Goal: Task Accomplishment & Management: Manage account settings

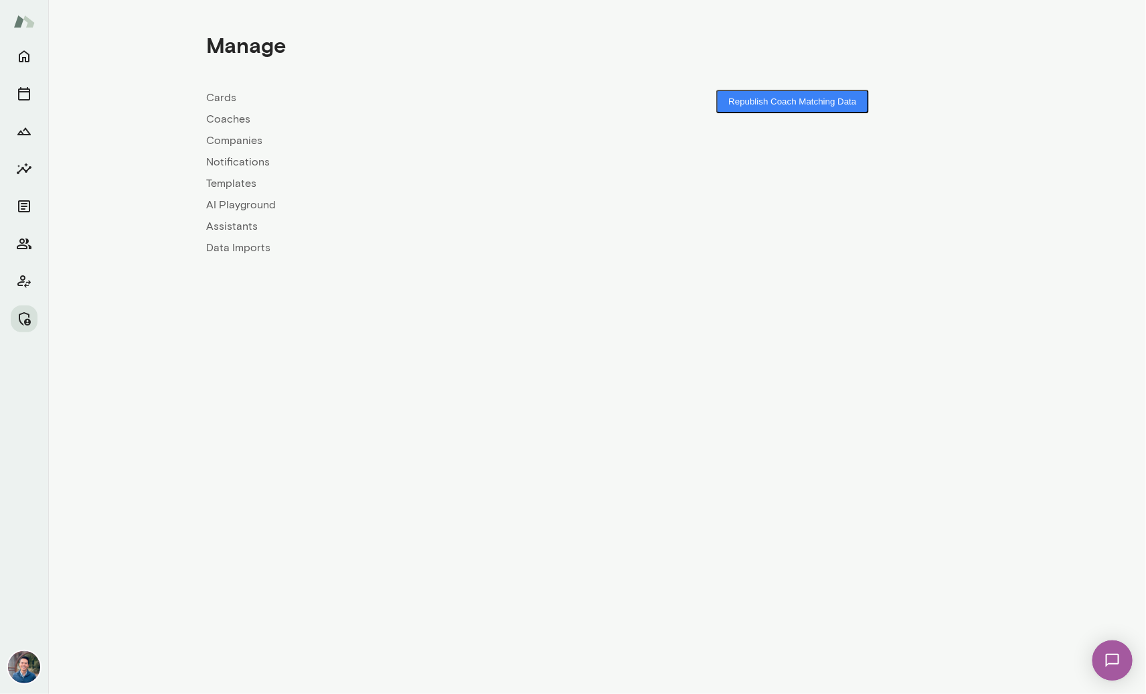
click at [225, 141] on link "Companies" at bounding box center [401, 141] width 391 height 16
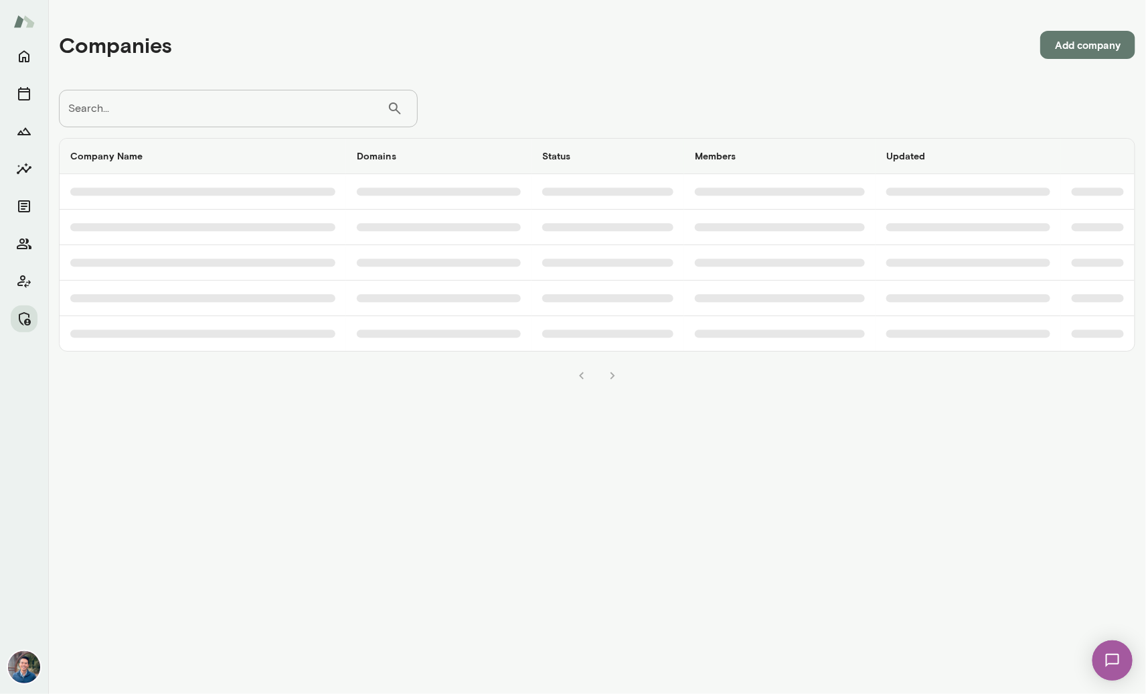
click at [259, 108] on input "Search..." at bounding box center [223, 108] width 328 height 37
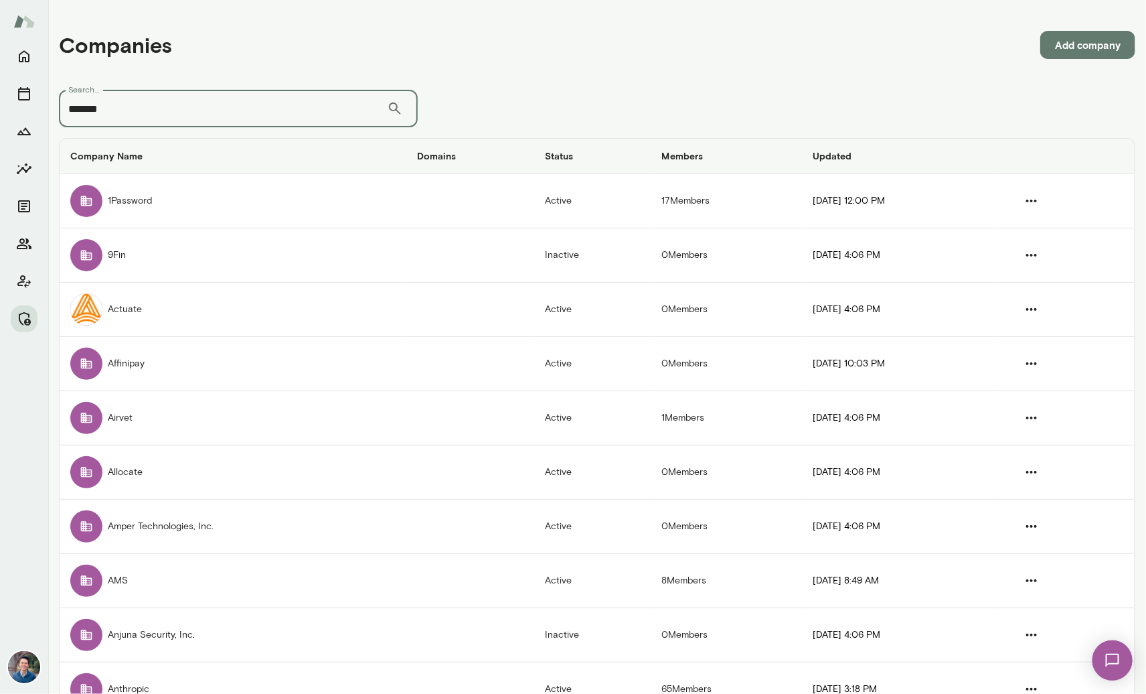
type input "*******"
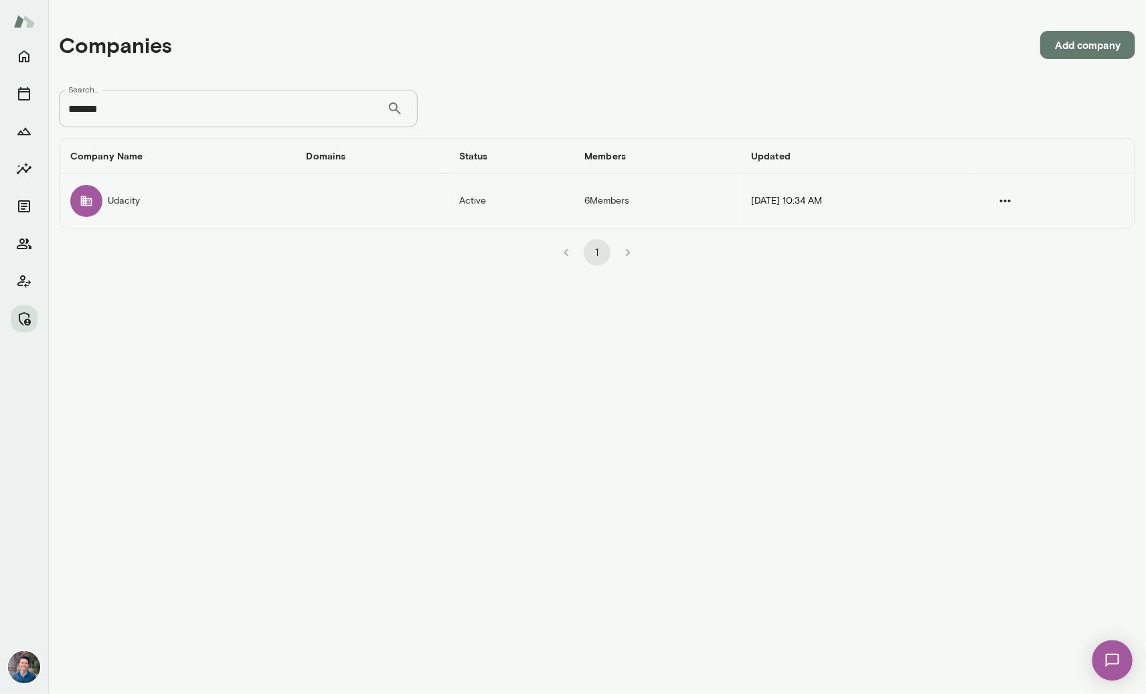
click at [208, 224] on td "Udacity" at bounding box center [178, 201] width 236 height 54
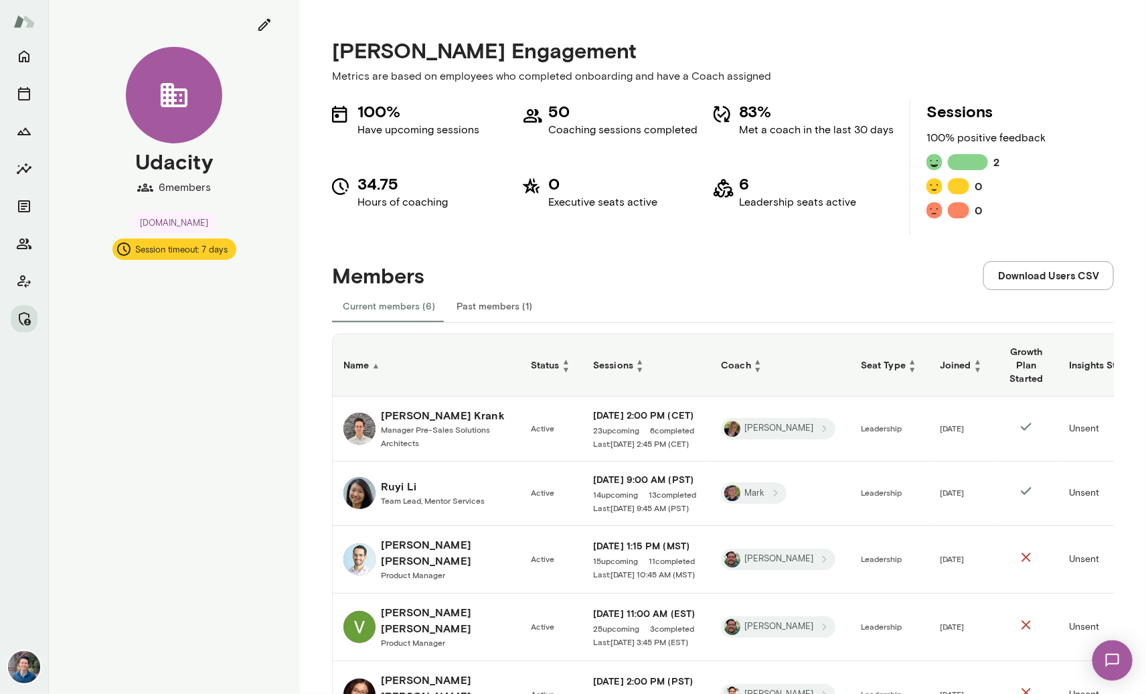
scroll to position [141, 0]
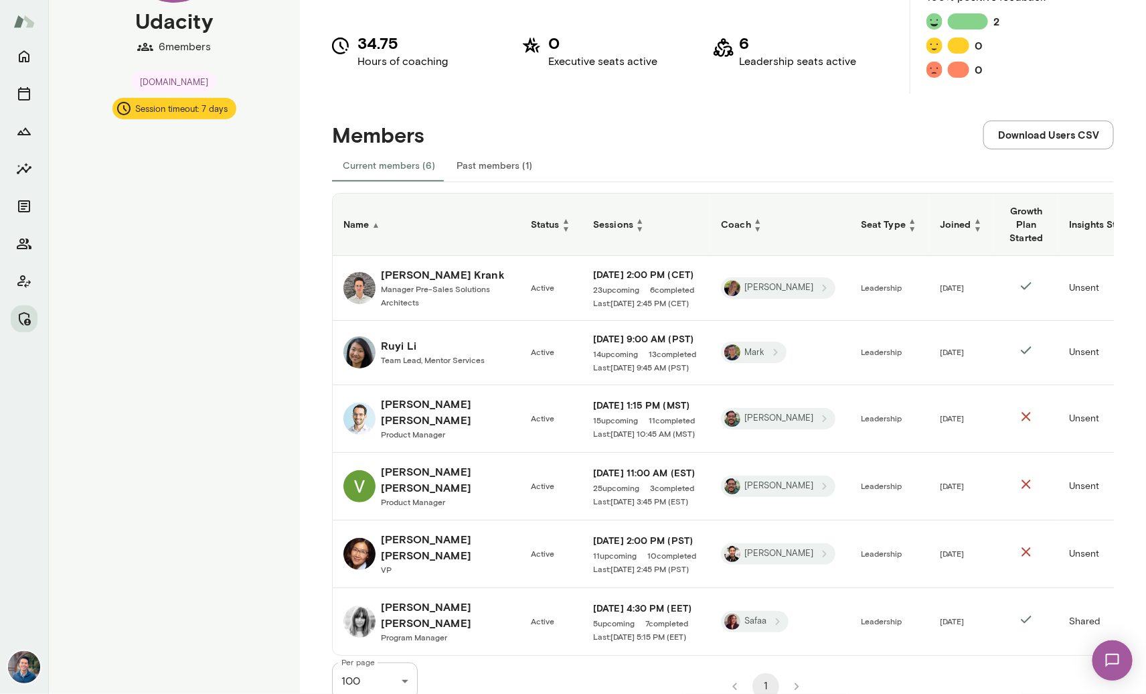
click at [433, 599] on h6 "Yasmine Nassar" at bounding box center [445, 615] width 129 height 32
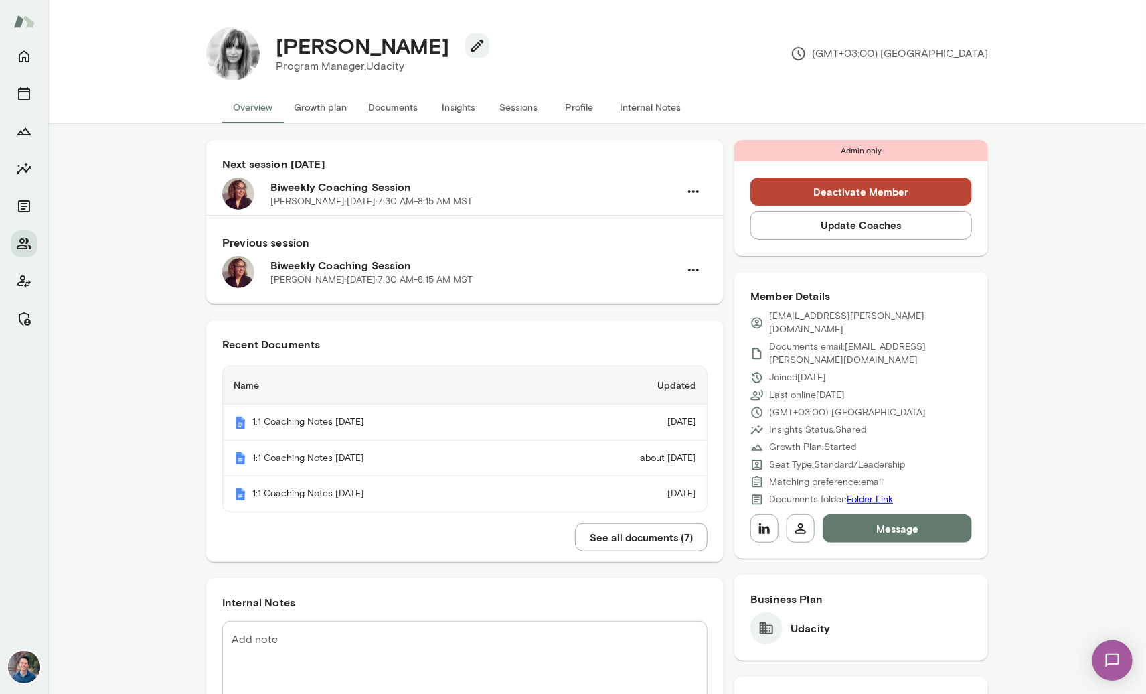
click at [520, 115] on button "Sessions" at bounding box center [519, 107] width 60 height 32
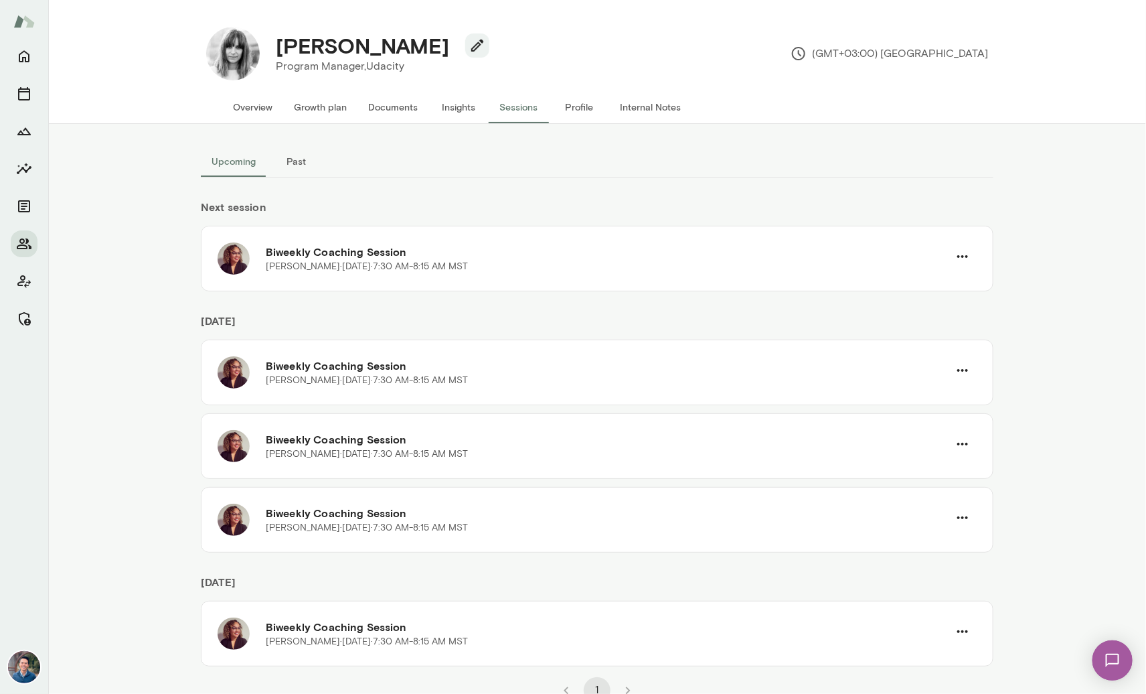
click at [295, 159] on button "Past" at bounding box center [297, 161] width 60 height 32
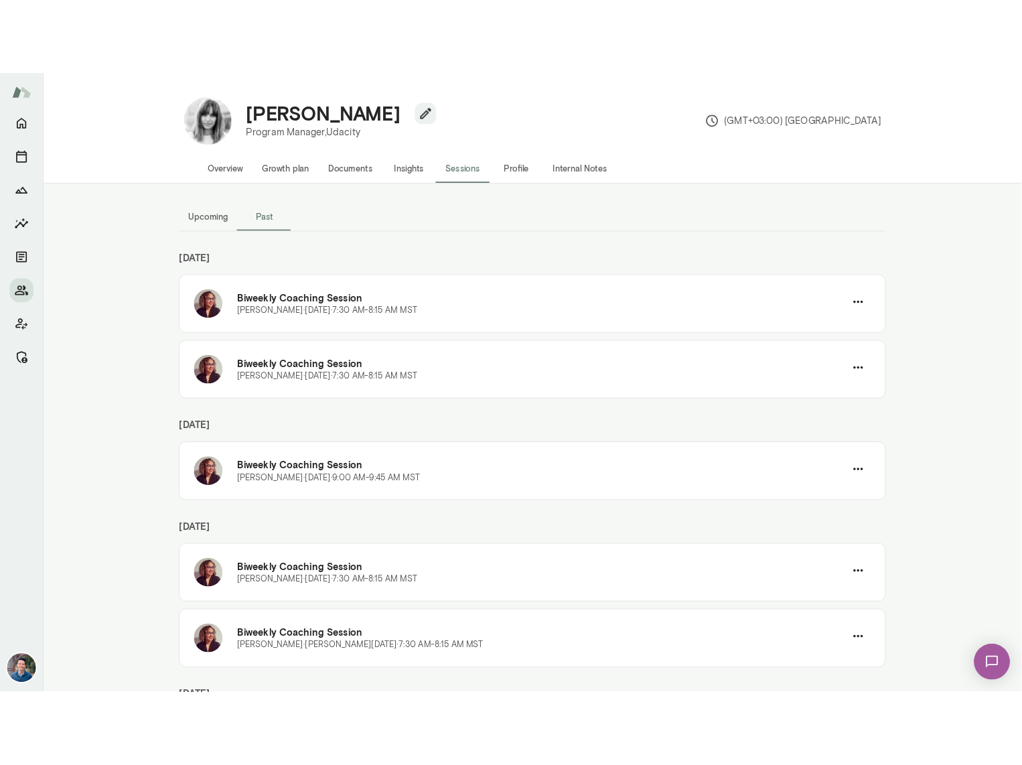
scroll to position [193, 0]
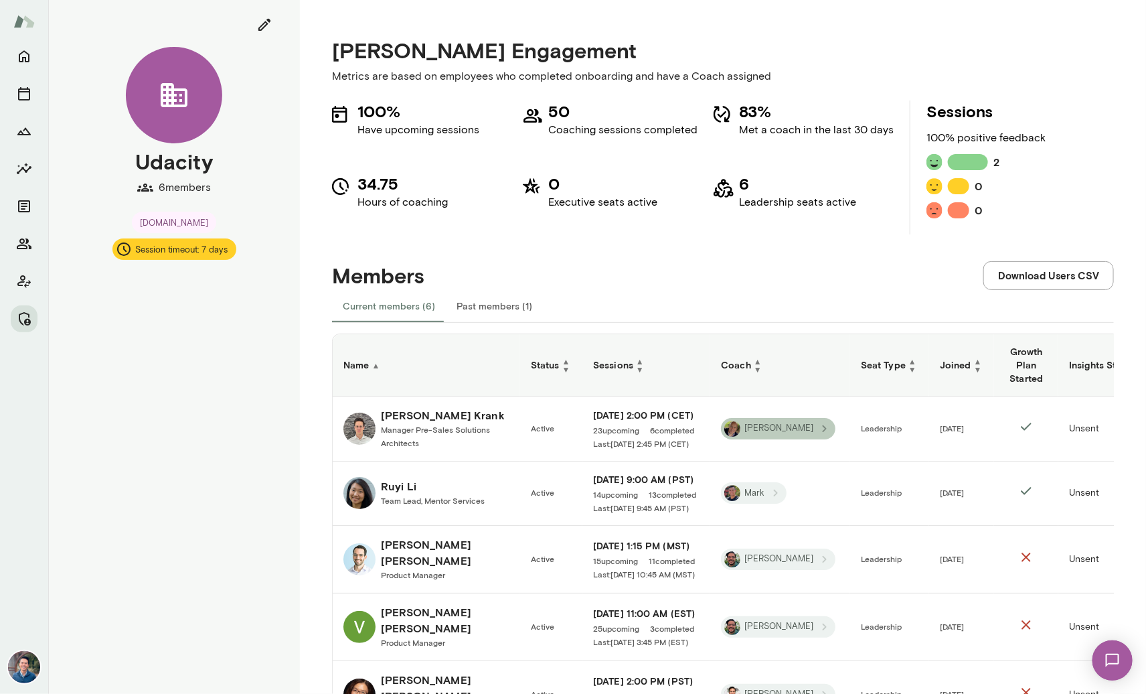
click at [818, 428] on icon "companies table" at bounding box center [825, 428] width 15 height 15
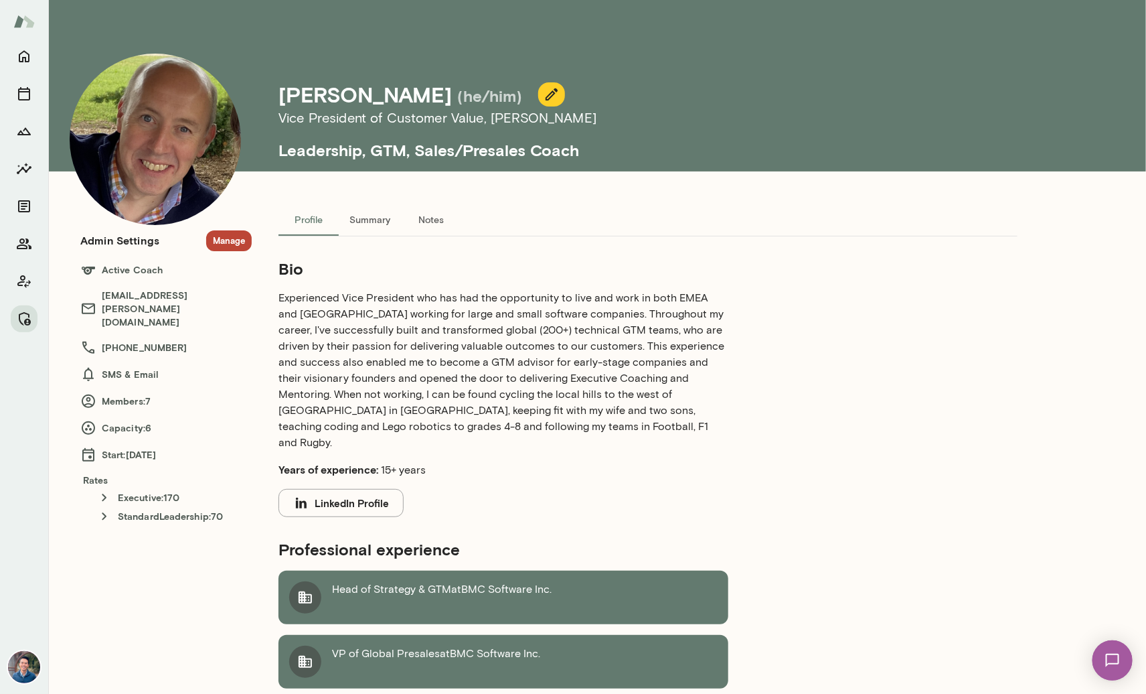
click at [383, 214] on button "Summary" at bounding box center [370, 220] width 62 height 32
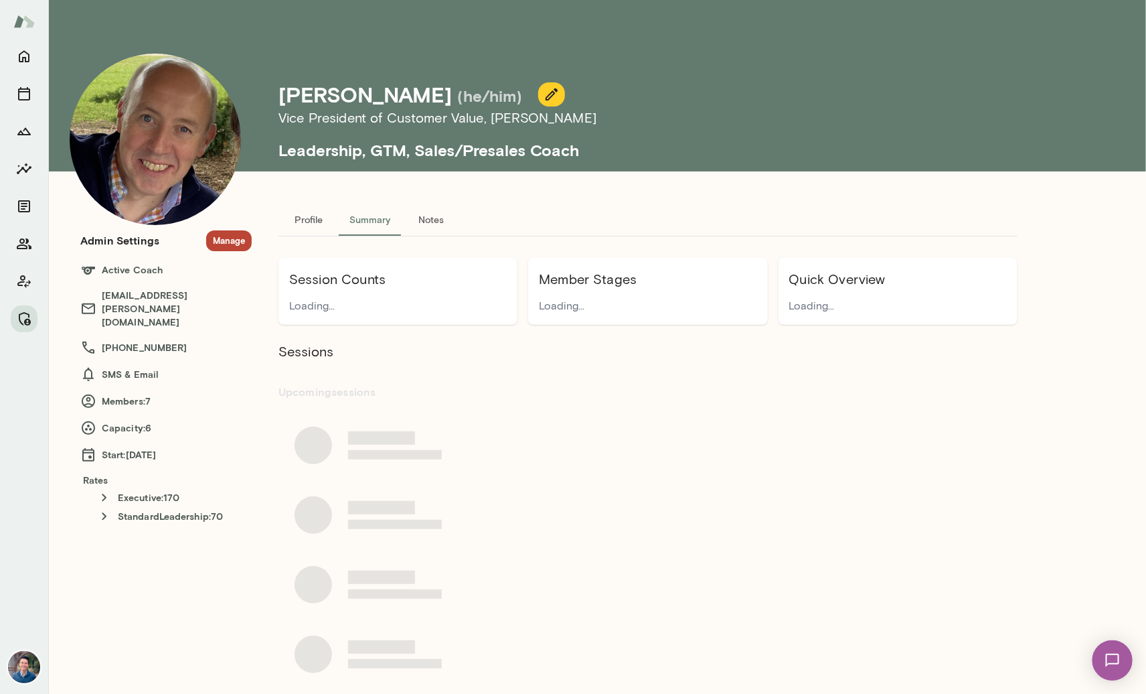
click at [294, 219] on button "Profile" at bounding box center [309, 220] width 60 height 32
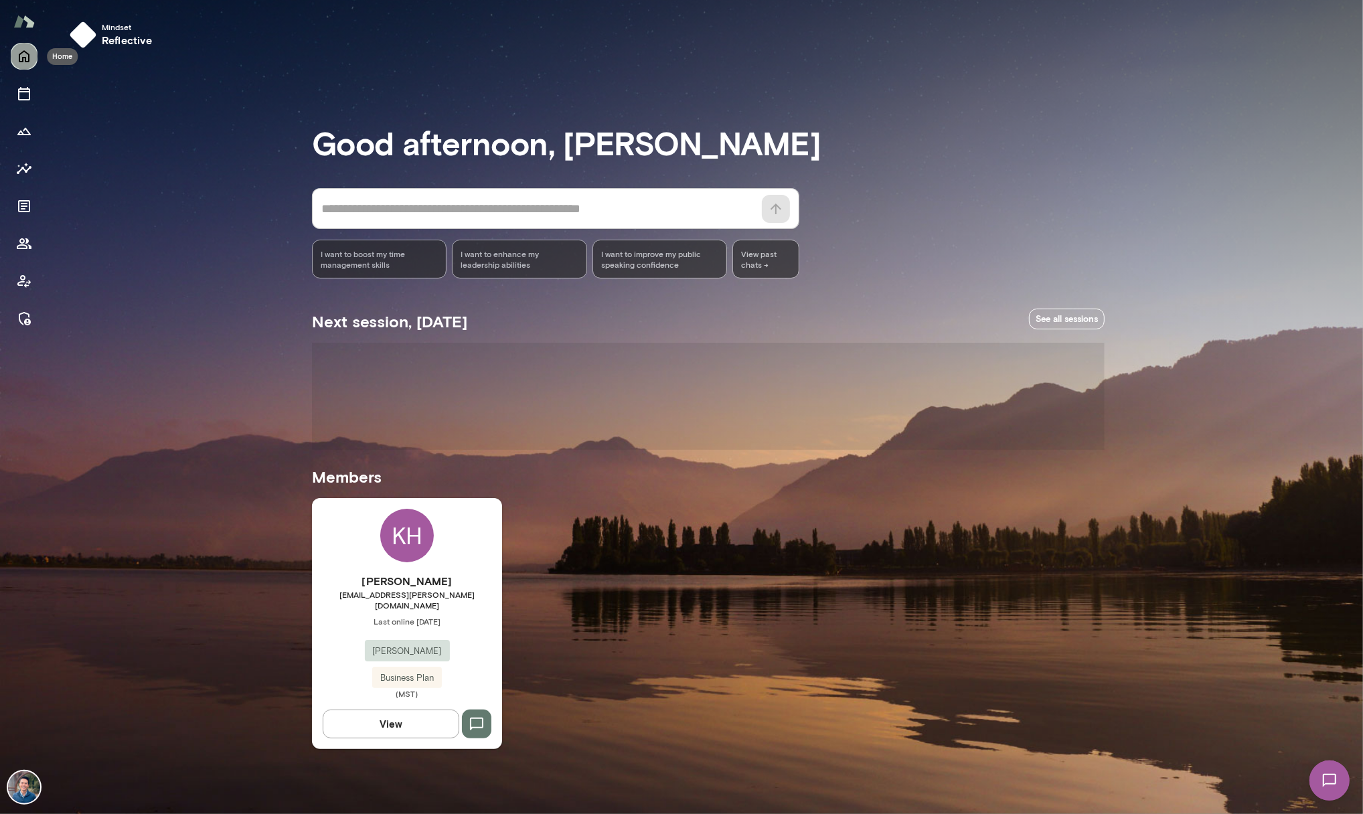
click at [25, 53] on icon "Home" at bounding box center [24, 56] width 16 height 16
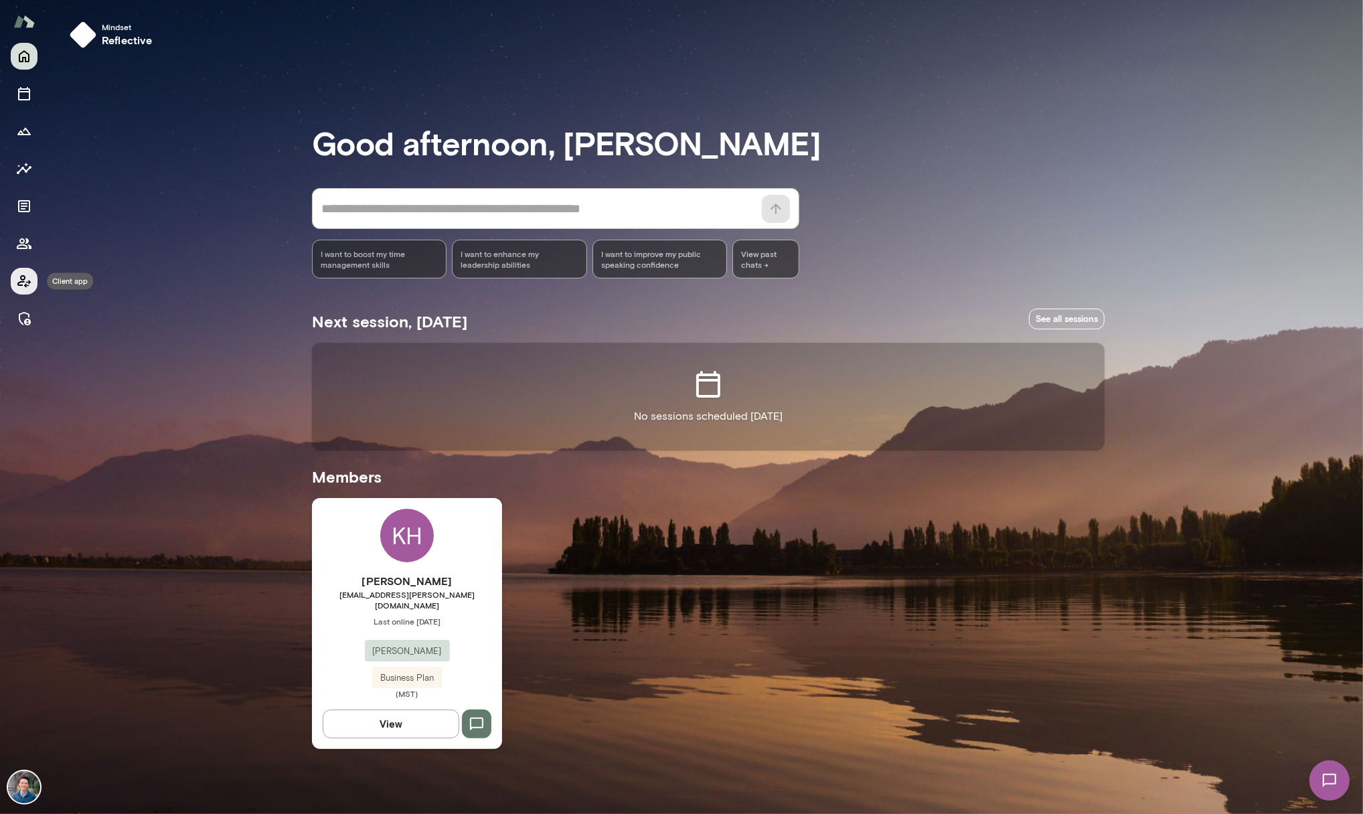
click at [25, 290] on button "Client app" at bounding box center [24, 281] width 27 height 27
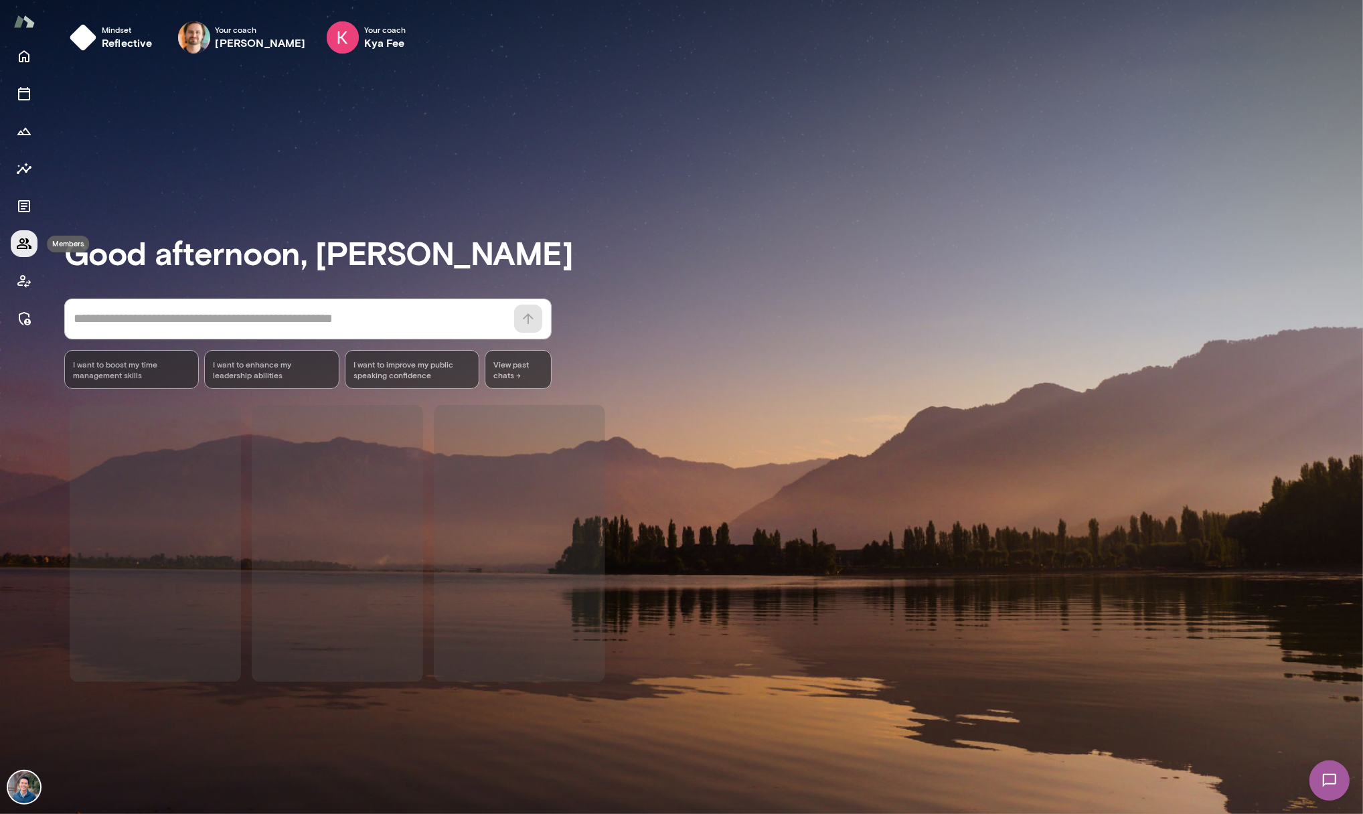
click at [23, 240] on icon "Members" at bounding box center [24, 243] width 15 height 11
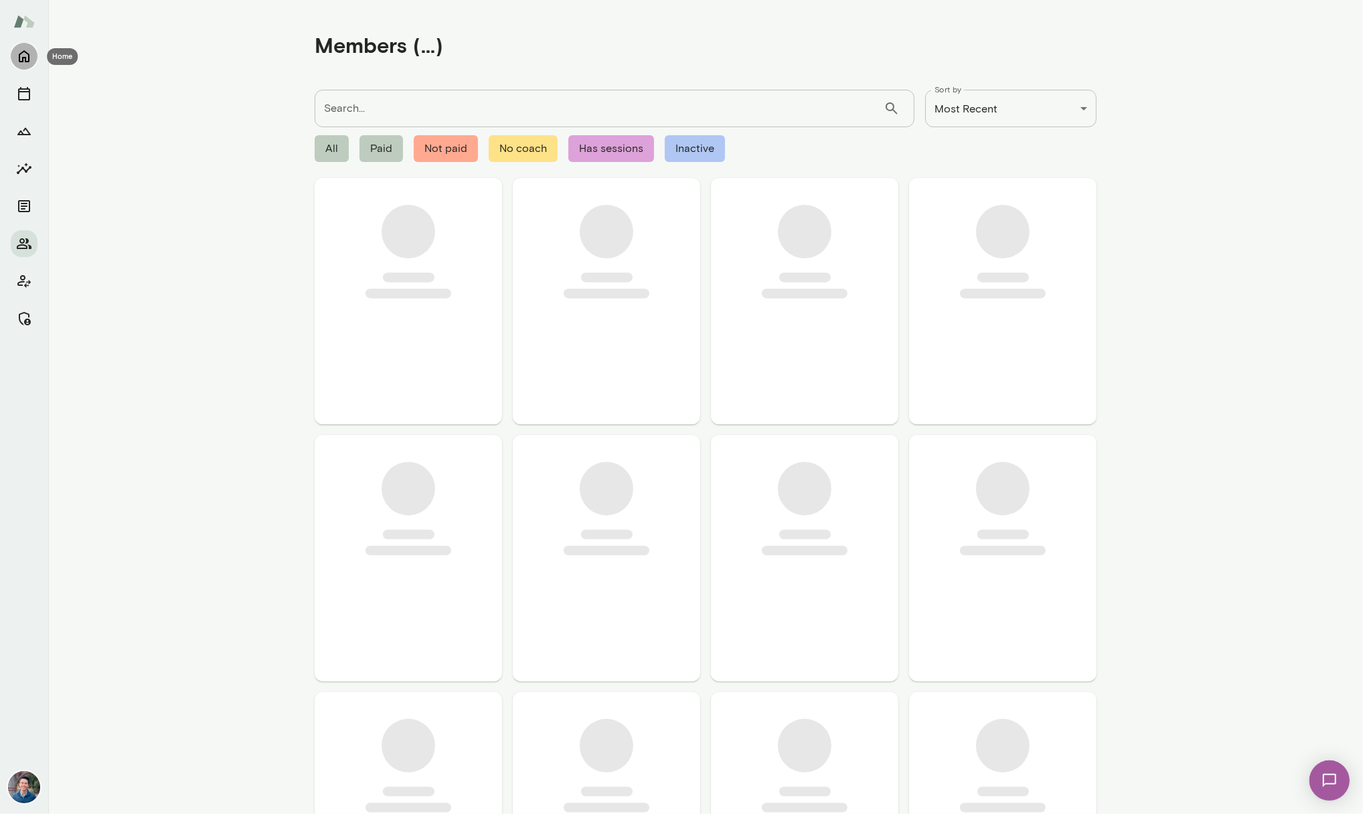
click at [23, 52] on icon "Home" at bounding box center [24, 57] width 11 height 12
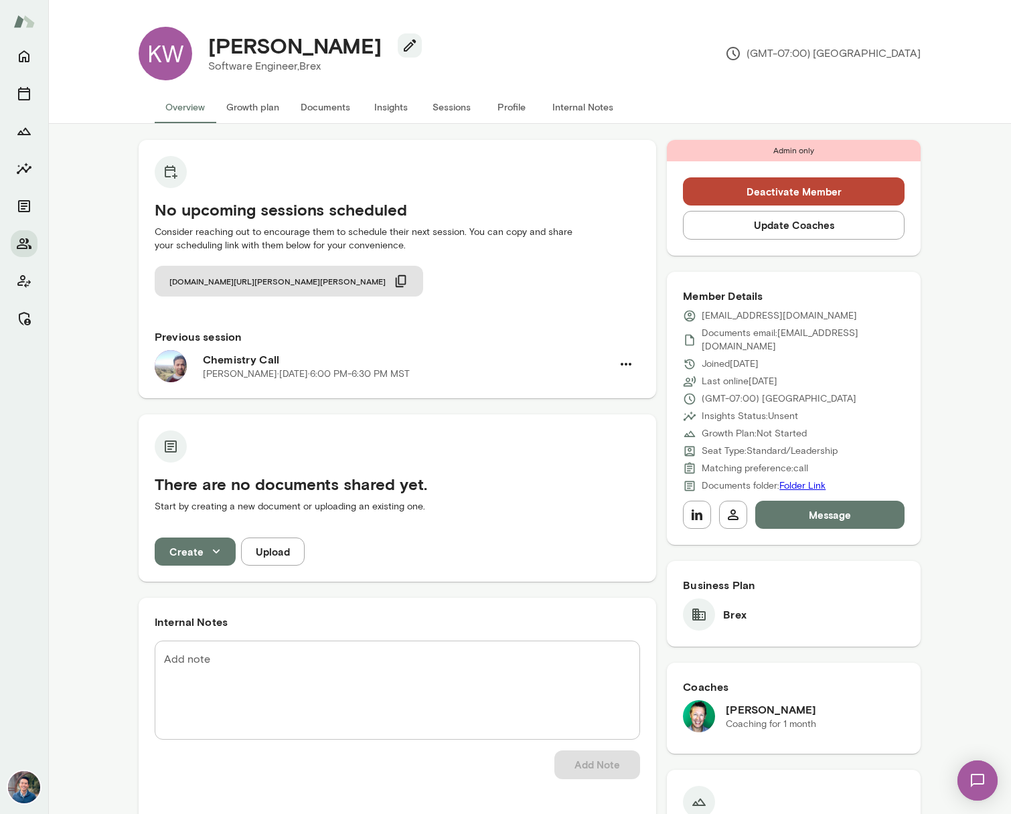
click at [816, 229] on button "Update Coaches" at bounding box center [794, 225] width 222 height 28
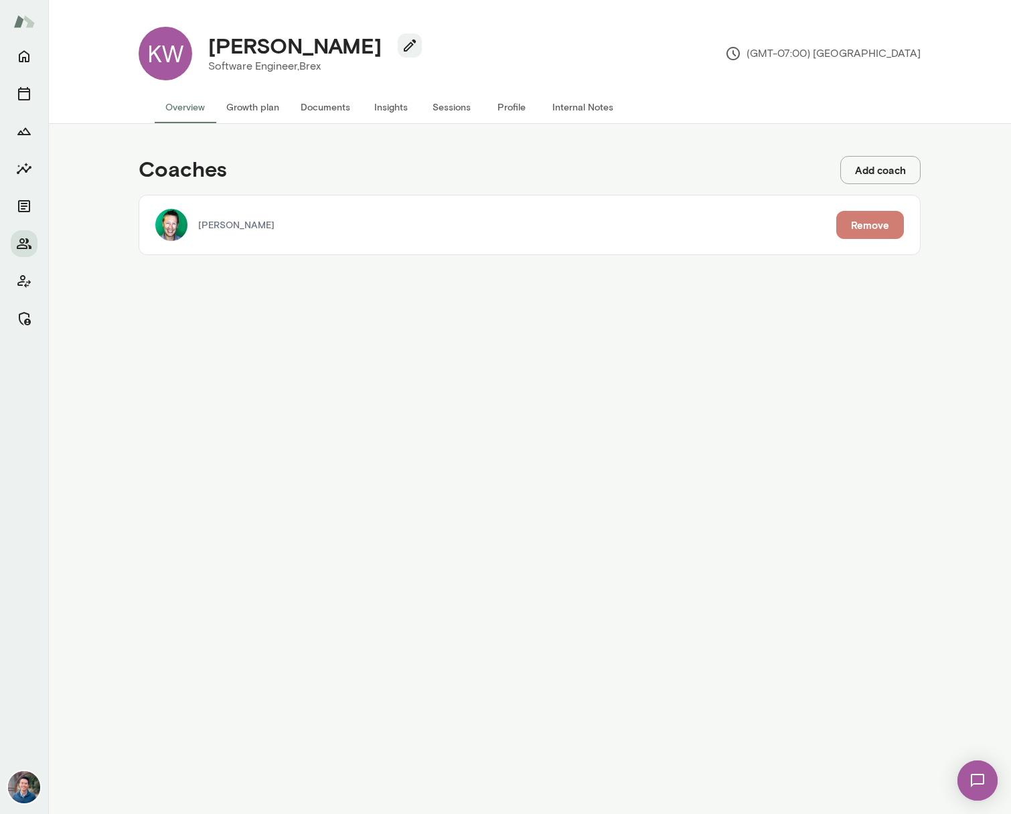
click at [891, 220] on button "Remove" at bounding box center [870, 225] width 68 height 28
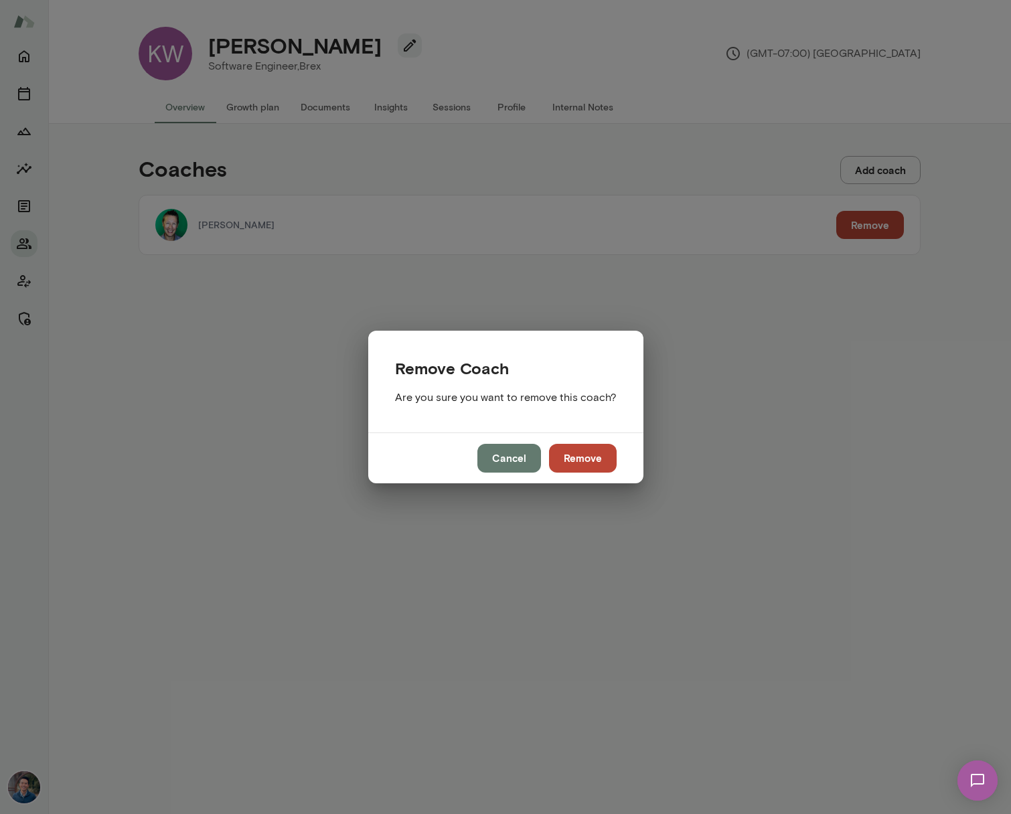
click at [221, 363] on div "Remove Coach Are you sure you want to remove this coach? Cancel Remove" at bounding box center [505, 407] width 1011 height 814
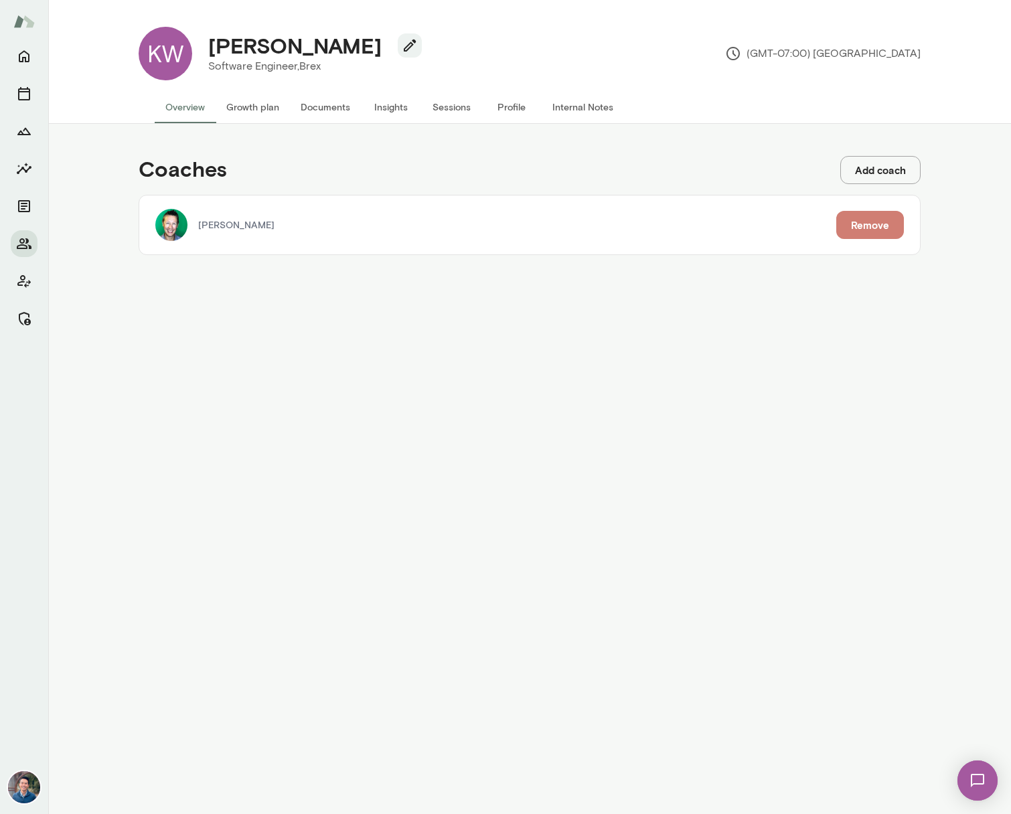
click at [869, 227] on button "Remove" at bounding box center [870, 225] width 68 height 28
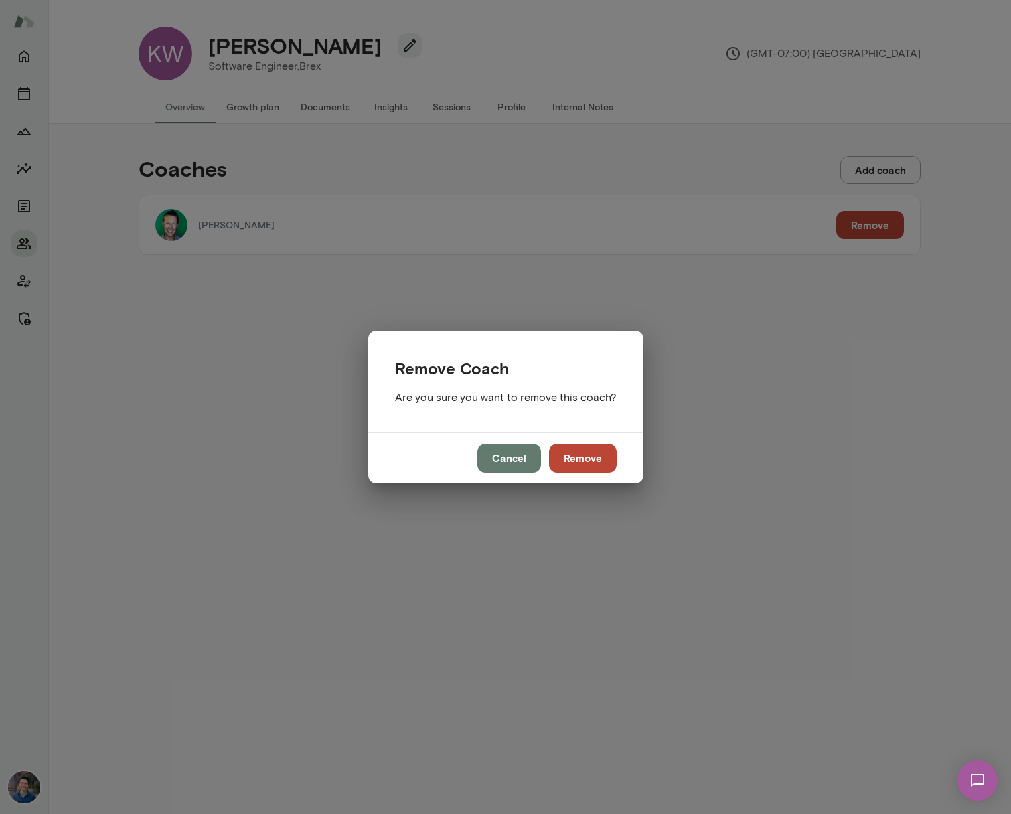
click at [598, 459] on button "Remove" at bounding box center [583, 458] width 68 height 28
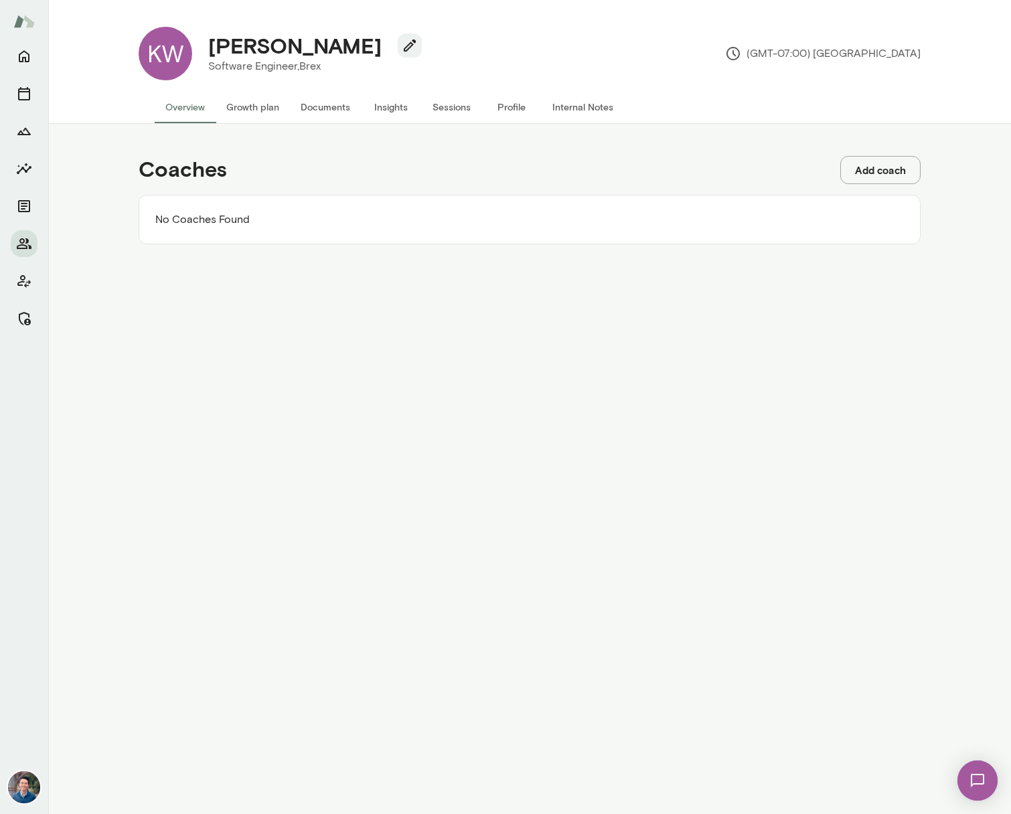
click at [909, 168] on button "Add coach" at bounding box center [880, 170] width 80 height 28
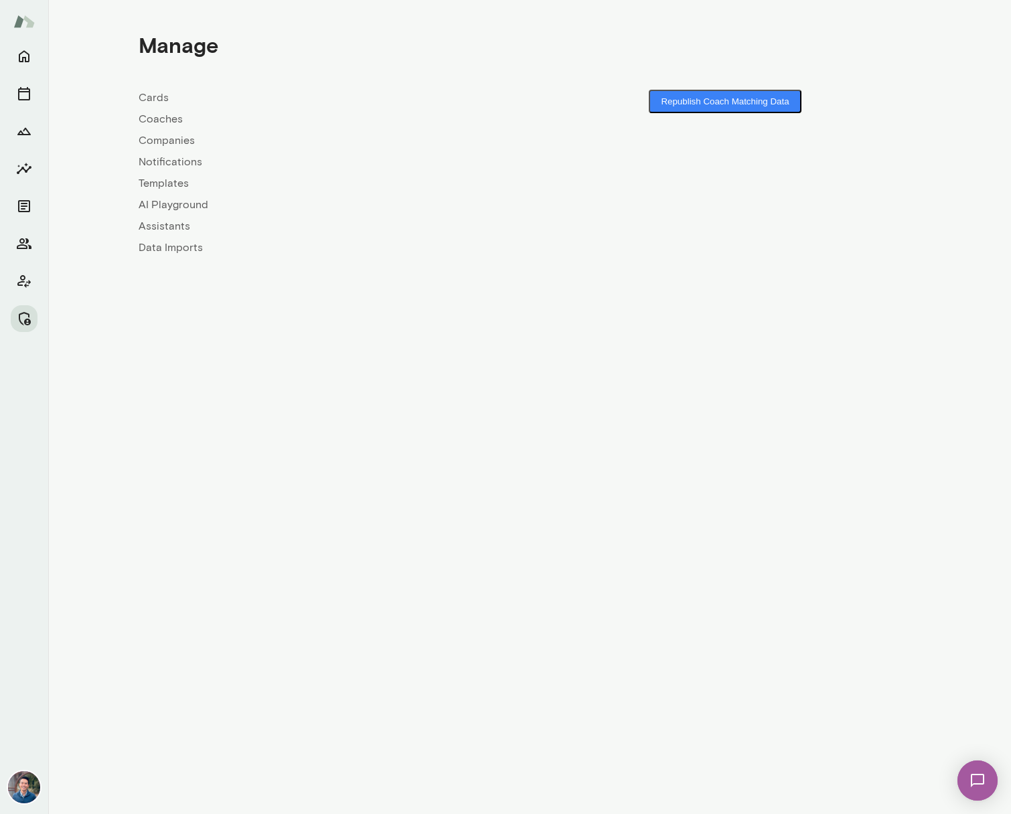
click at [171, 118] on link "Coaches" at bounding box center [334, 119] width 391 height 16
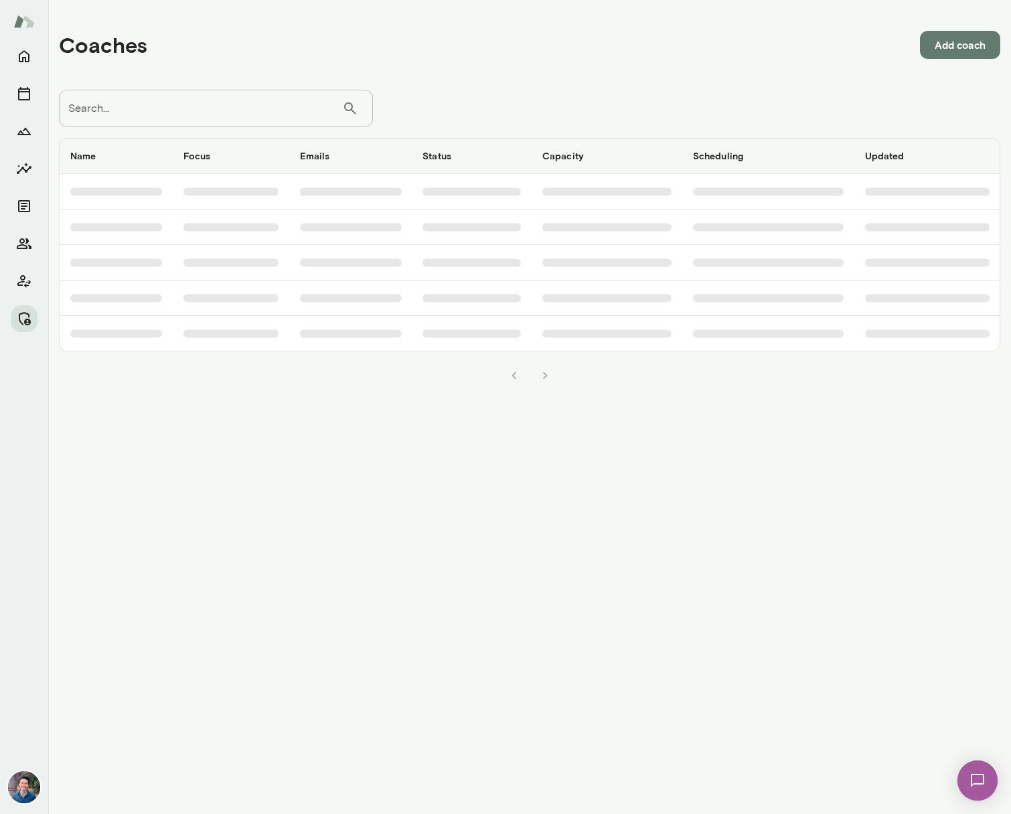
click at [165, 108] on input "Search..." at bounding box center [200, 108] width 283 height 37
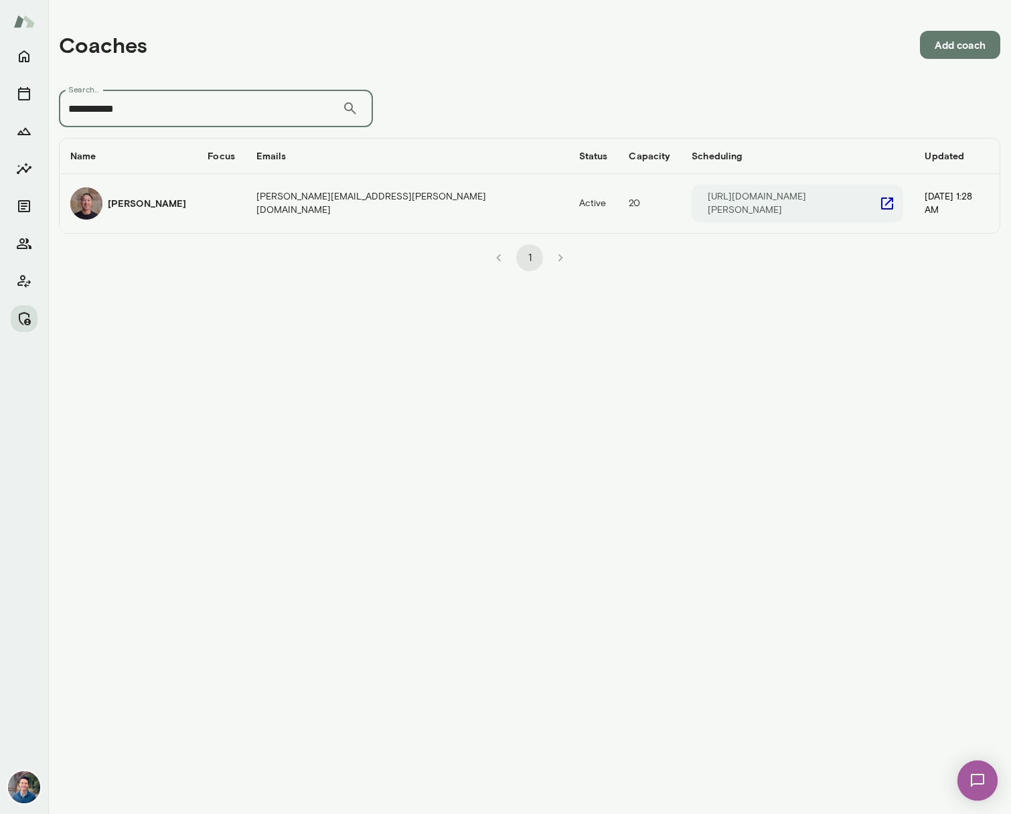
type input "**********"
click at [151, 197] on h6 "Derrick Mar" at bounding box center [147, 203] width 78 height 13
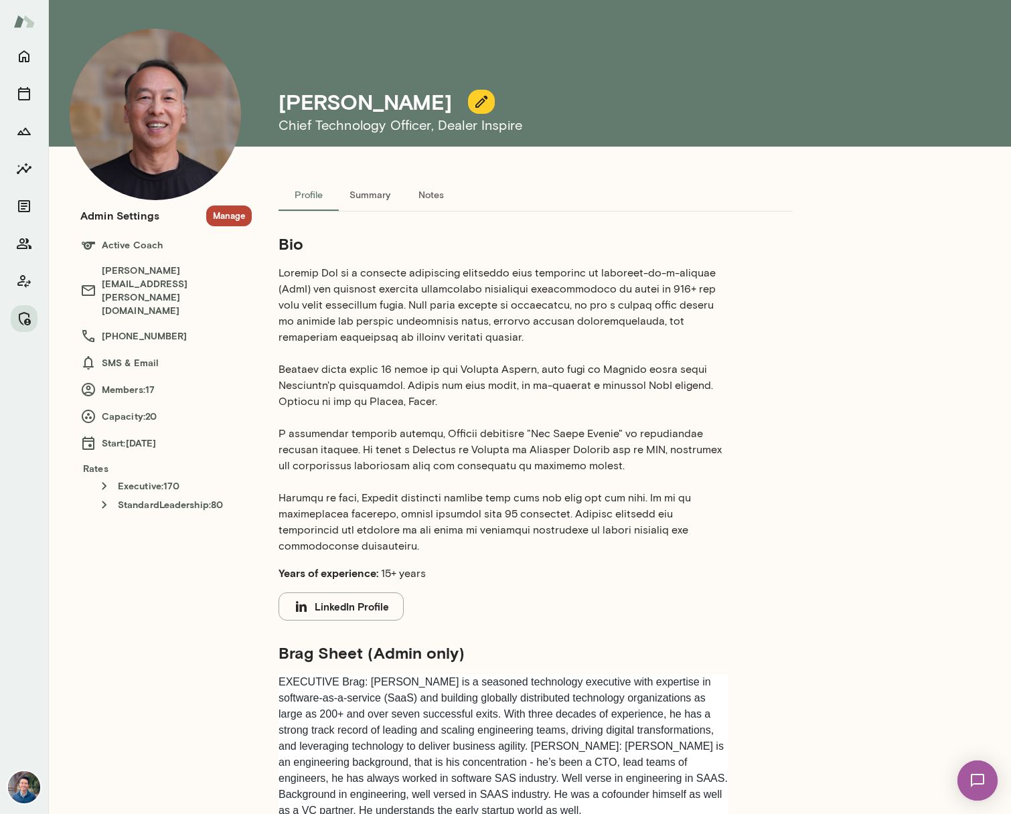
scroll to position [268, 0]
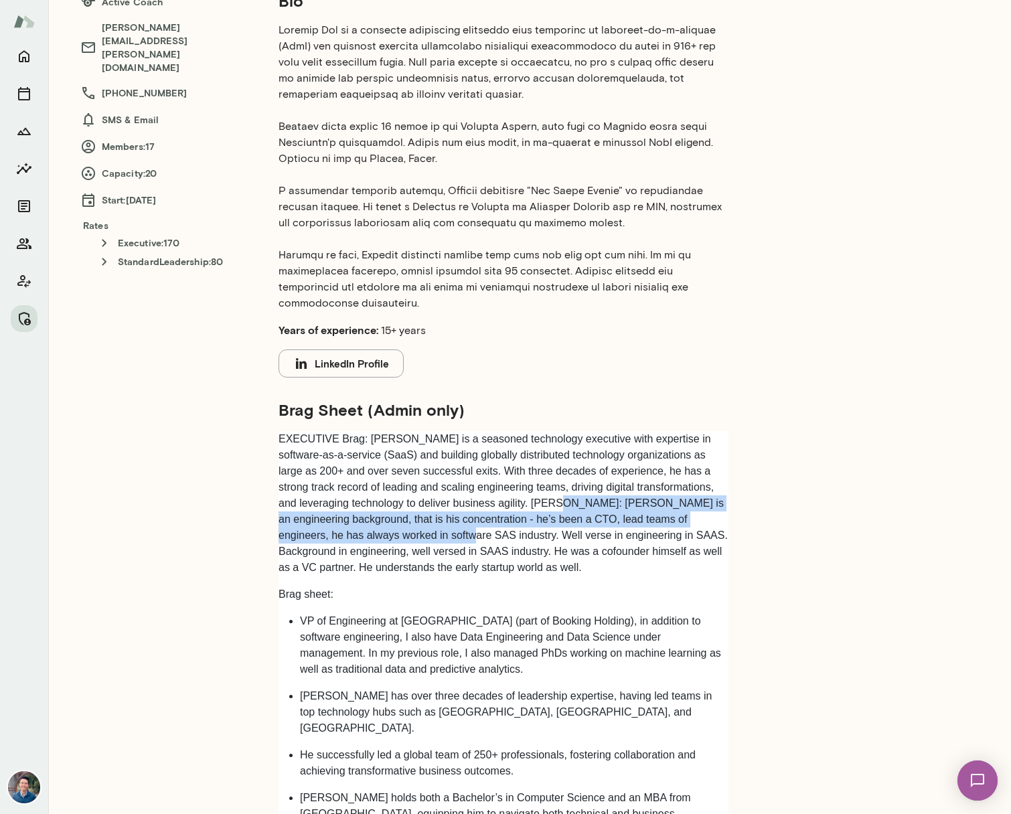
drag, startPoint x: 471, startPoint y: 536, endPoint x: 571, endPoint y: 504, distance: 105.7
click at [571, 504] on p "EXECUTIVE Brag: Derrick is a seasoned technology executive with expertise in so…" at bounding box center [504, 503] width 450 height 145
copy p "Derrick is an engineering background, that is his concentration - he’s been a C…"
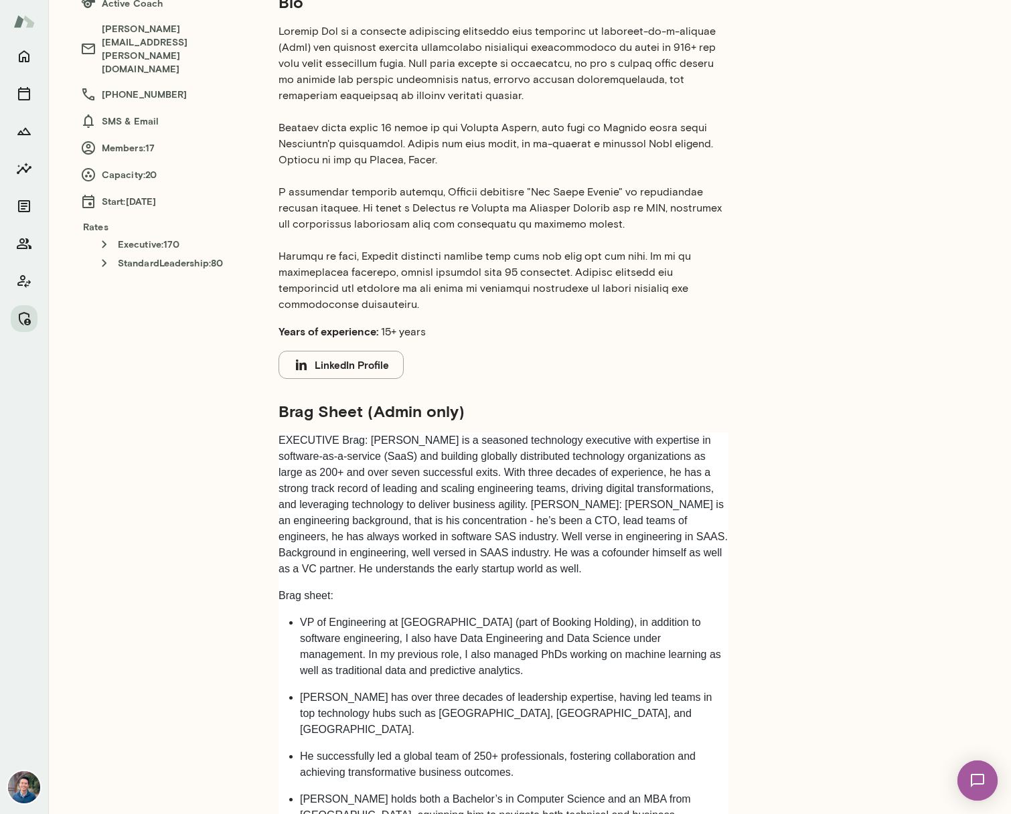
click at [519, 557] on p "EXECUTIVE Brag: Derrick is a seasoned technology executive with expertise in so…" at bounding box center [504, 505] width 450 height 145
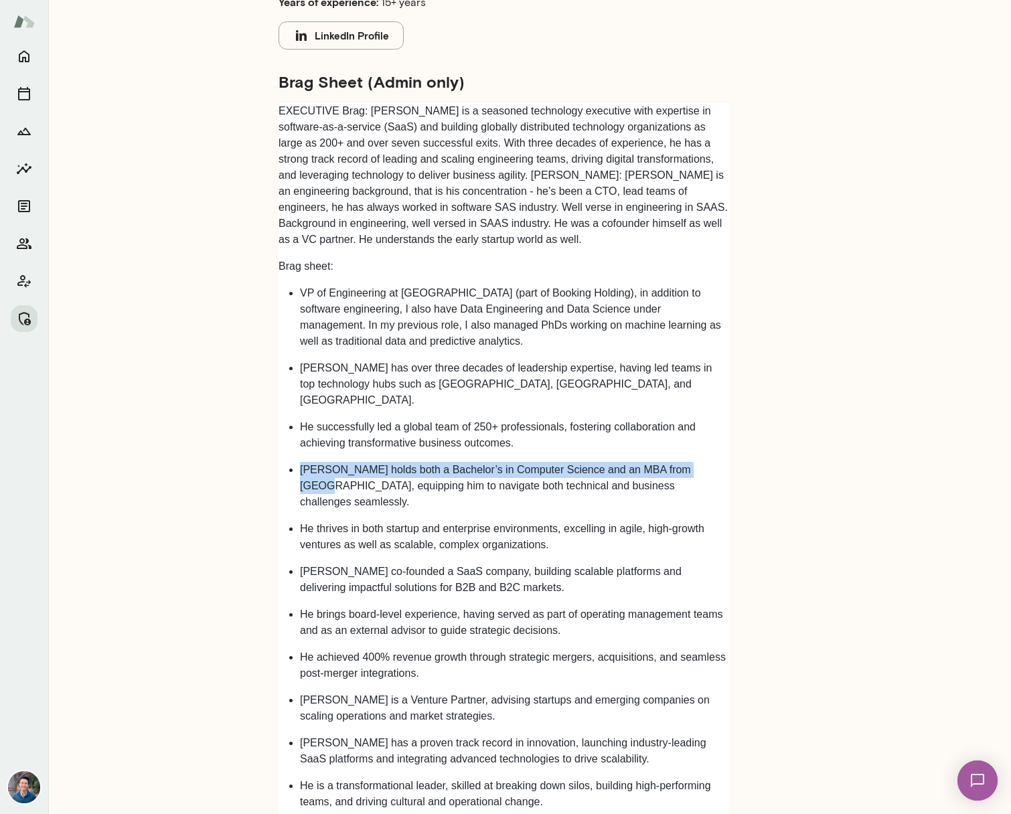
scroll to position [595, 0]
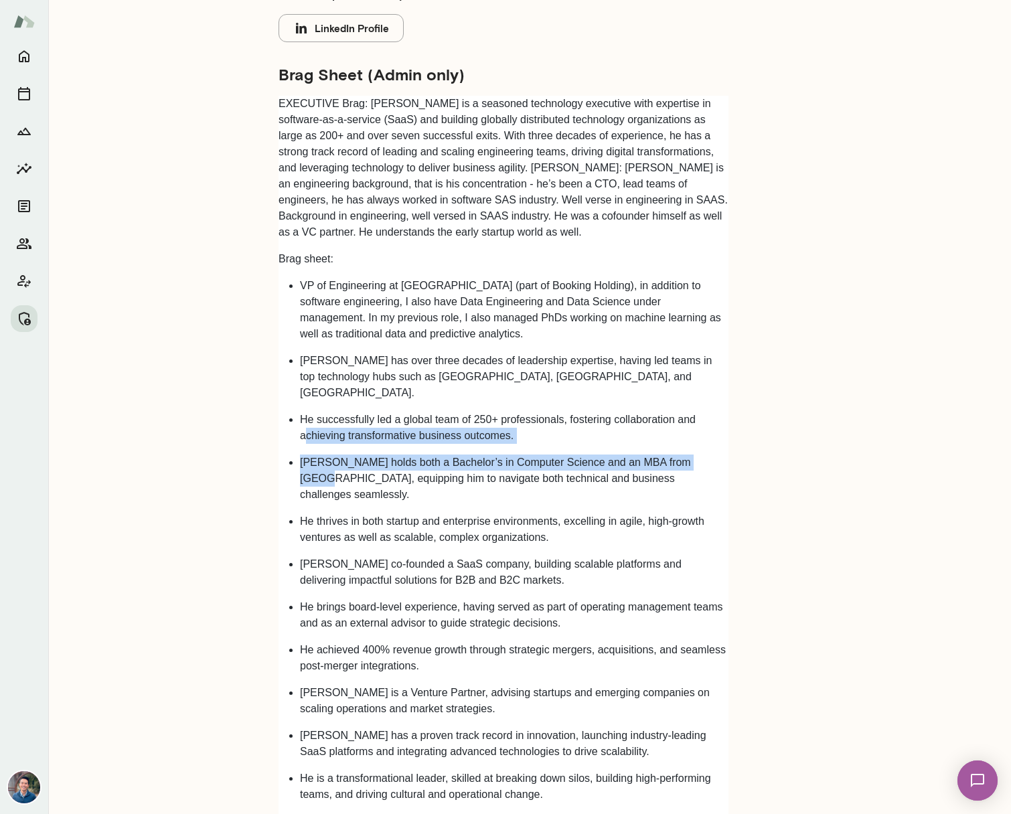
drag, startPoint x: 705, startPoint y: 452, endPoint x: 303, endPoint y: 412, distance: 403.8
click at [303, 412] on ul "VP of Engineering at Agoda (part of Booking Holding), in addition to software e…" at bounding box center [504, 634] width 450 height 712
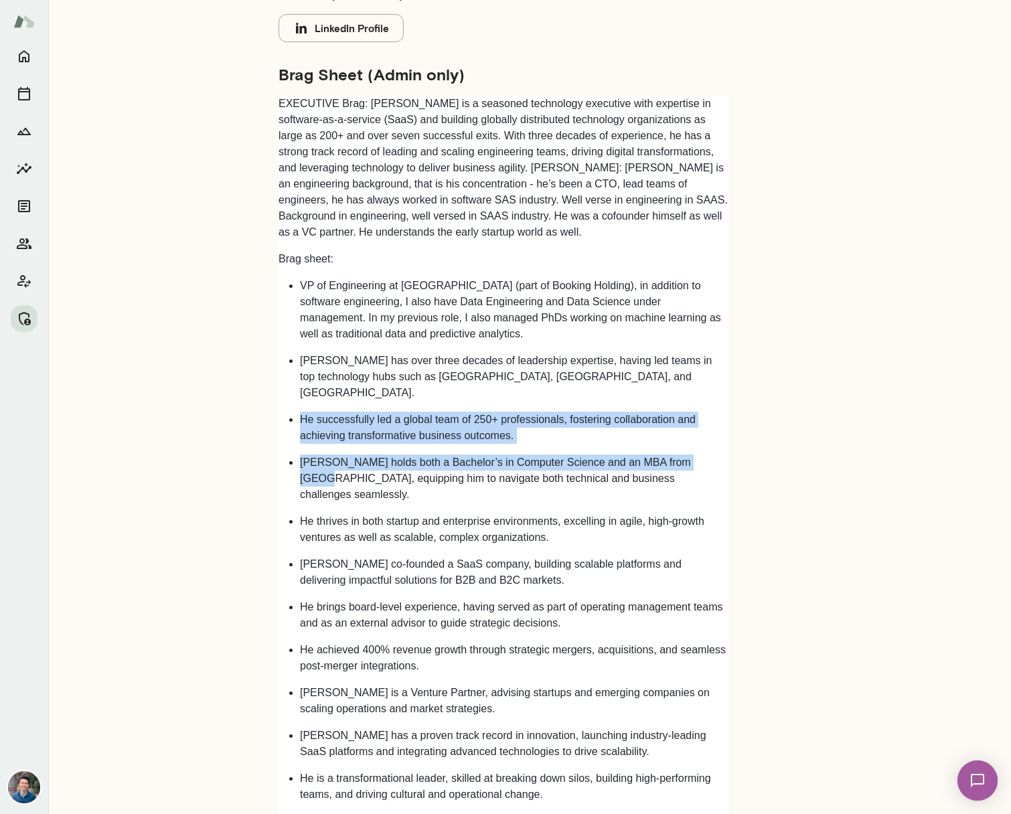
scroll to position [598, 0]
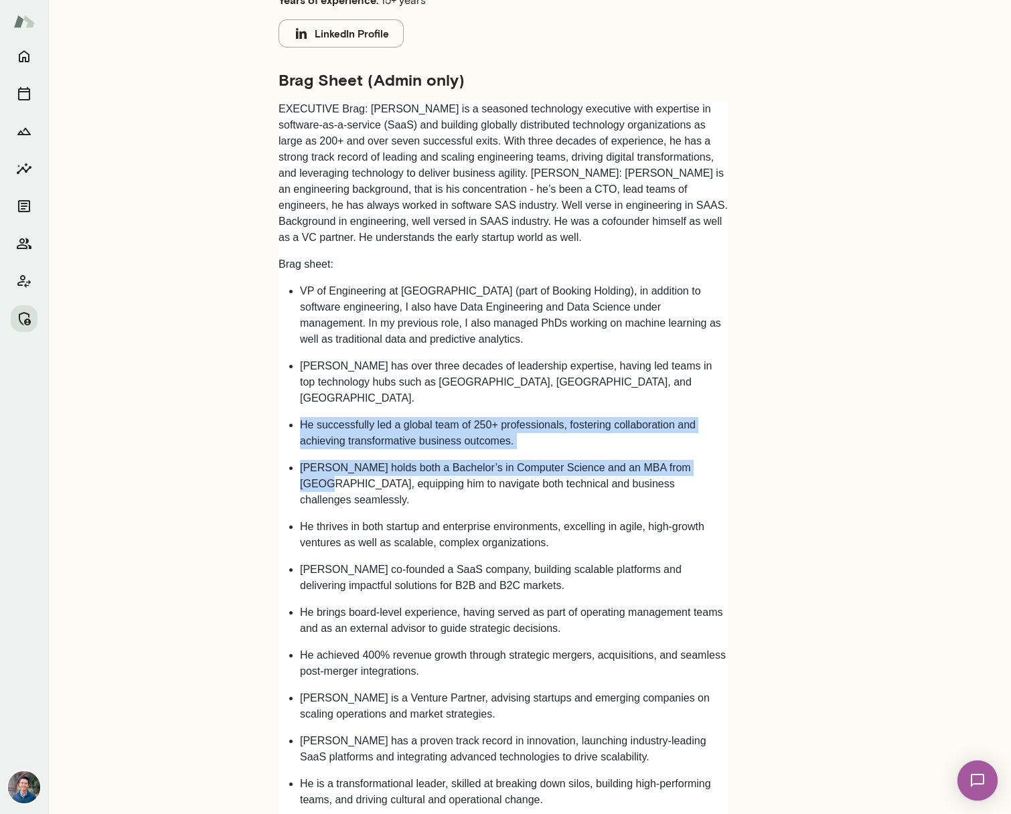
copy ul "He successfully led a global team of 250+ professionals, fostering collaboratio…"
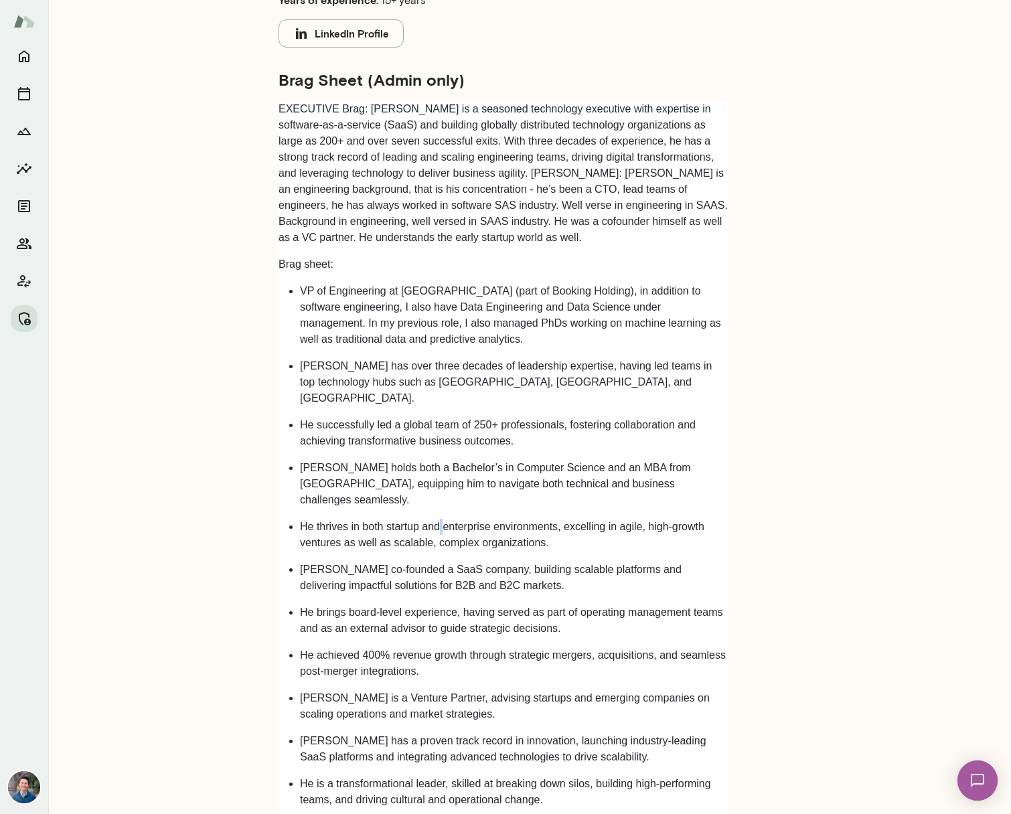
click at [442, 519] on p "He thrives in both startup and enterprise environments, excelling in agile, hig…" at bounding box center [514, 535] width 429 height 32
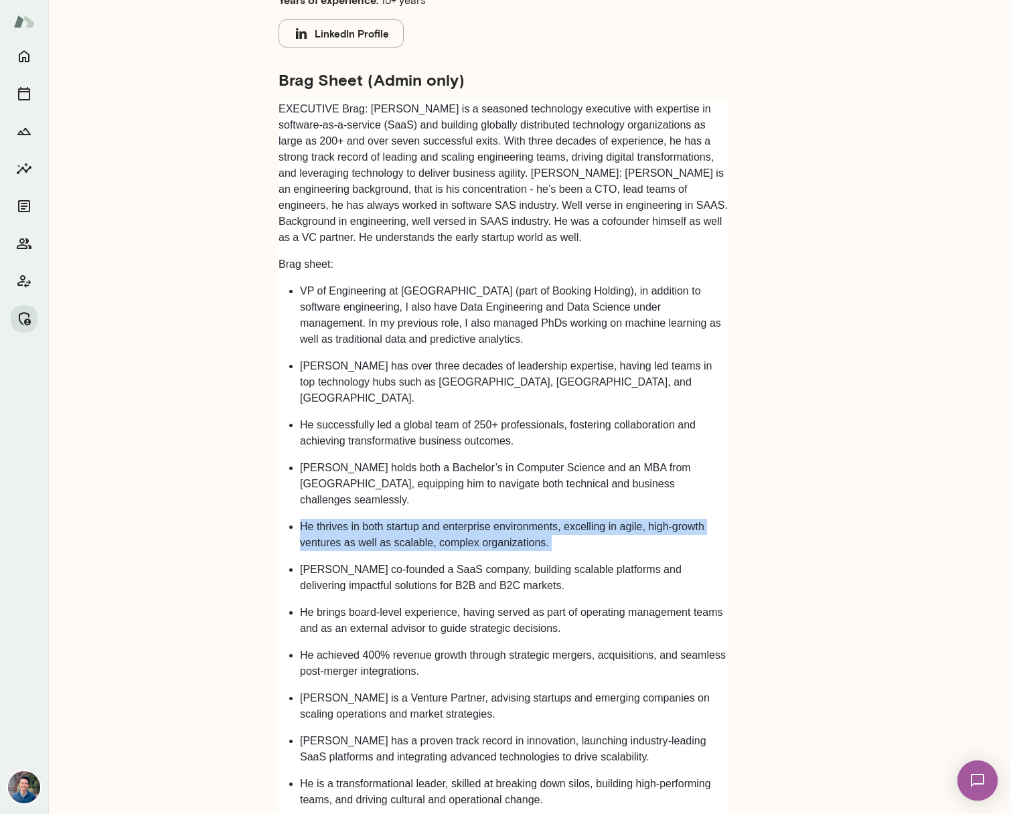
click at [442, 519] on p "He thrives in both startup and enterprise environments, excelling in agile, hig…" at bounding box center [514, 535] width 429 height 32
copy ul "He thrives in both startup and enterprise environments, excelling in agile, hig…"
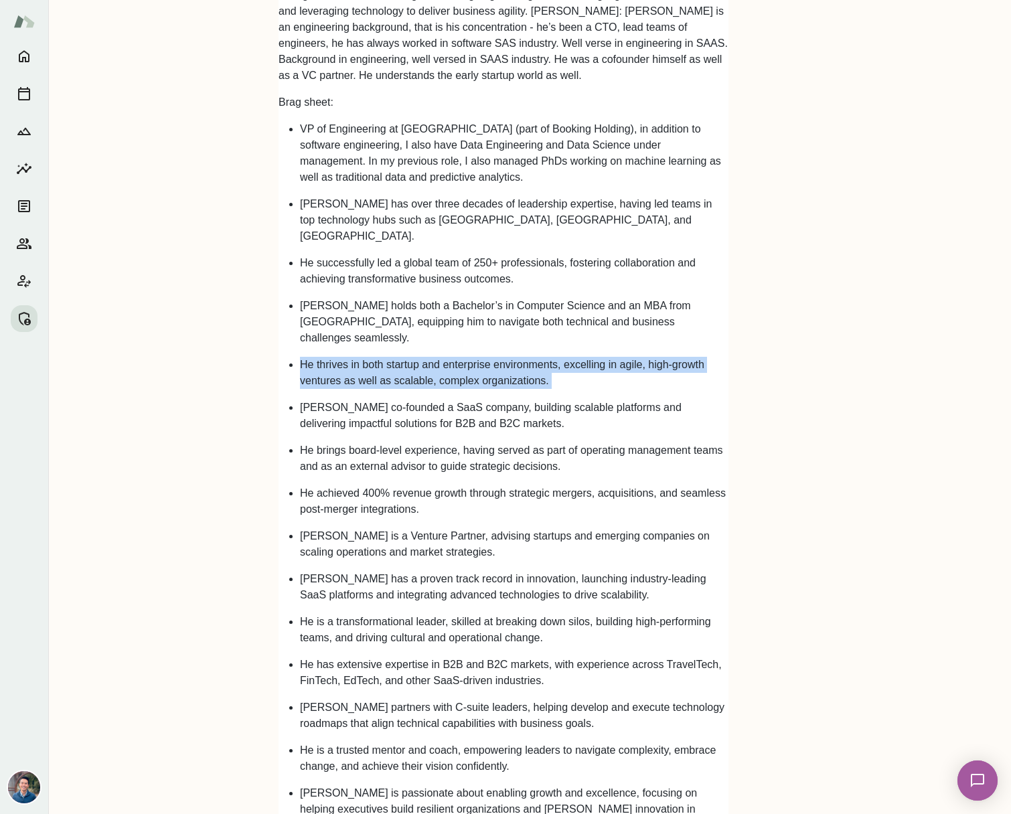
scroll to position [761, 0]
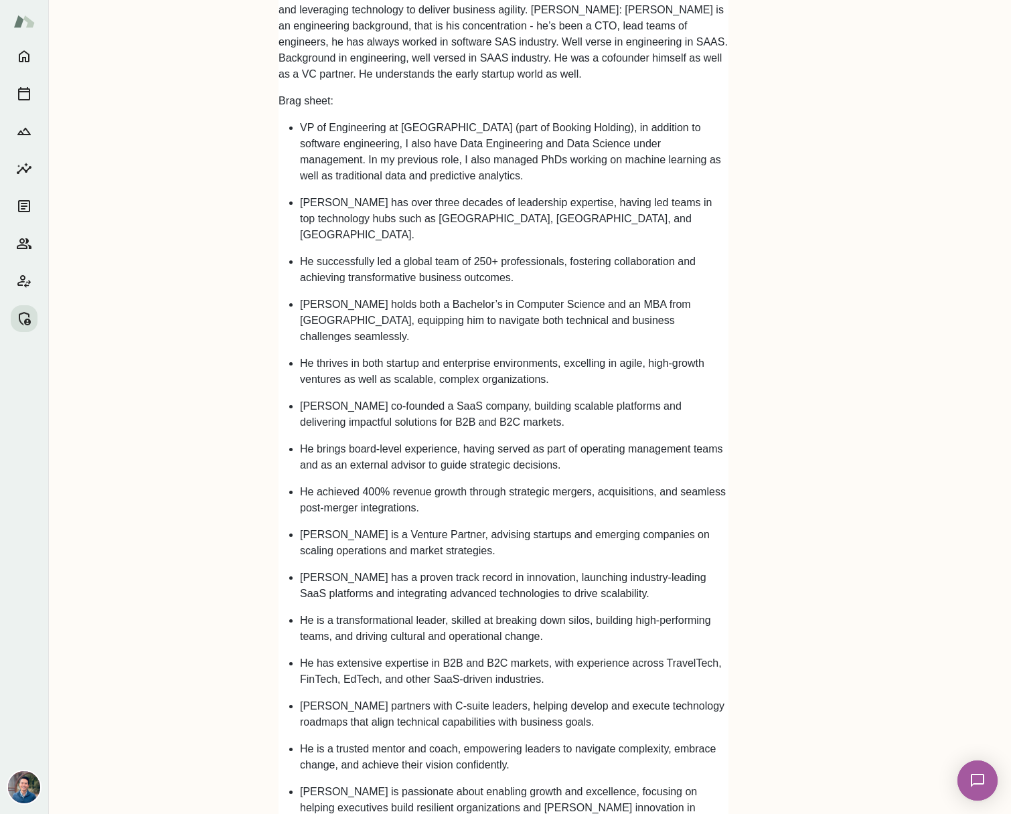
click at [386, 527] on p "[PERSON_NAME] is a Venture Partner, advising startups and emerging companies on…" at bounding box center [514, 543] width 429 height 32
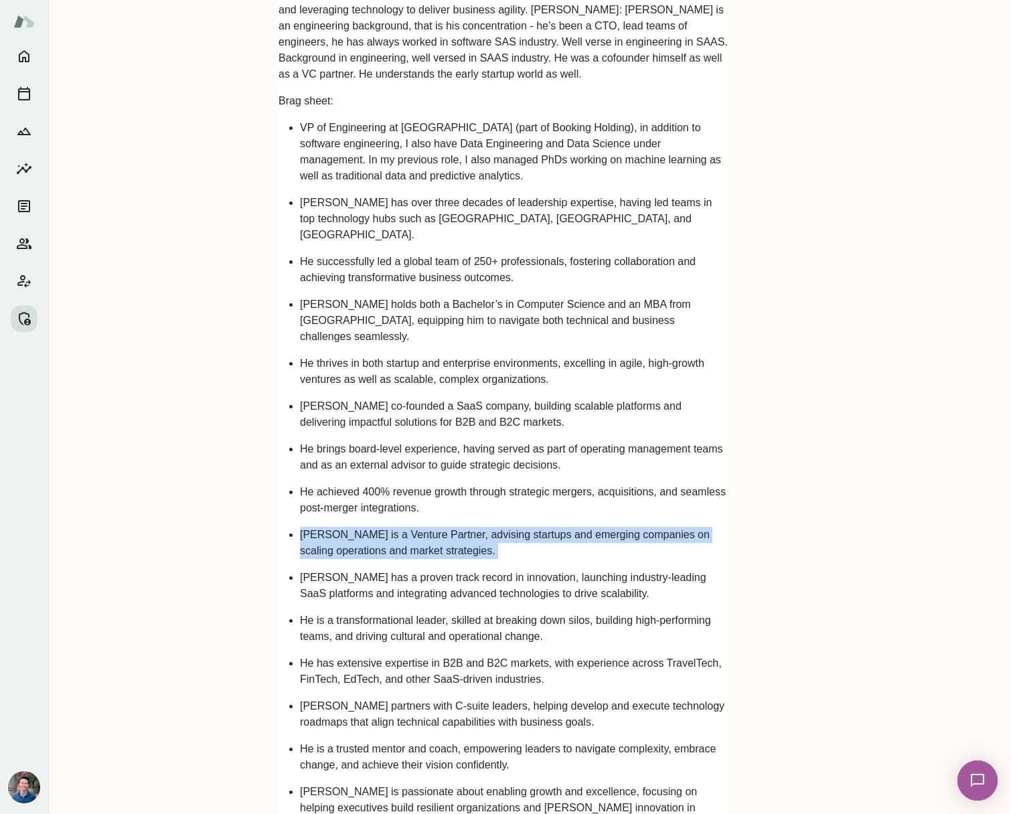
click at [386, 527] on p "[PERSON_NAME] is a Venture Partner, advising startups and emerging companies on…" at bounding box center [514, 543] width 429 height 32
copy ul "[PERSON_NAME] is a Venture Partner, advising startups and emerging companies on…"
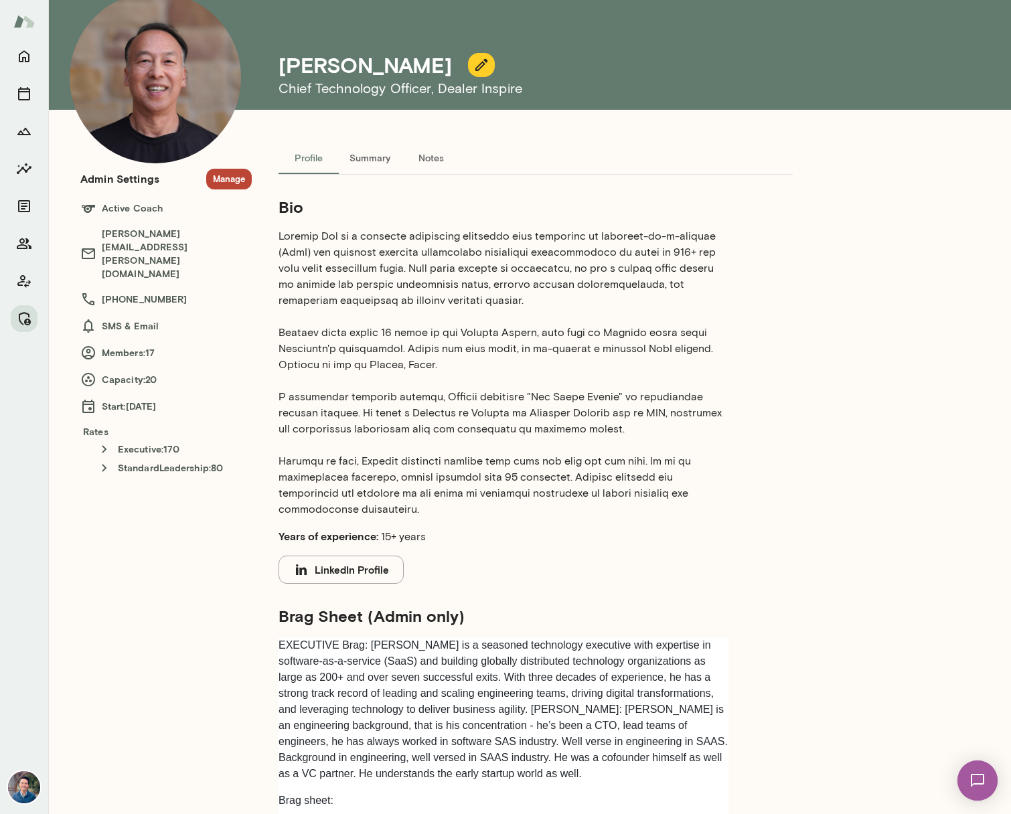
scroll to position [59, 0]
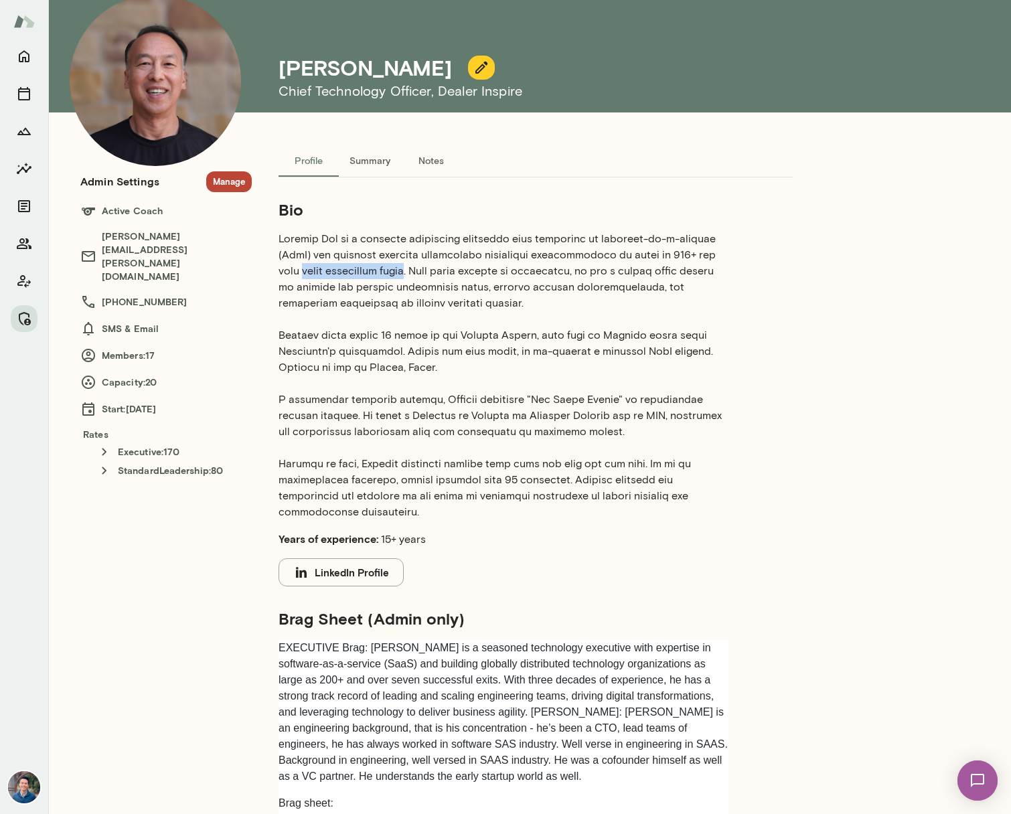
drag, startPoint x: 383, startPoint y: 274, endPoint x: 280, endPoint y: 269, distance: 103.3
click at [280, 269] on p at bounding box center [504, 375] width 450 height 289
copy p "seven successful exits"
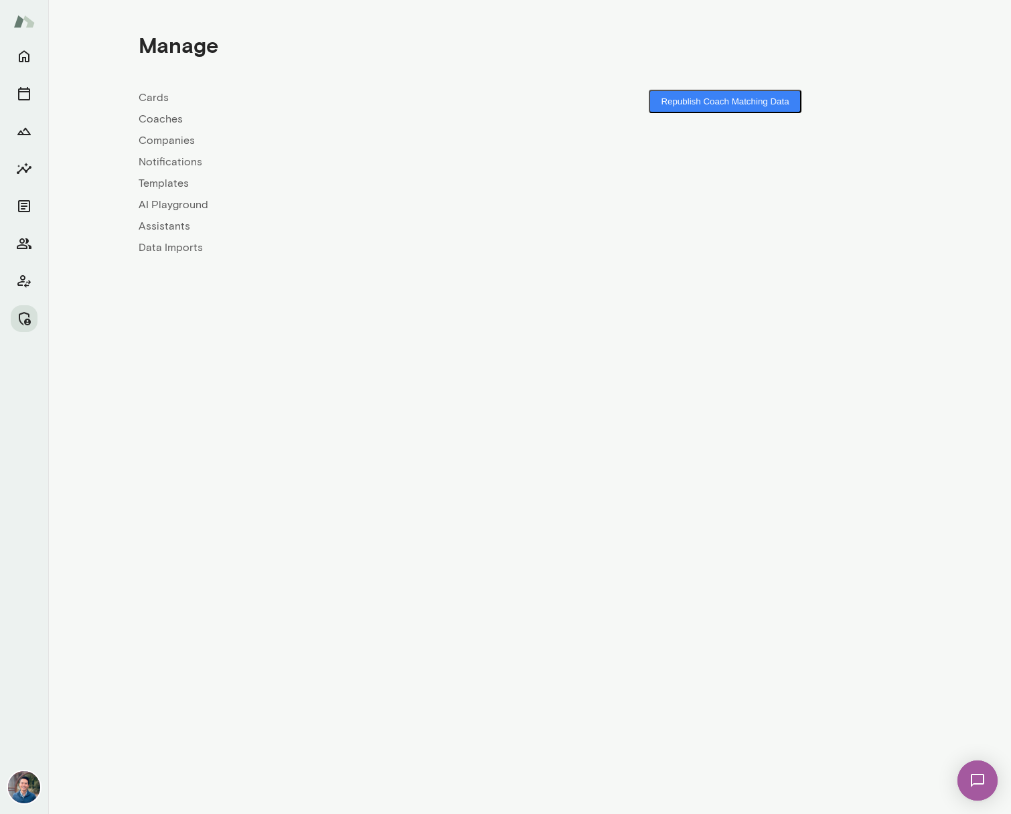
click at [164, 120] on link "Coaches" at bounding box center [334, 119] width 391 height 16
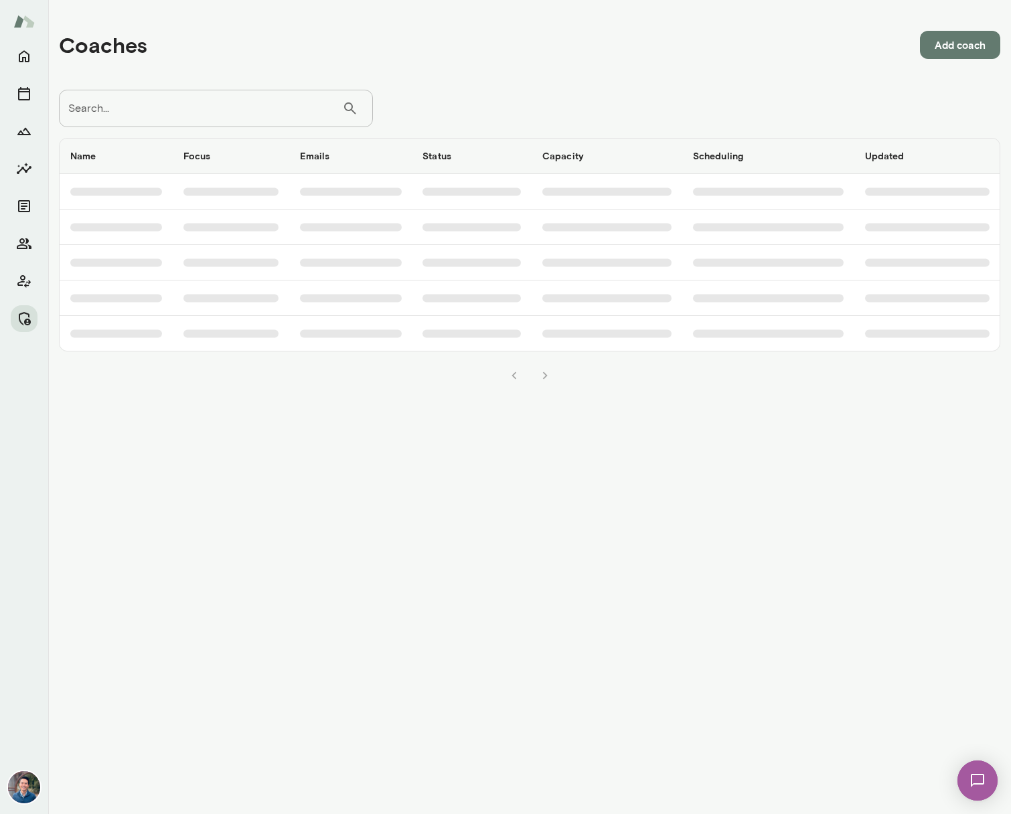
click at [164, 108] on input "Search..." at bounding box center [200, 108] width 283 height 37
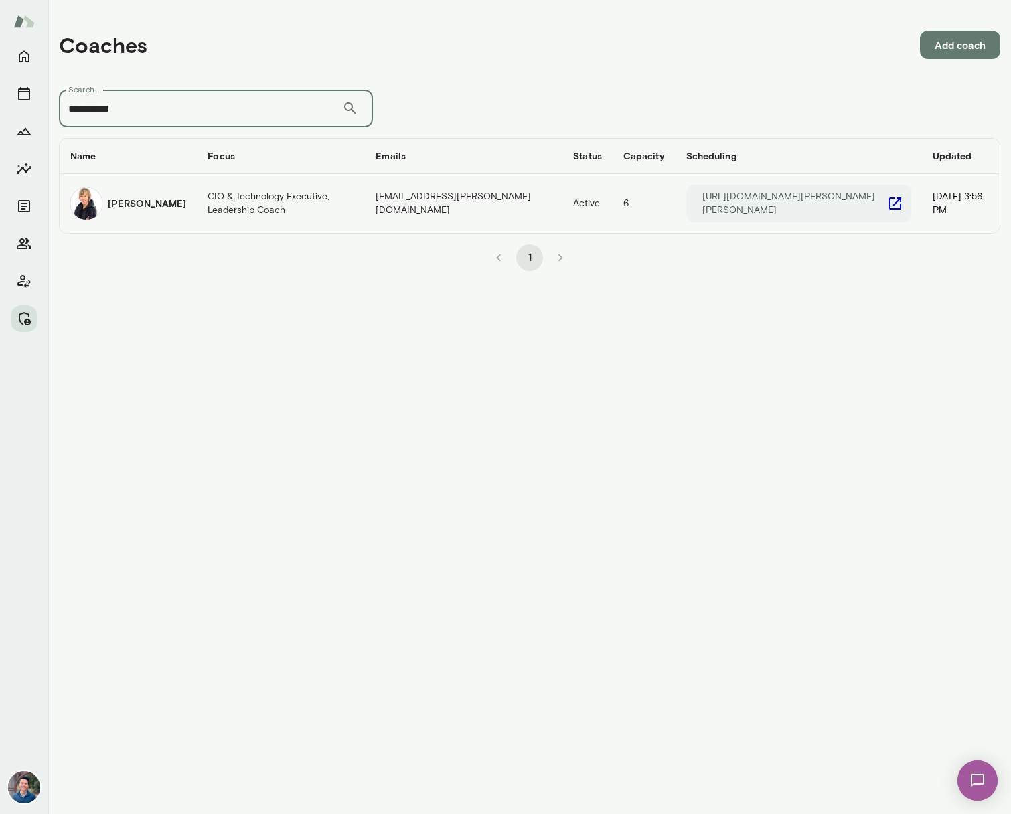
type input "**********"
click at [165, 210] on td "[PERSON_NAME]" at bounding box center [128, 203] width 137 height 59
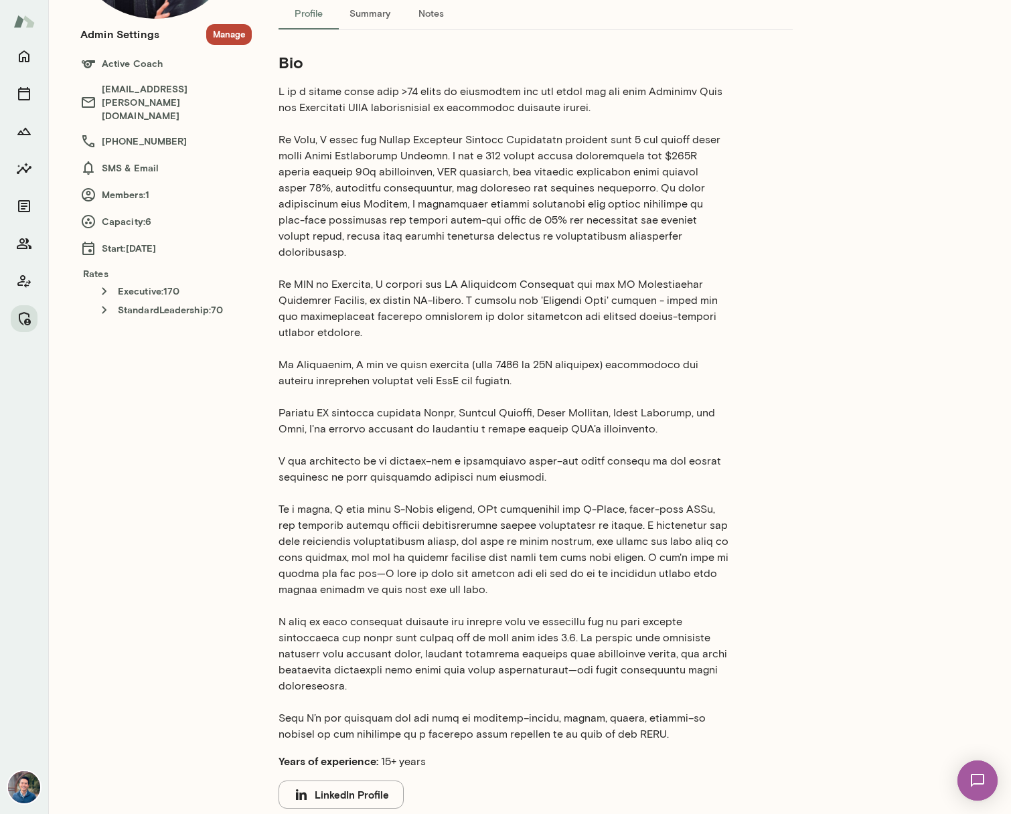
scroll to position [196, 0]
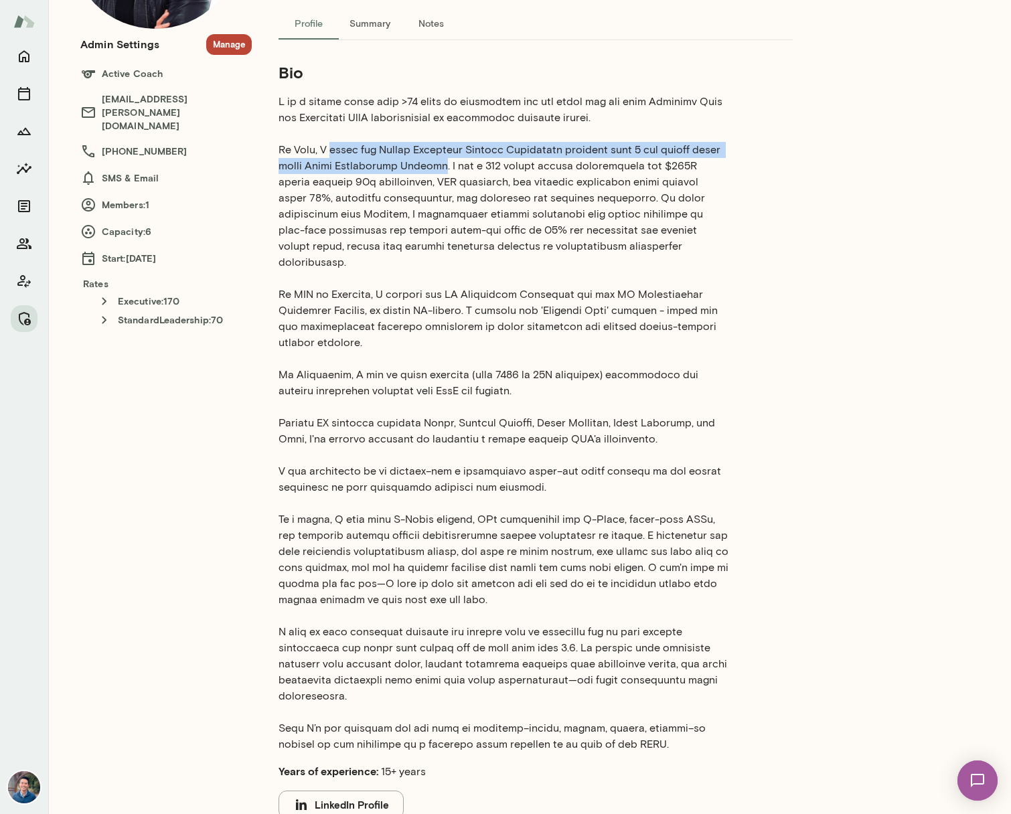
drag, startPoint x: 321, startPoint y: 149, endPoint x: 419, endPoint y: 163, distance: 99.5
click at [419, 163] on p at bounding box center [504, 423] width 450 height 659
copy p "built the Global Technical Program Management function from 0 and became their …"
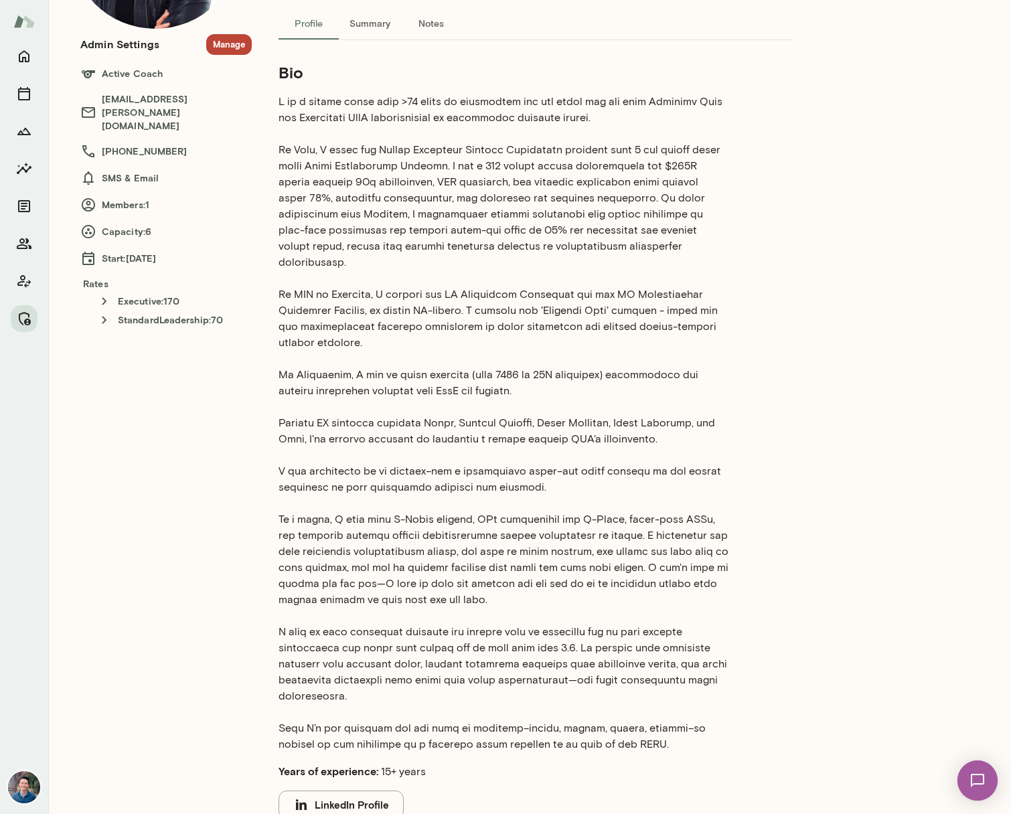
click at [475, 179] on p at bounding box center [504, 423] width 450 height 659
drag, startPoint x: 424, startPoint y: 165, endPoint x: 401, endPoint y: 182, distance: 28.3
click at [401, 182] on p at bounding box center [504, 423] width 450 height 659
copy p "I led a 500 person global organization and $100M budget through 10x hypergrowth"
click at [393, 363] on p at bounding box center [504, 423] width 450 height 659
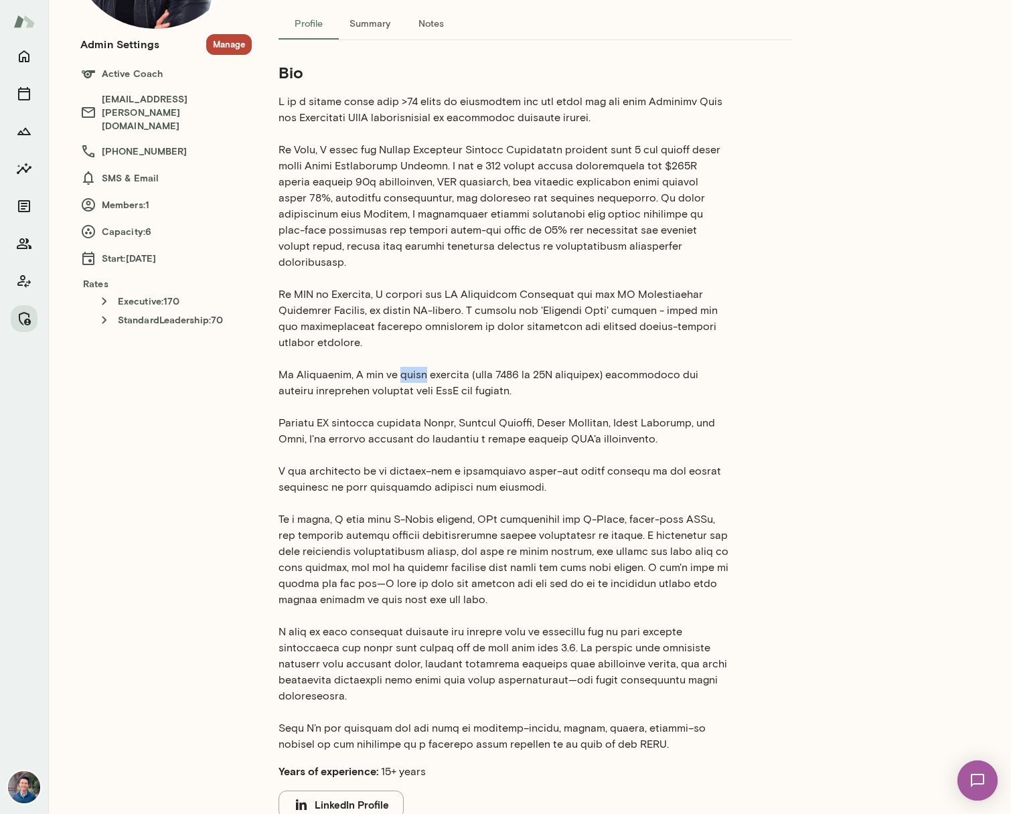
click at [393, 363] on p at bounding box center [504, 423] width 450 height 659
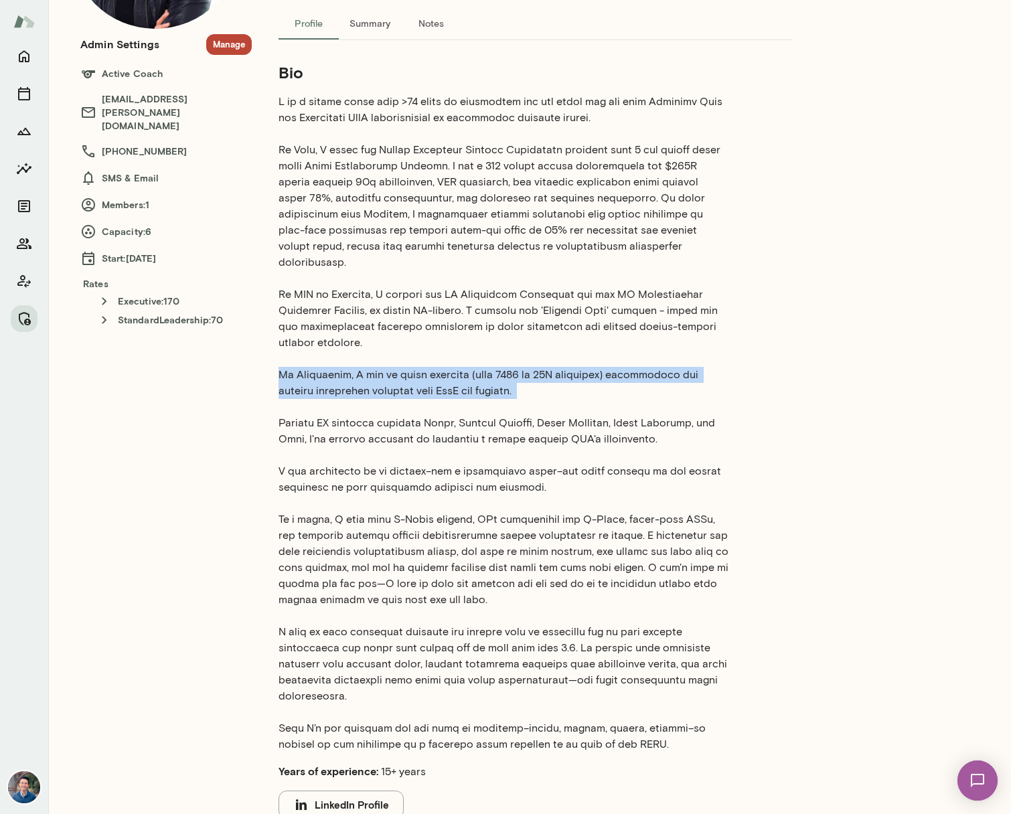
click at [393, 363] on p at bounding box center [504, 423] width 450 height 659
copy p "At Salesforce, I was an early employee (from 1200 to 10K employees) responsible…"
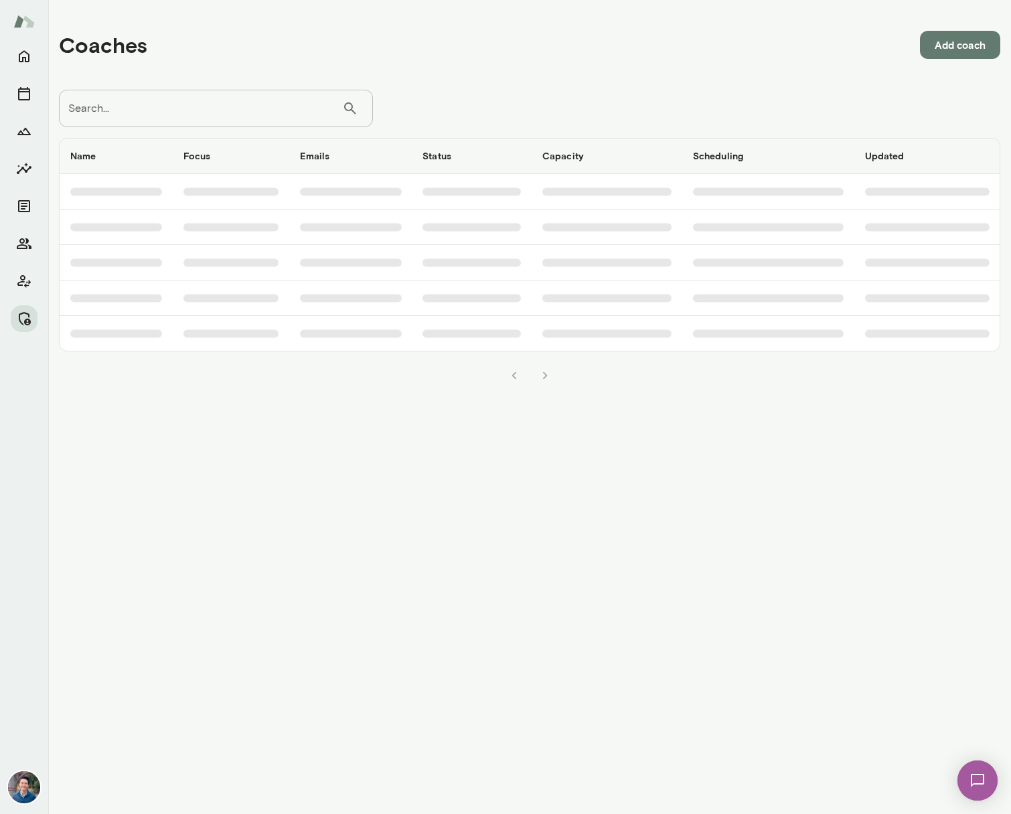
click at [211, 117] on input "Search..." at bounding box center [200, 108] width 283 height 37
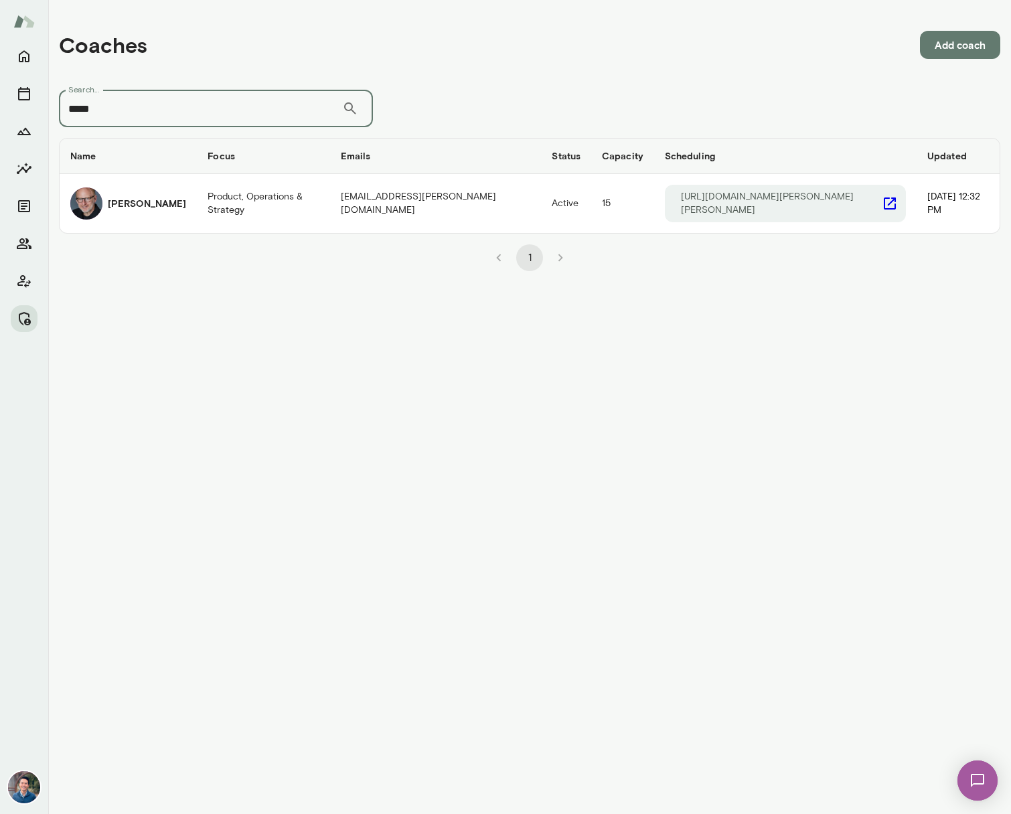
type input "*****"
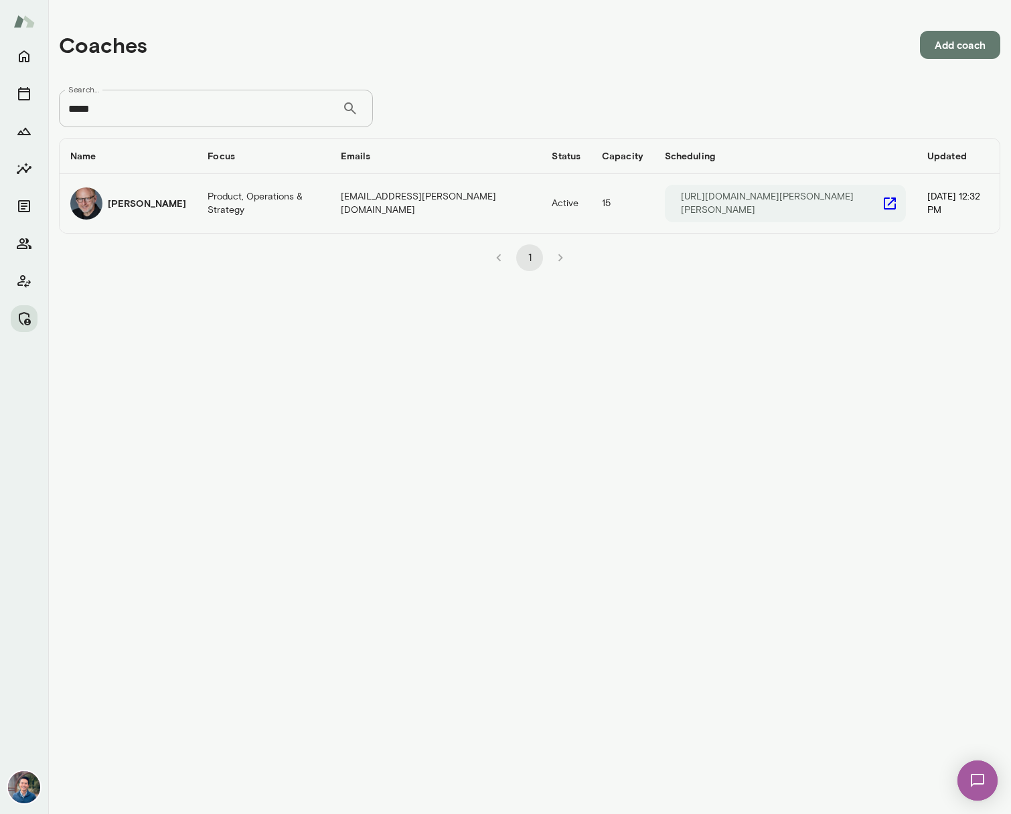
click at [177, 210] on td "[PERSON_NAME]" at bounding box center [128, 203] width 137 height 59
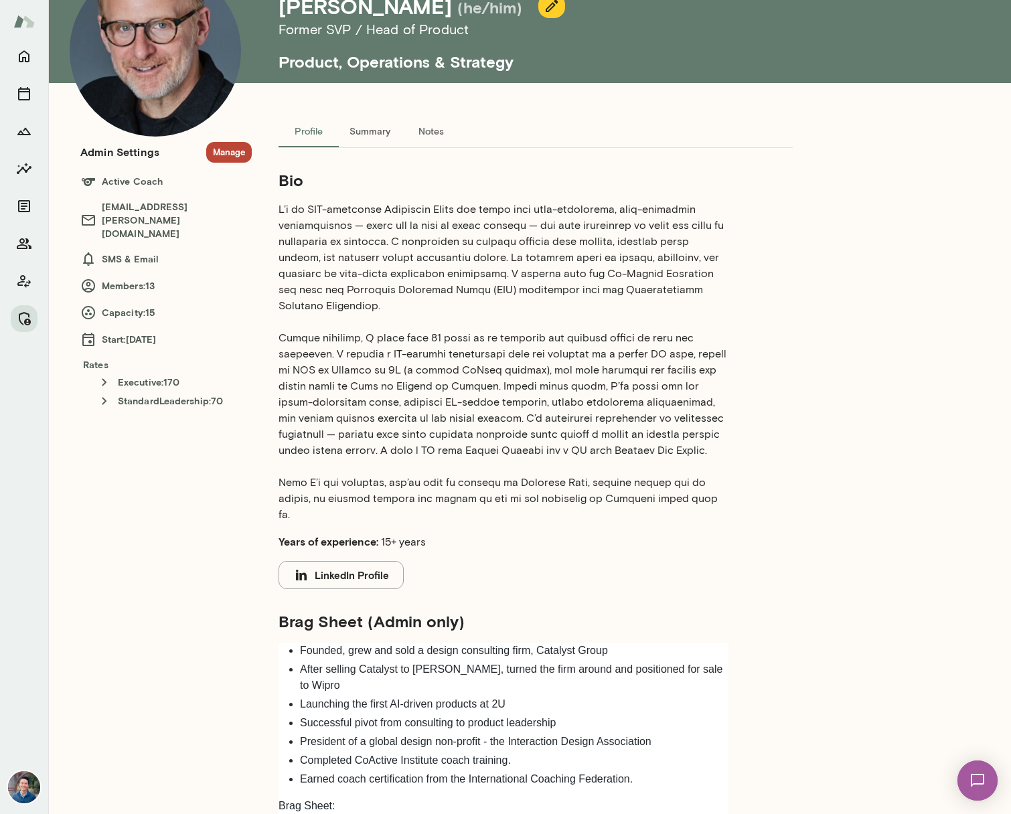
scroll to position [87, 0]
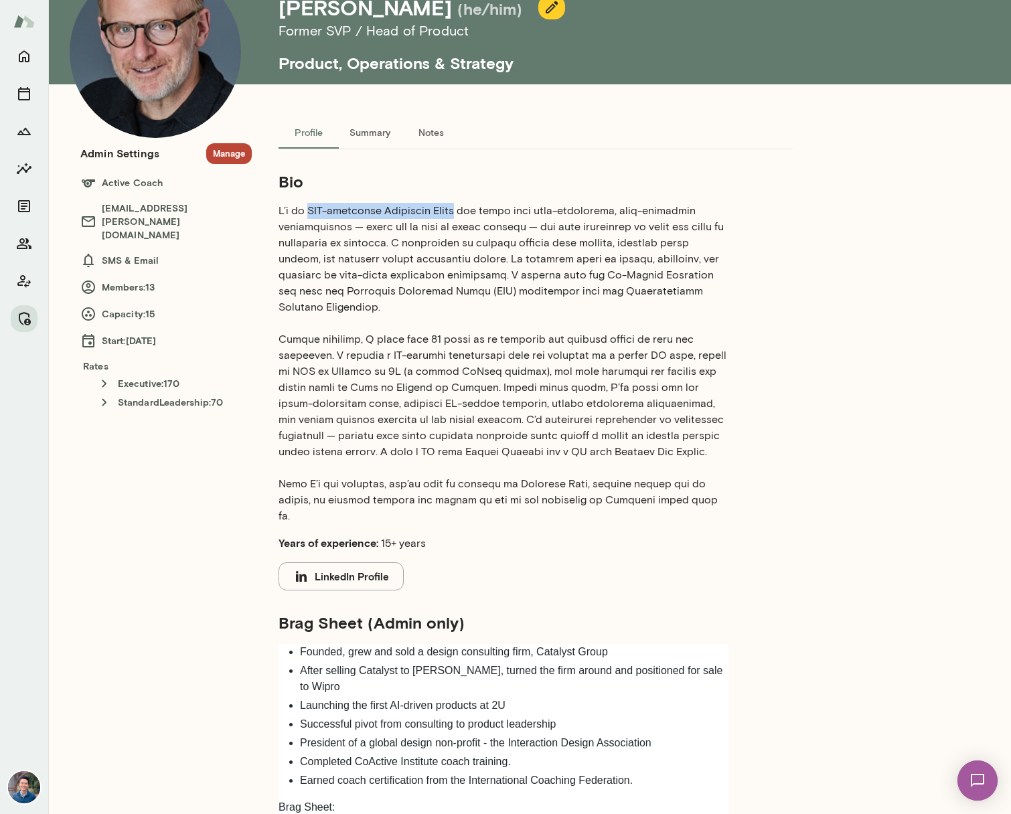
drag, startPoint x: 309, startPoint y: 212, endPoint x: 453, endPoint y: 209, distance: 144.0
click at [453, 209] on p at bounding box center [504, 363] width 450 height 321
copy p "ICF-certified Executive Coach"
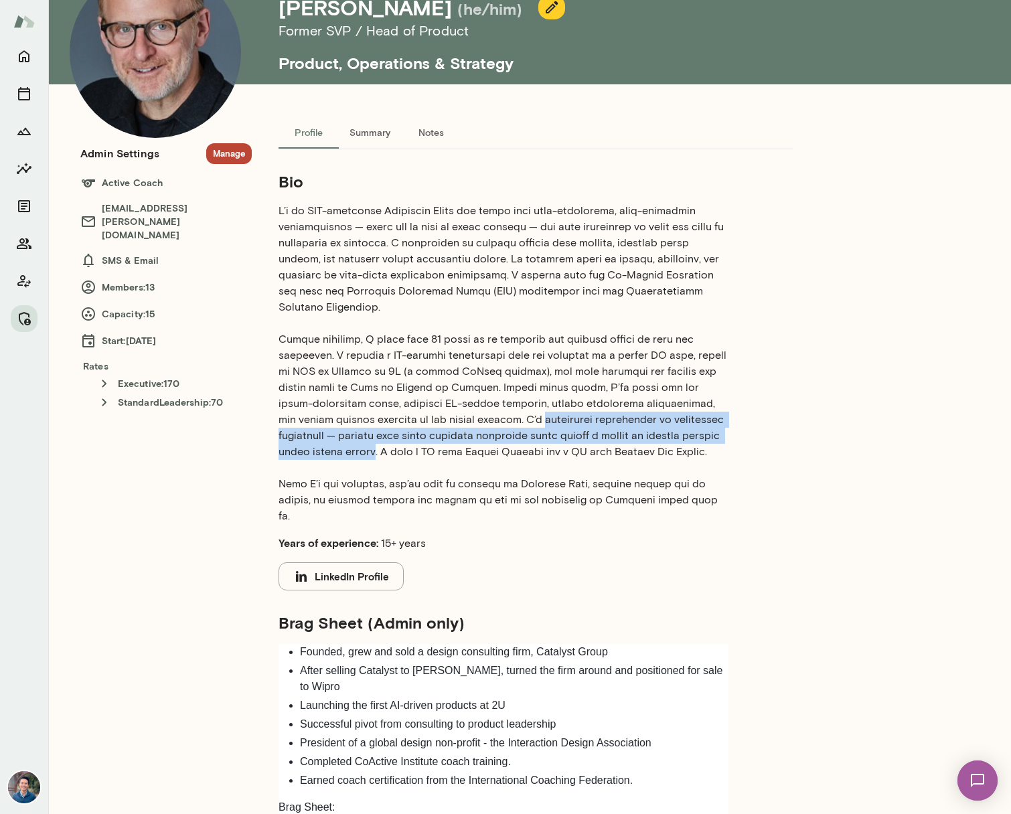
drag, startPoint x: 498, startPoint y: 407, endPoint x: 341, endPoint y: 437, distance: 159.4
click at [341, 437] on p at bounding box center [504, 363] width 450 height 321
copy p "especially experienced at navigating complexity — whether that means aligning e…"
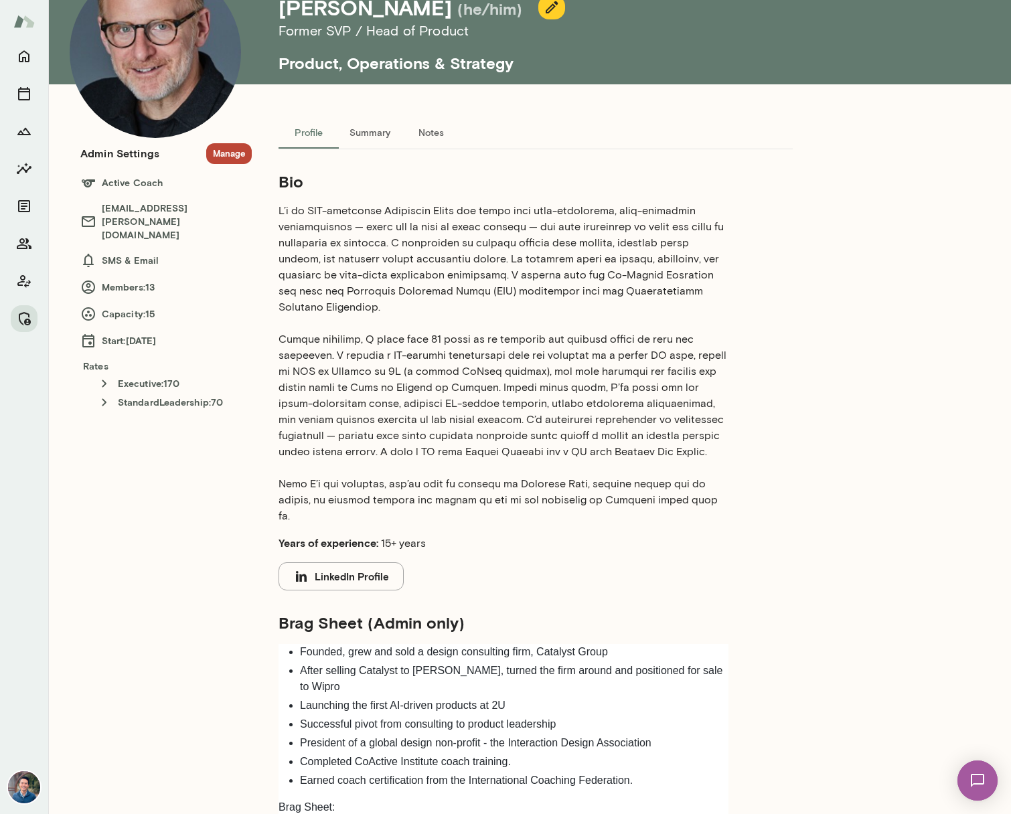
click at [575, 260] on p at bounding box center [504, 363] width 450 height 321
drag, startPoint x: 308, startPoint y: 212, endPoint x: 455, endPoint y: 212, distance: 146.6
click at [455, 212] on p at bounding box center [504, 363] width 450 height 321
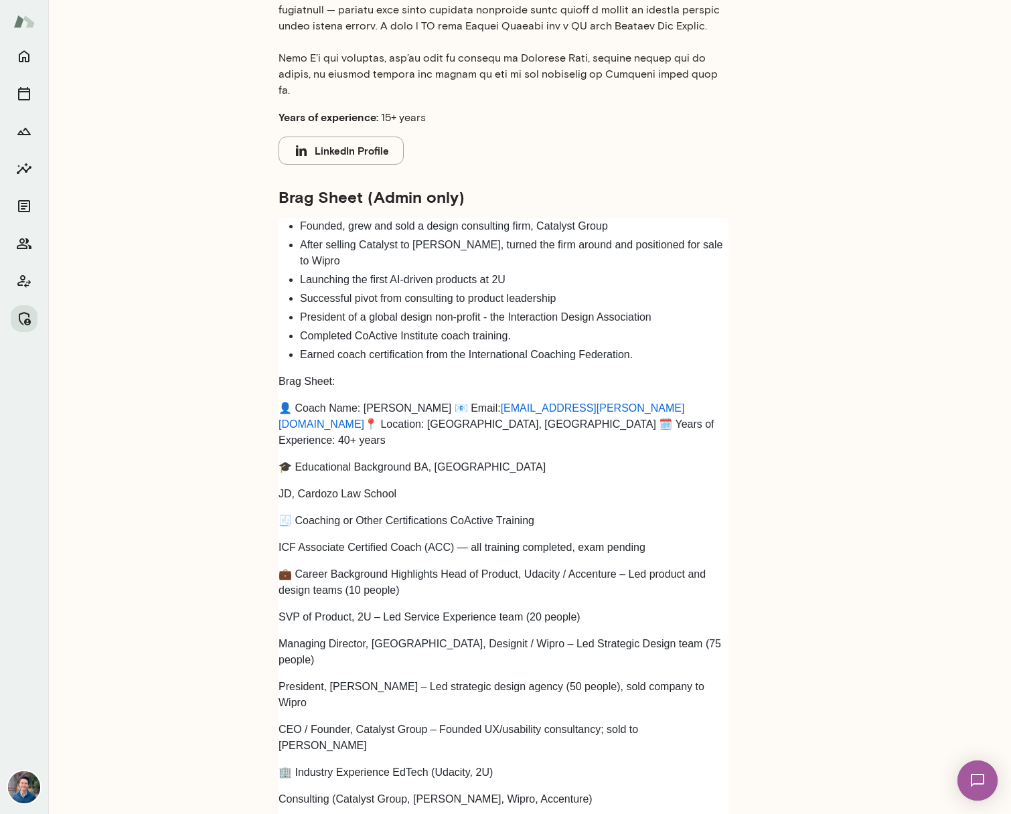
scroll to position [521, 0]
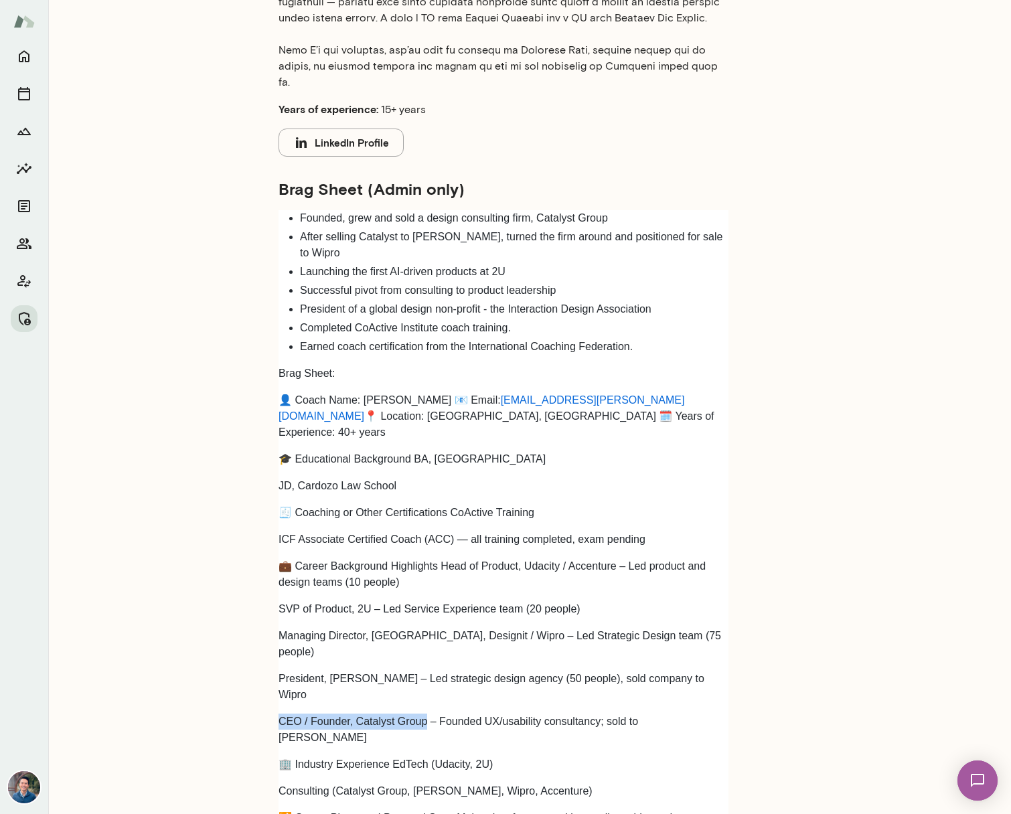
drag, startPoint x: 426, startPoint y: 624, endPoint x: 257, endPoint y: 628, distance: 168.8
click at [257, 628] on div "Profile Summary Notes Bio Years of experience: 15+ years LinkedIn Profile Brag …" at bounding box center [536, 644] width 568 height 1923
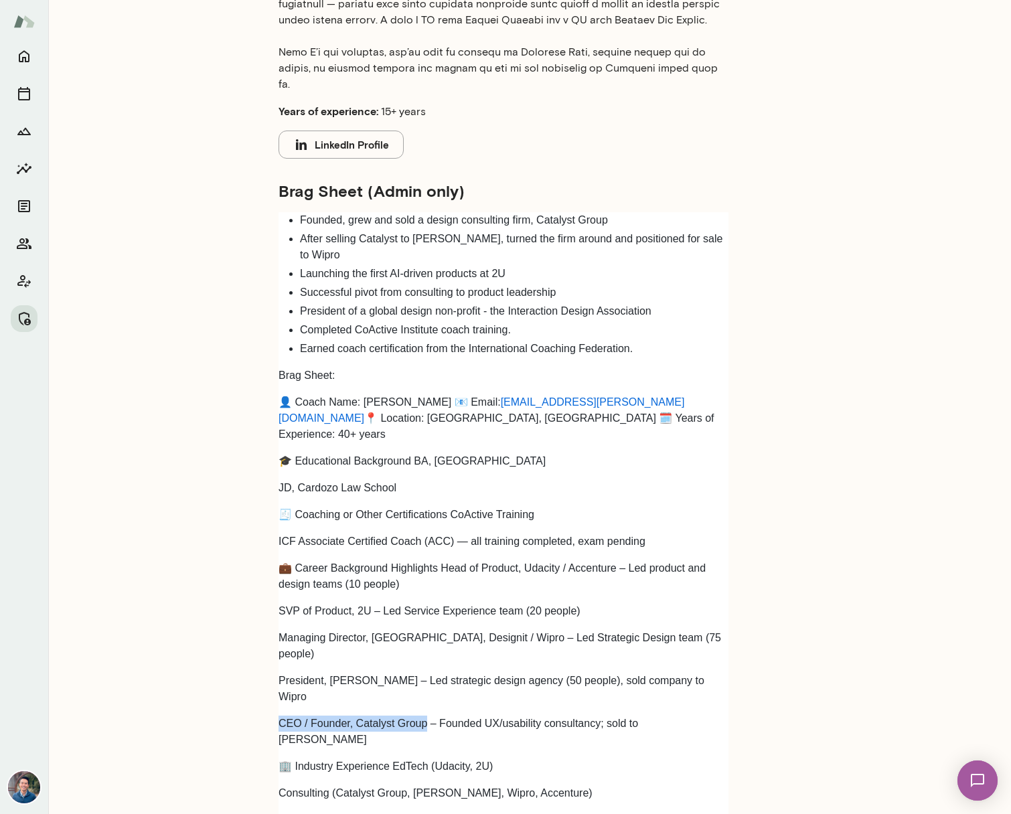
scroll to position [516, 0]
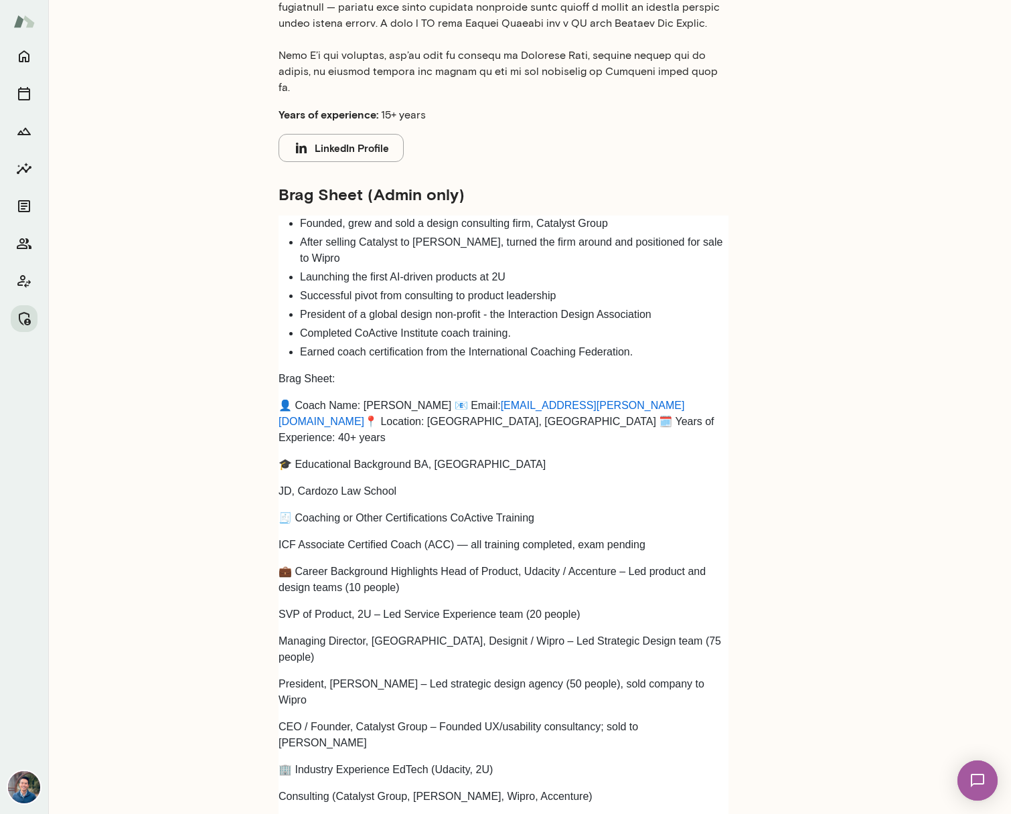
click at [711, 234] on li "After selling Catalyst to [PERSON_NAME], turned the firm around and positioned …" at bounding box center [514, 250] width 429 height 32
click at [711, 236] on li "After selling Catalyst to [PERSON_NAME], turned the firm around and positioned …" at bounding box center [514, 252] width 429 height 32
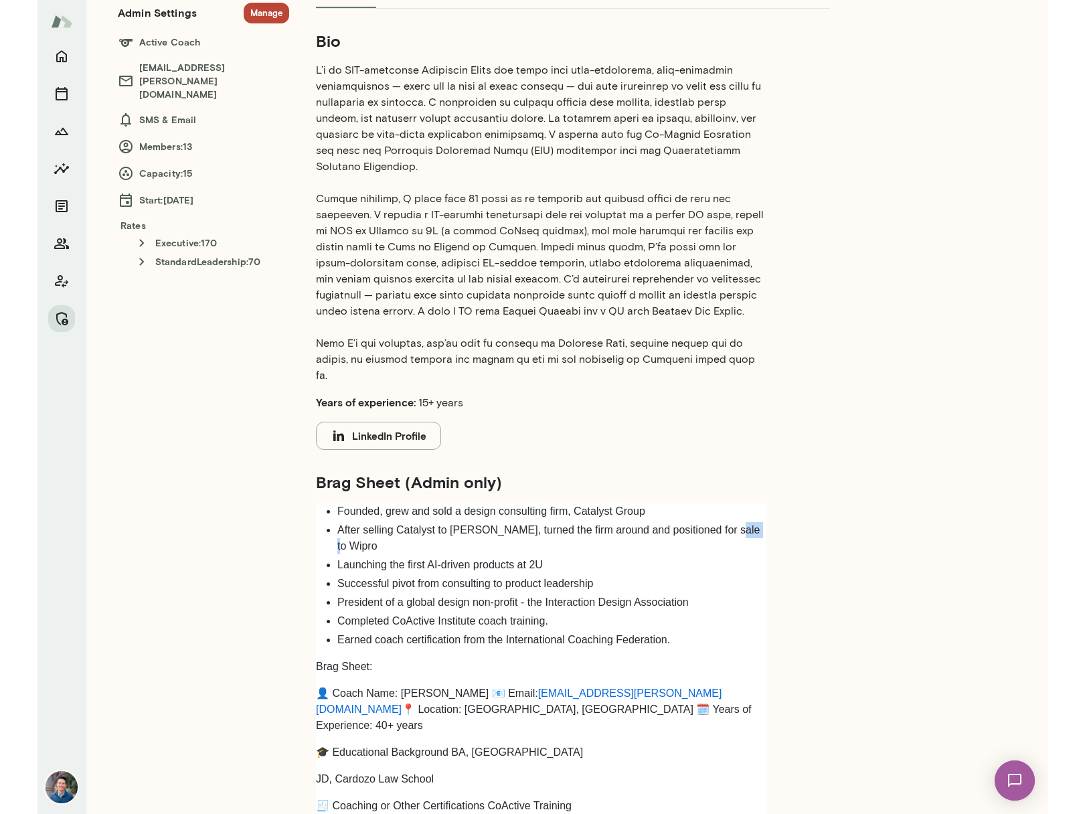
scroll to position [0, 0]
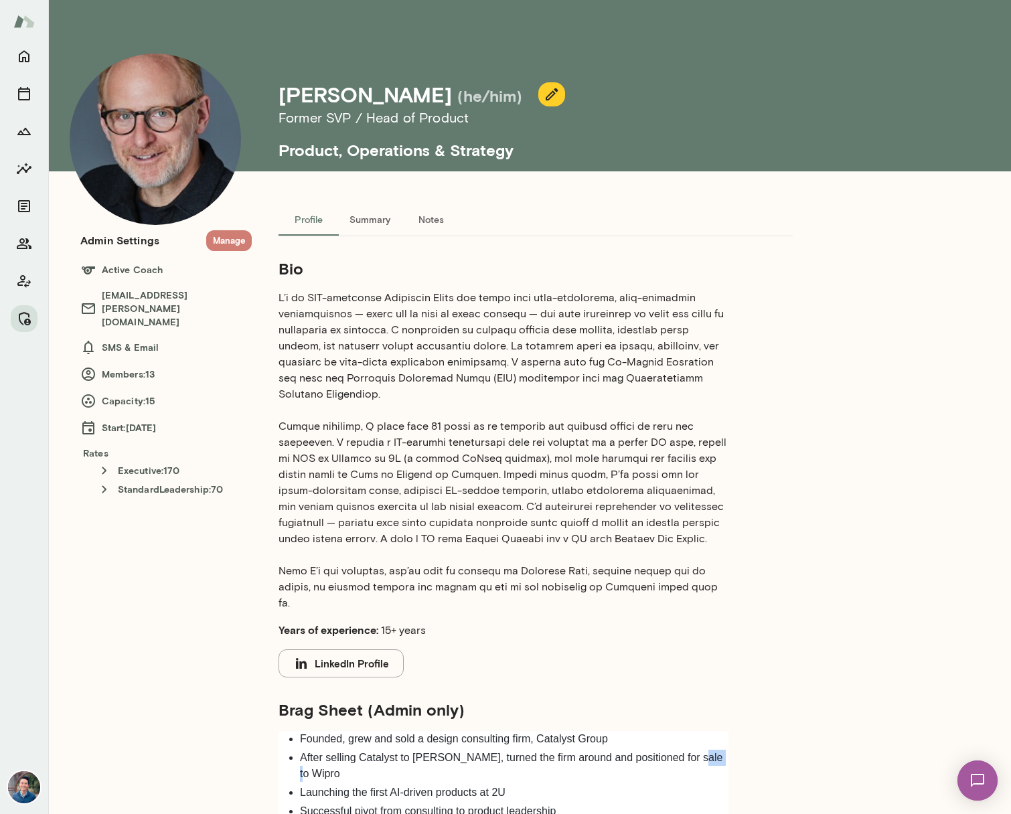
click at [225, 244] on button "Manage" at bounding box center [229, 240] width 46 height 21
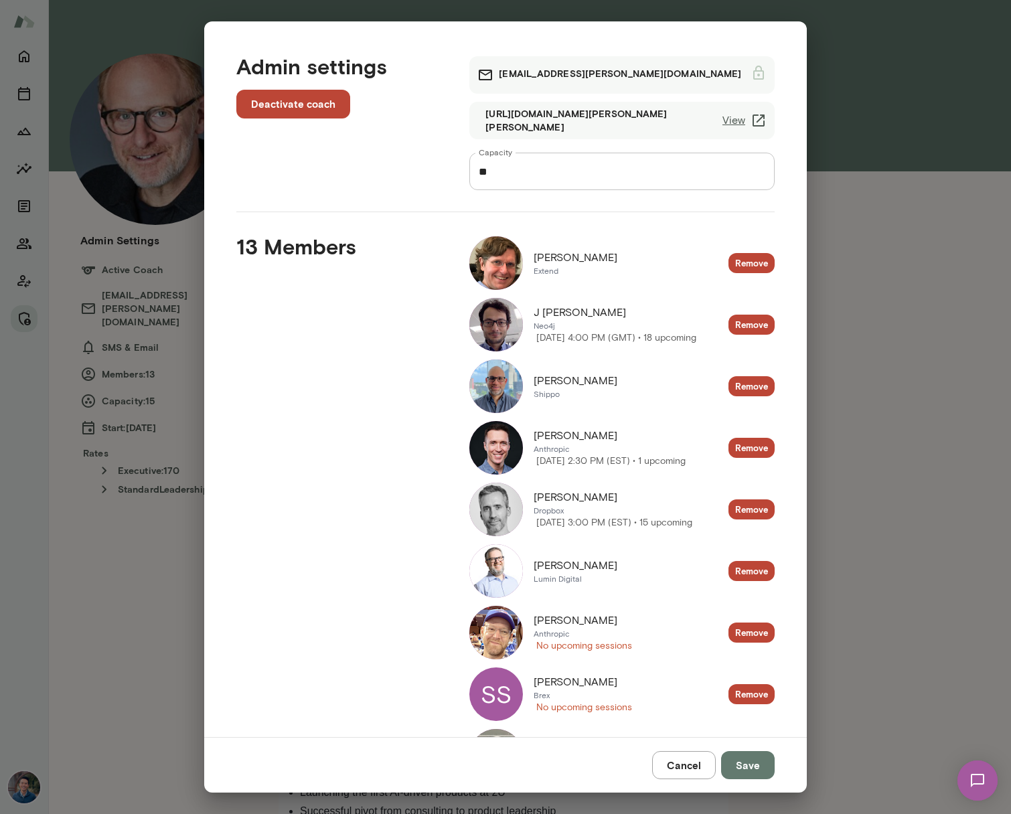
click at [747, 120] on link "View" at bounding box center [745, 120] width 44 height 16
click at [121, 7] on div "Admin settings Deactivate coach nickgould@mento.co https://cal.mento.co/nick-go…" at bounding box center [505, 407] width 1011 height 814
drag, startPoint x: 27, startPoint y: 234, endPoint x: 54, endPoint y: 234, distance: 26.8
click at [27, 234] on div "Admin settings Deactivate coach nickgould@mento.co https://cal.mento.co/nick-go…" at bounding box center [505, 407] width 1011 height 814
click at [680, 767] on button "Cancel" at bounding box center [684, 765] width 64 height 28
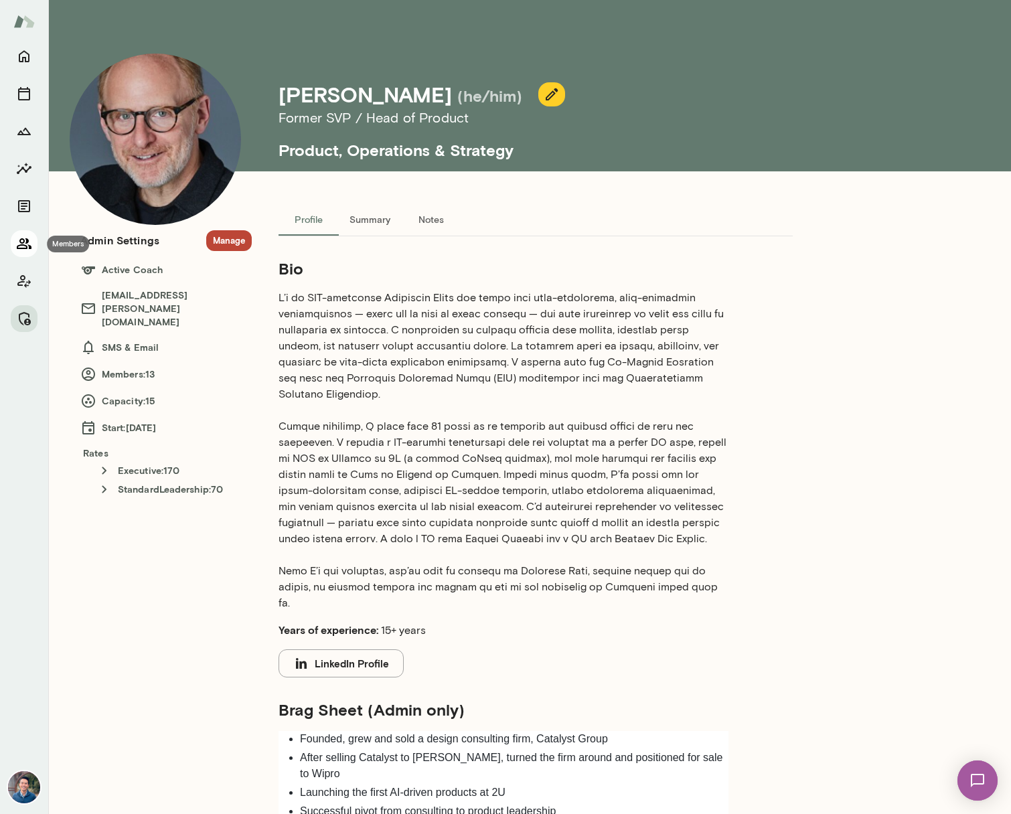
click at [25, 242] on icon "Members" at bounding box center [24, 244] width 16 height 16
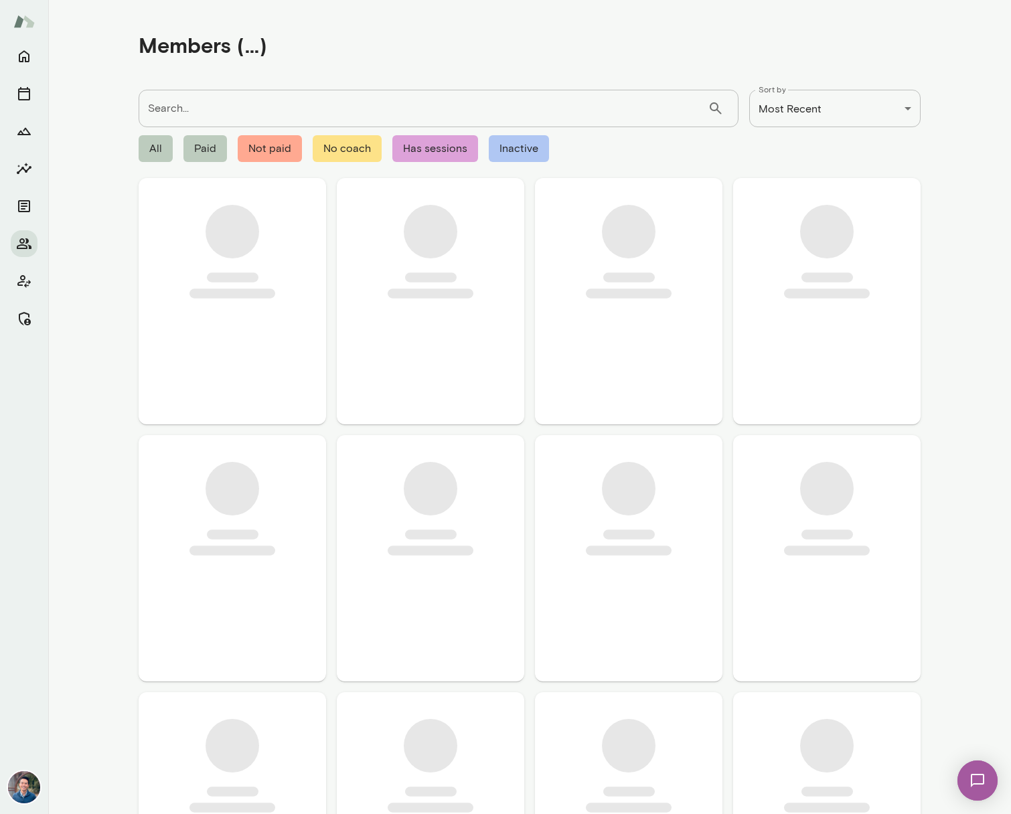
click at [218, 113] on input "Search..." at bounding box center [423, 108] width 569 height 37
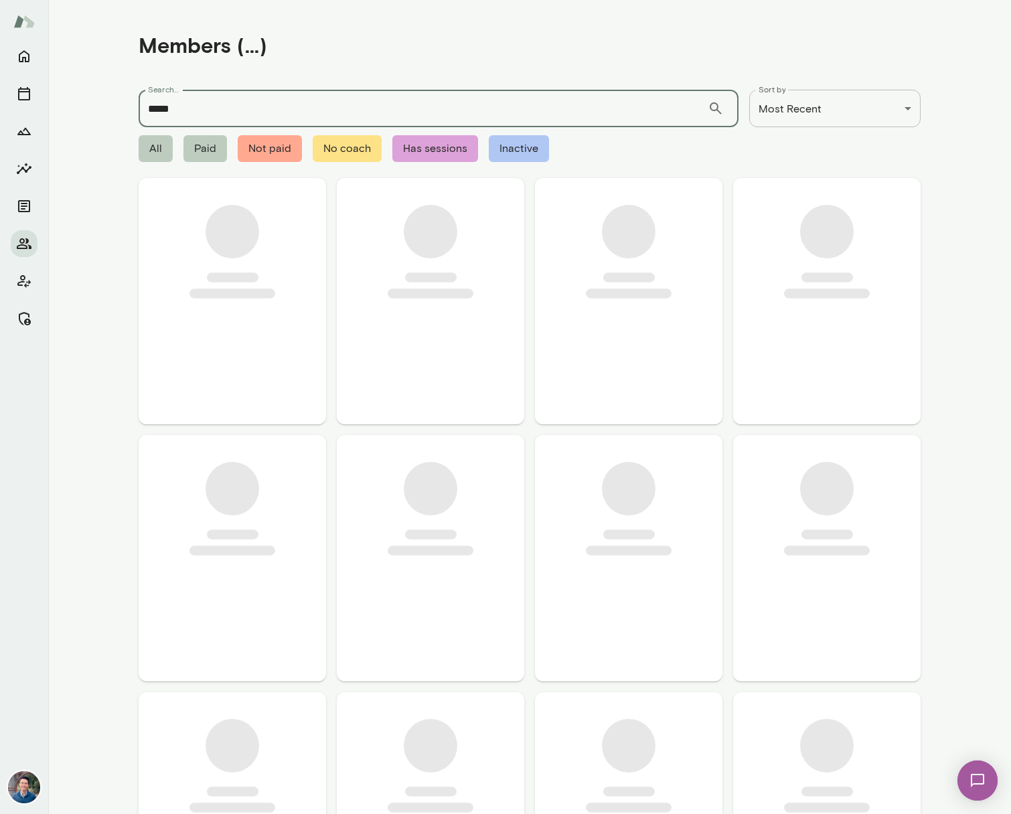
type input "******"
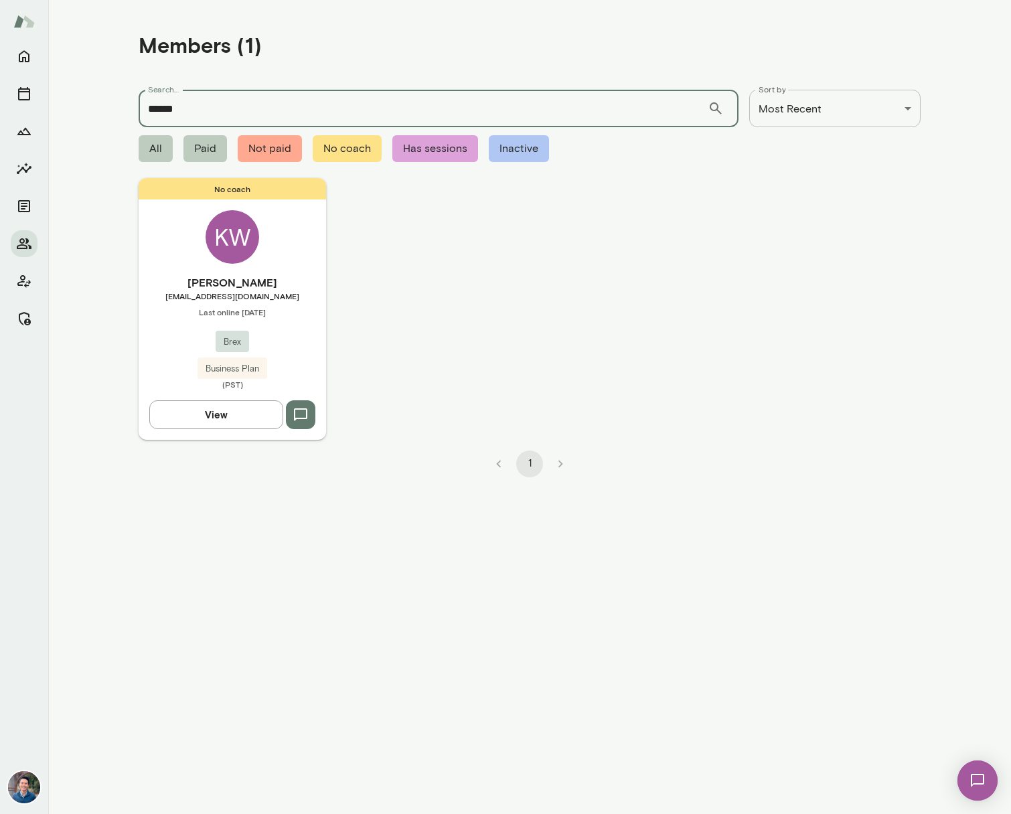
click at [234, 265] on div "No coach KW Kevin Whelan kwhelan@brex.com Last online August 26 Brex Business P…" at bounding box center [232, 308] width 187 height 261
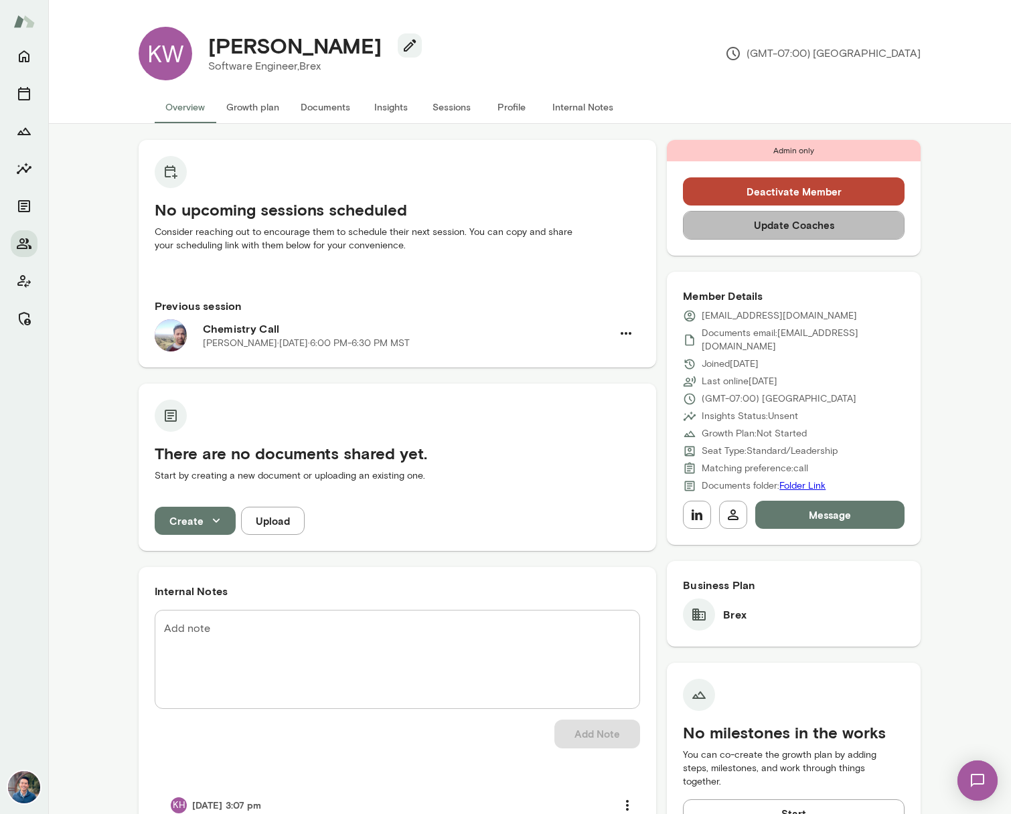
click at [785, 223] on button "Update Coaches" at bounding box center [794, 225] width 222 height 28
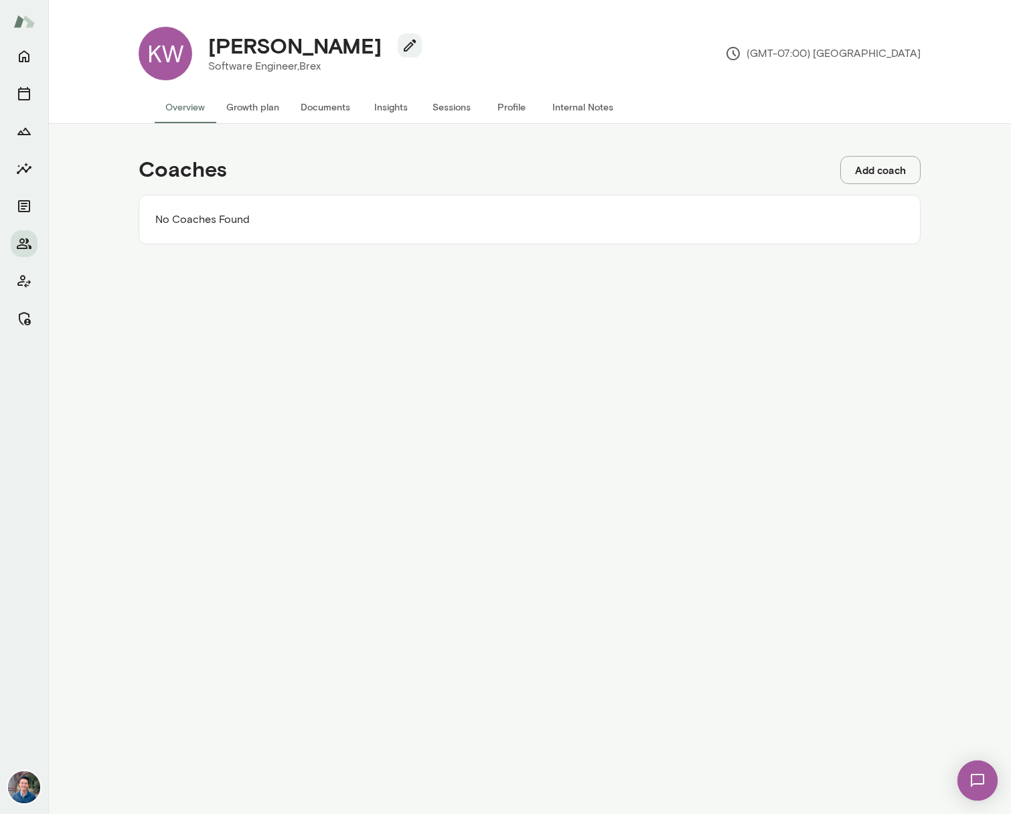
click at [853, 168] on button "Add coach" at bounding box center [880, 170] width 80 height 28
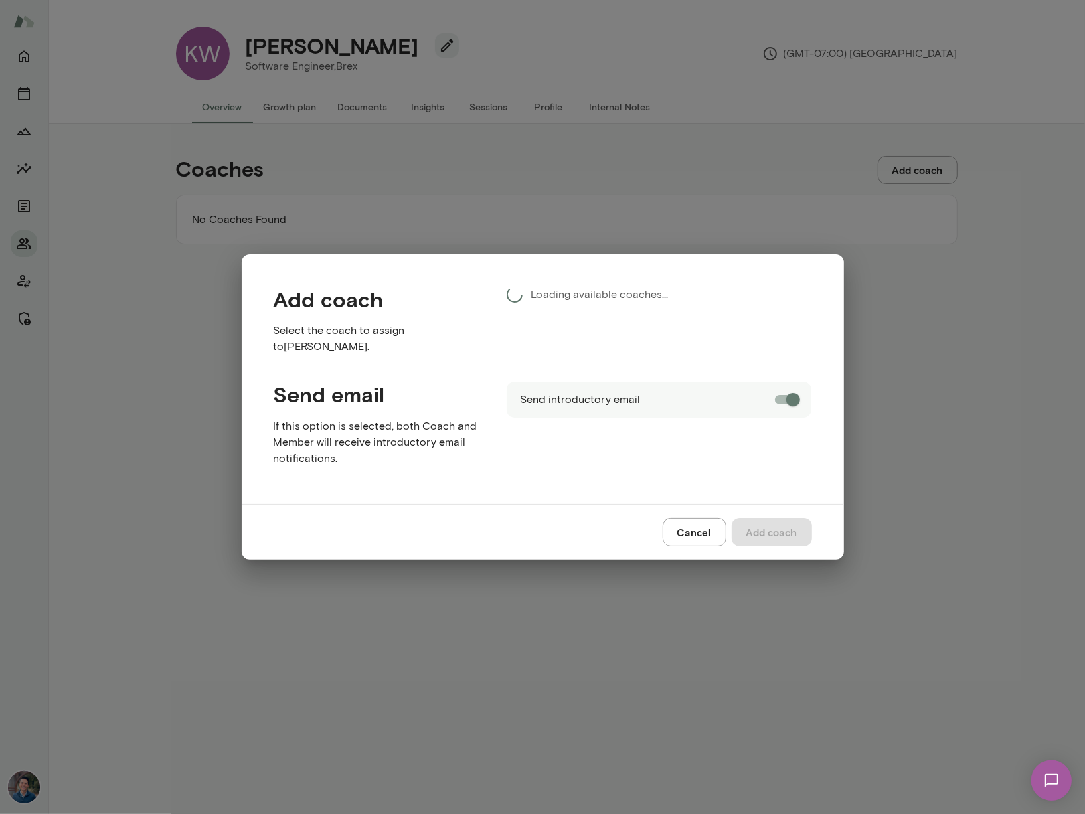
click at [905, 326] on div "Add coach Select the coach to assign to Kevin Whelan . Loading available coache…" at bounding box center [542, 407] width 1085 height 814
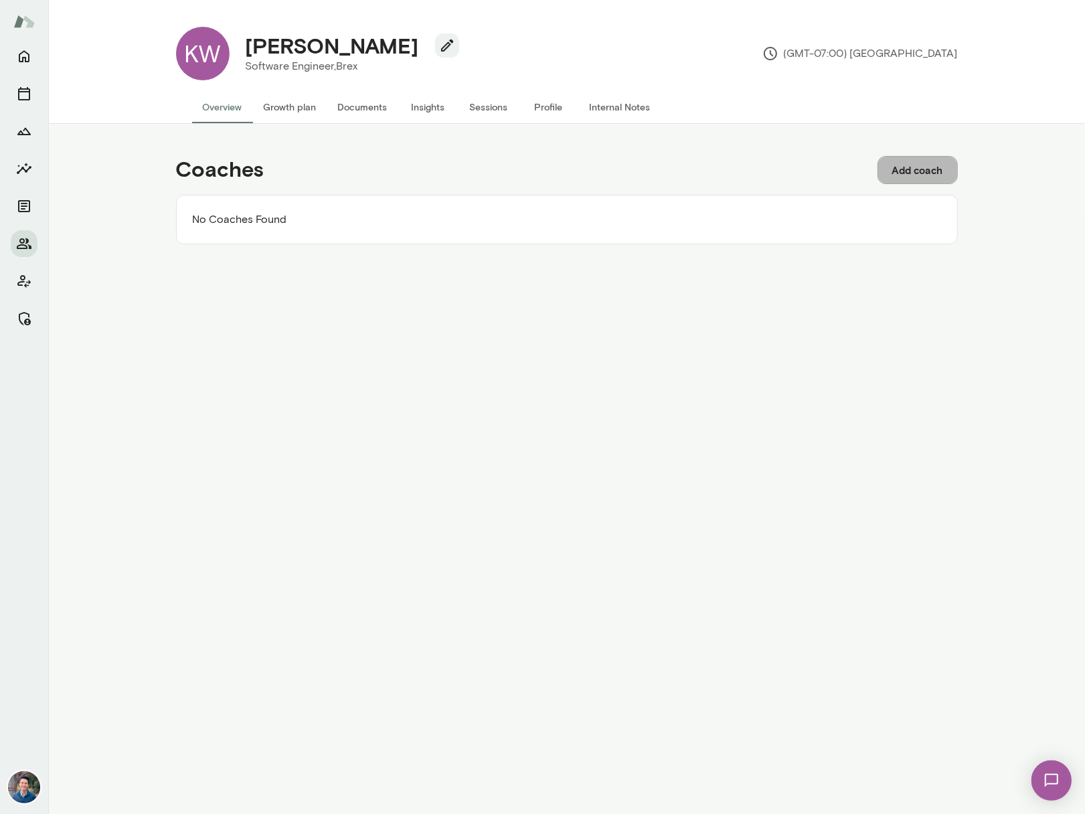
click at [900, 173] on button "Add coach" at bounding box center [918, 170] width 80 height 28
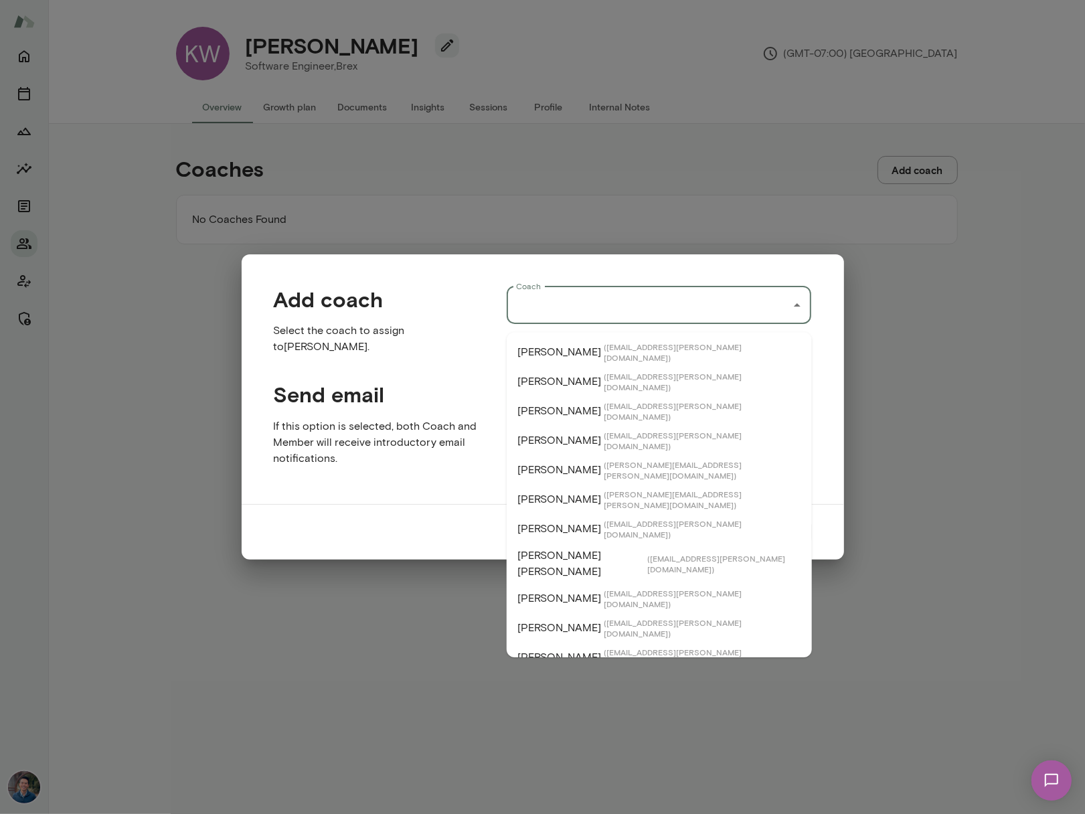
click at [638, 313] on input "Coach" at bounding box center [649, 305] width 273 height 25
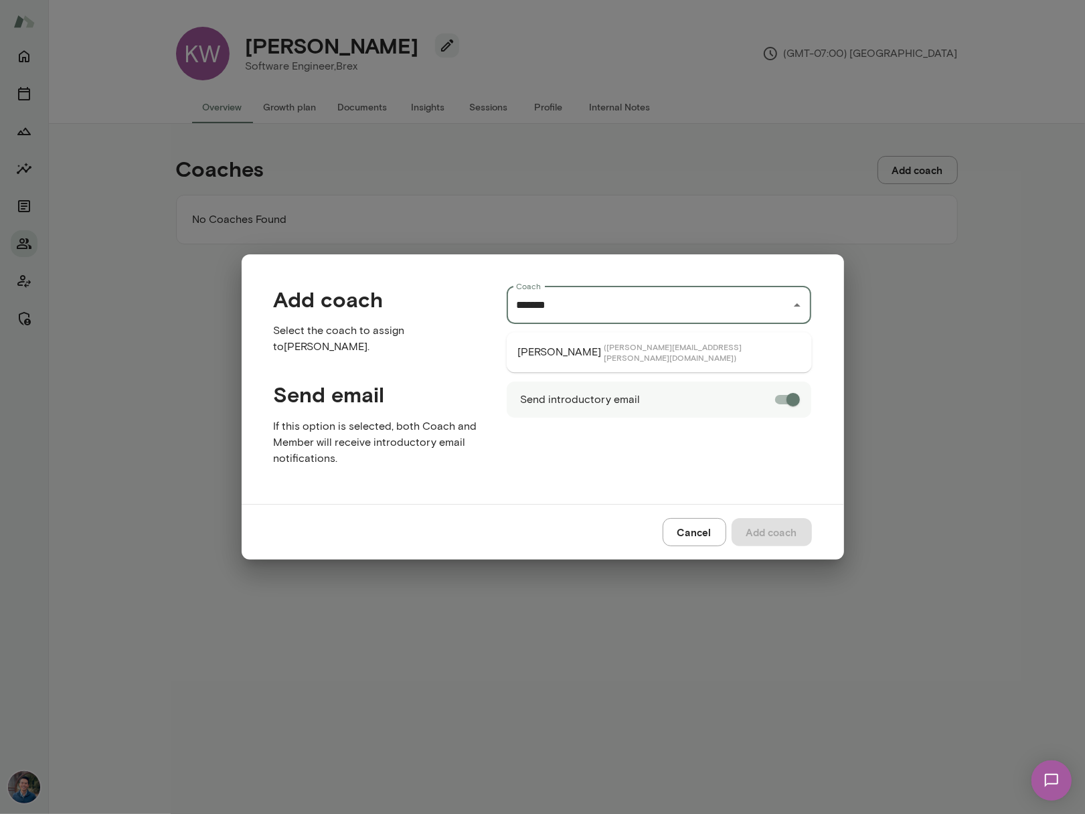
click at [620, 348] on span "( derrickmar@mento.co )" at bounding box center [703, 352] width 198 height 21
type input "**********"
click at [765, 522] on button "Add coach" at bounding box center [772, 532] width 80 height 28
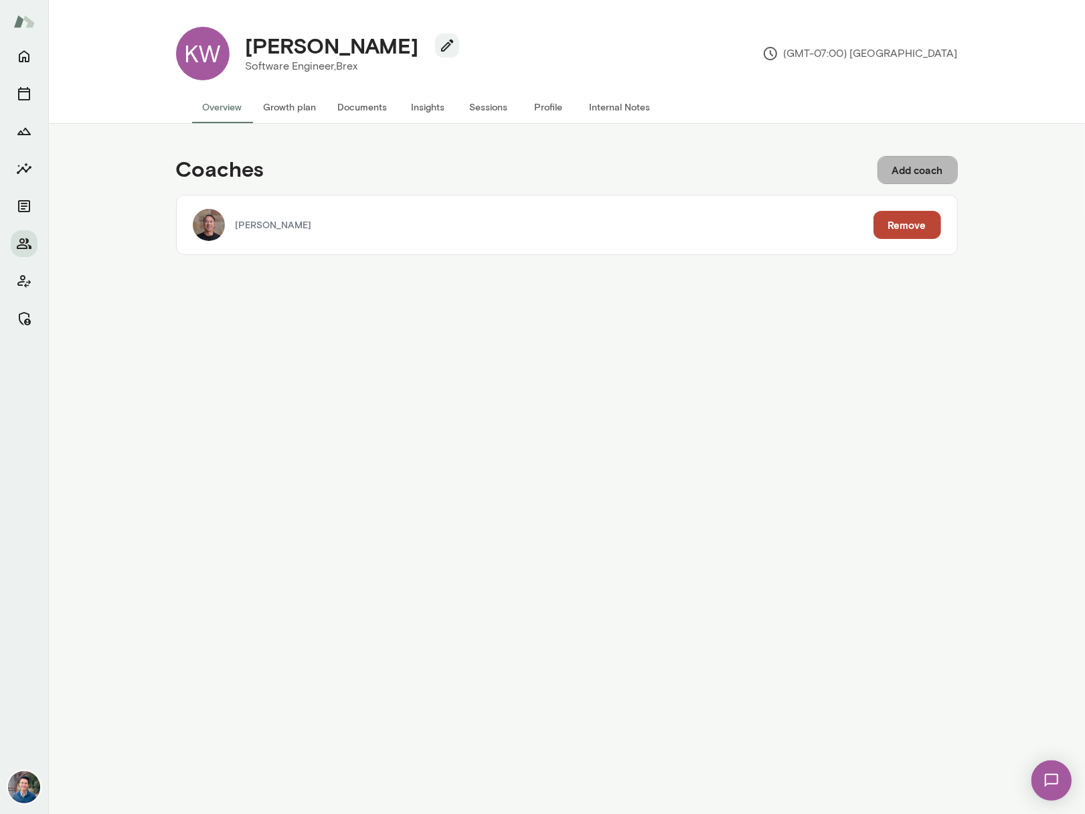
click at [924, 169] on button "Add coach" at bounding box center [918, 170] width 80 height 28
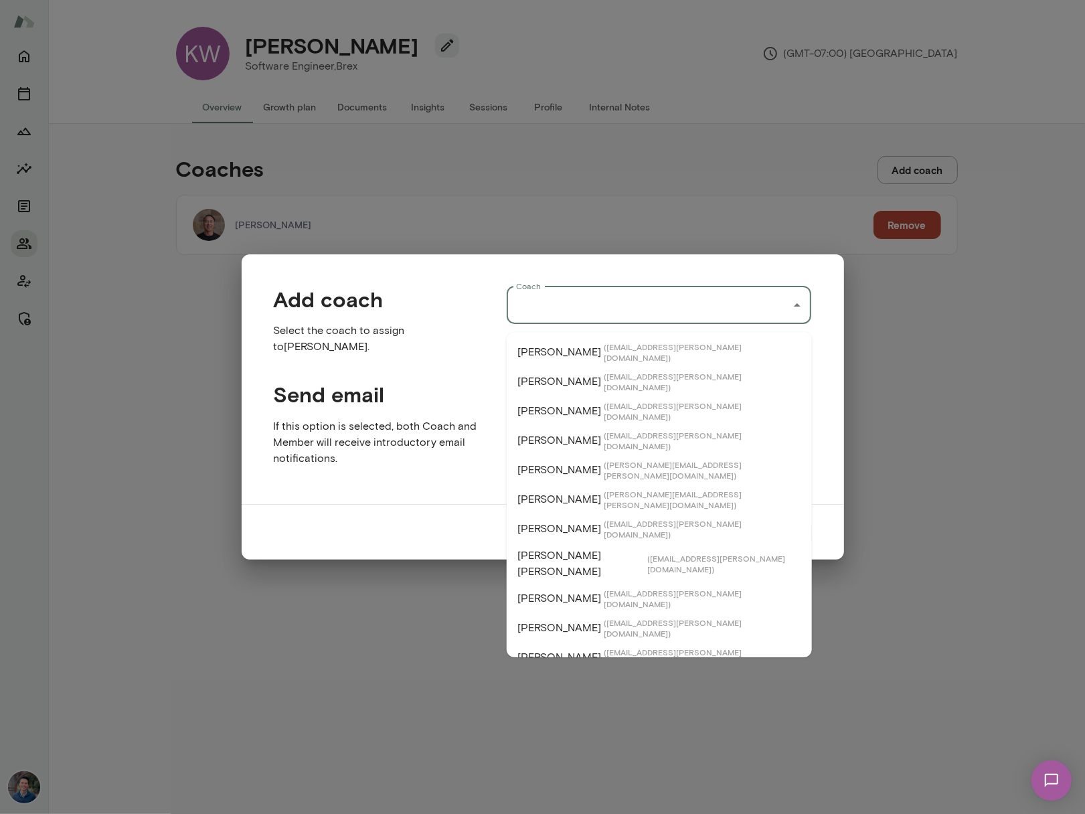
click at [676, 307] on input "Coach" at bounding box center [649, 305] width 273 height 25
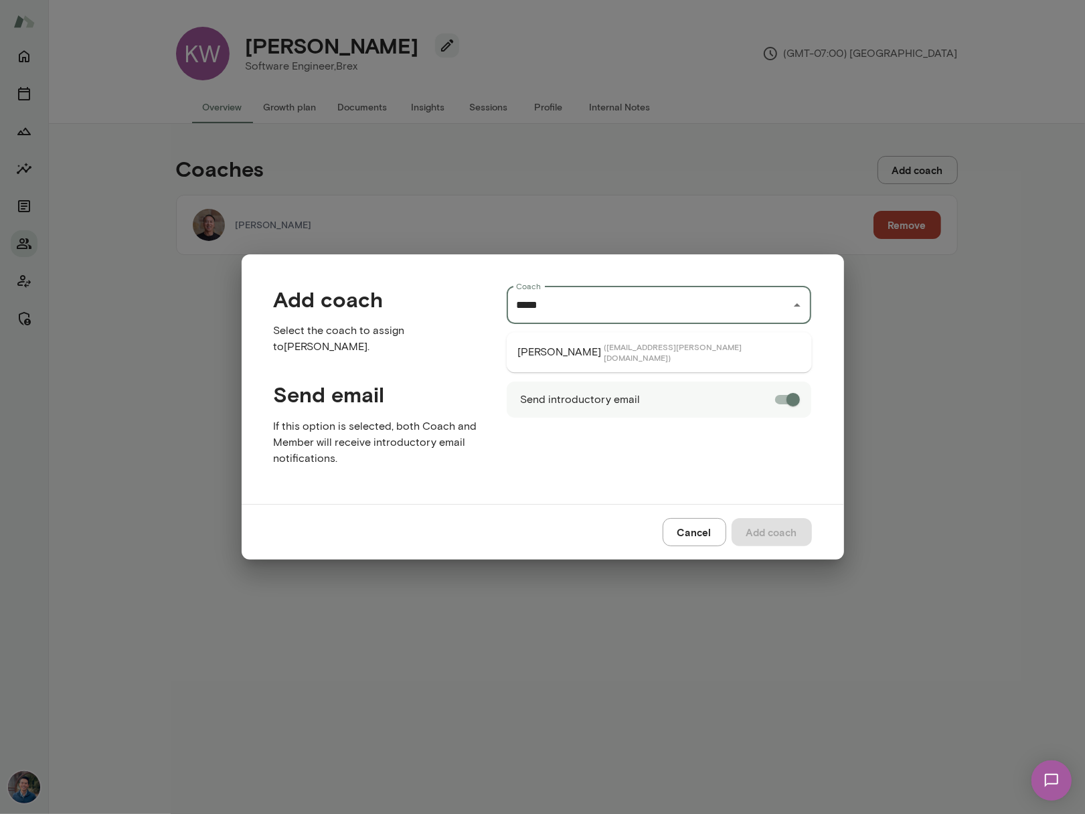
click at [713, 356] on li "Amy Farrow ( amyfarrow@mento.co )" at bounding box center [659, 351] width 305 height 29
type input "**********"
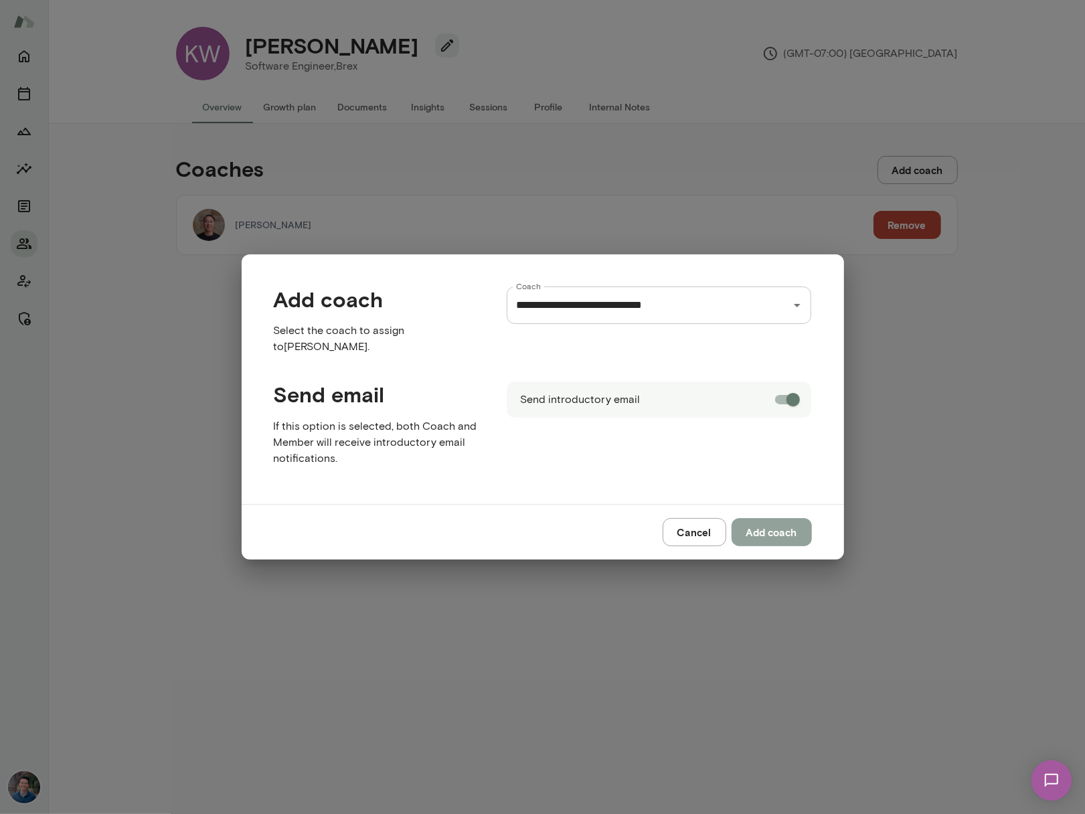
click at [764, 534] on button "Add coach" at bounding box center [772, 532] width 80 height 28
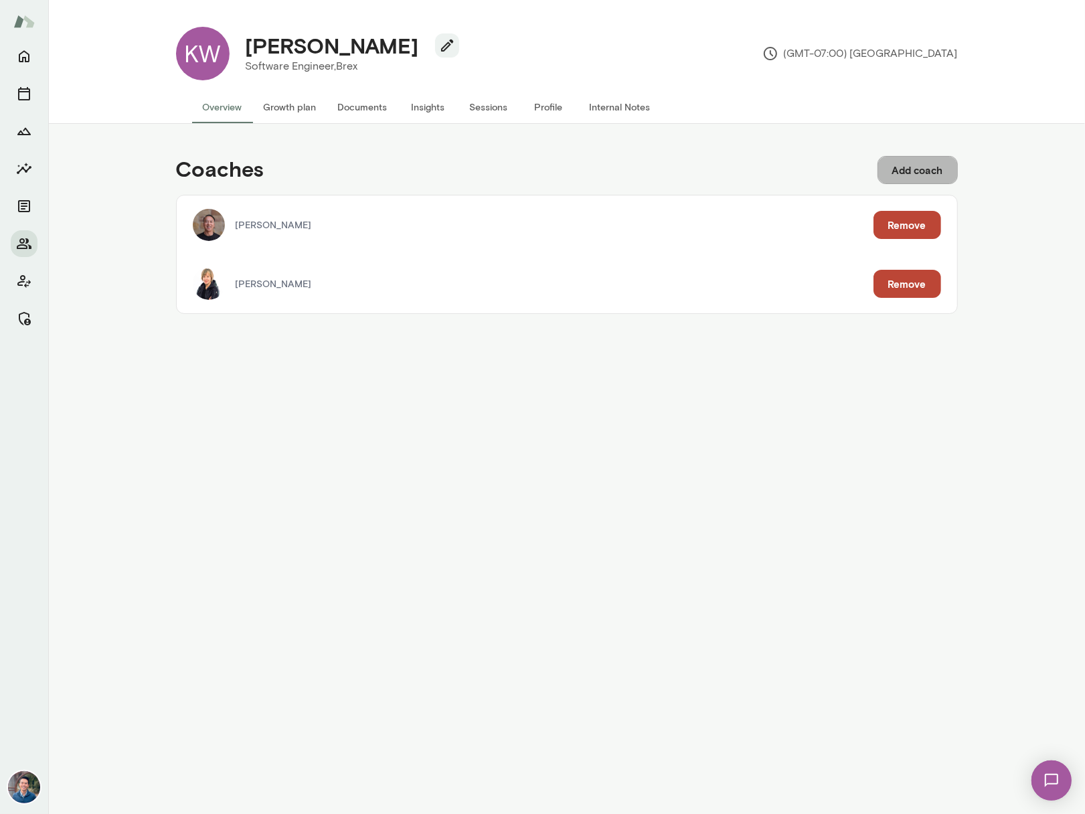
click at [925, 171] on button "Add coach" at bounding box center [918, 170] width 80 height 28
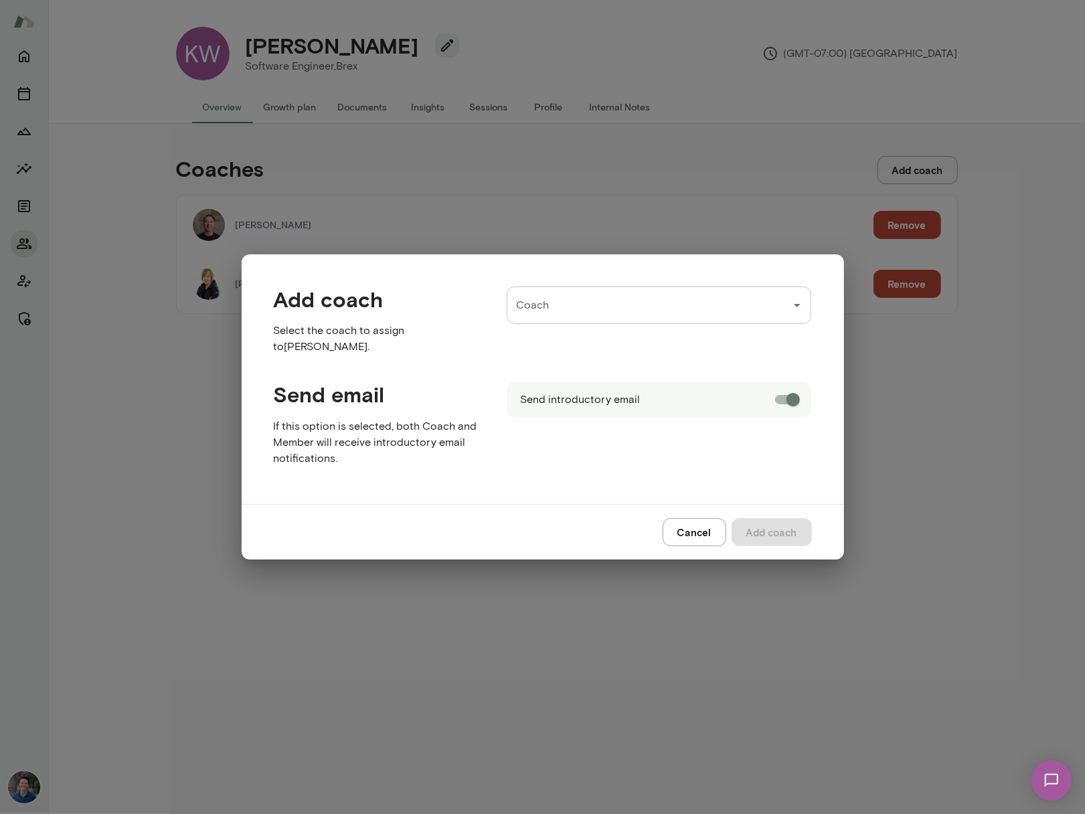
click at [635, 318] on input "Coach" at bounding box center [649, 305] width 273 height 25
click at [661, 352] on li "Nick Gould ( nickgould@mento.co )" at bounding box center [659, 351] width 305 height 29
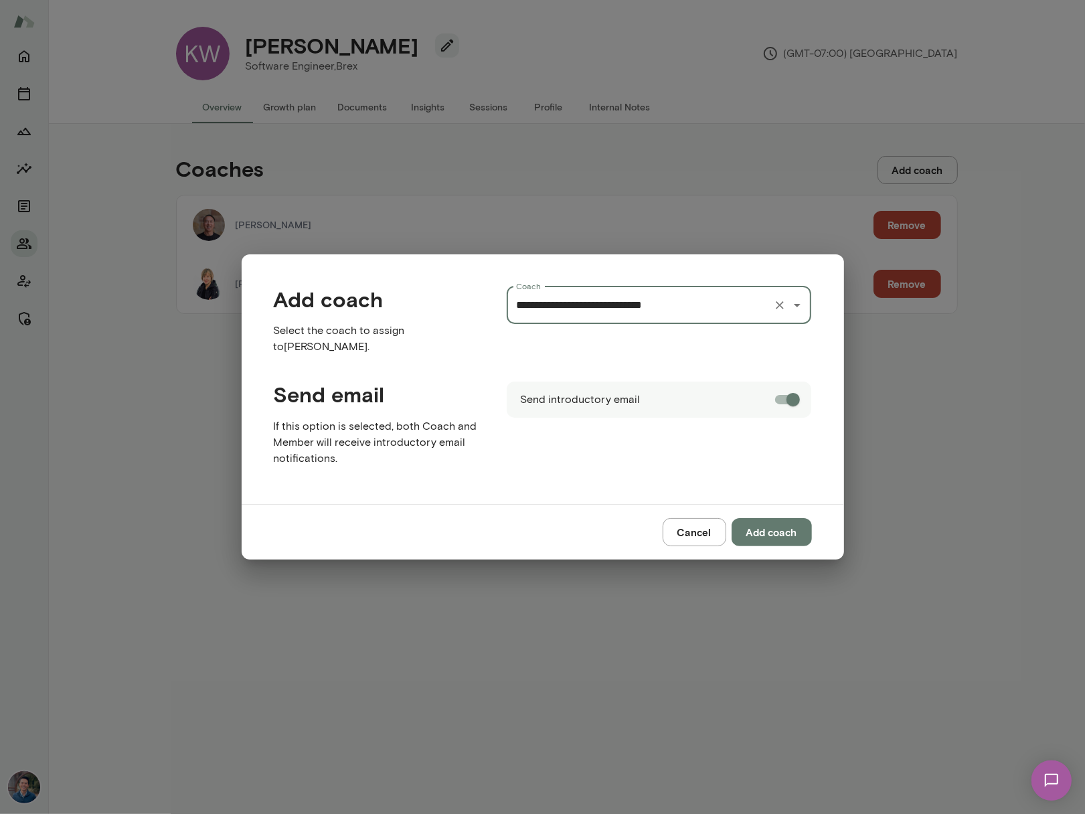
type input "**********"
click at [775, 529] on button "Add coach" at bounding box center [772, 532] width 80 height 28
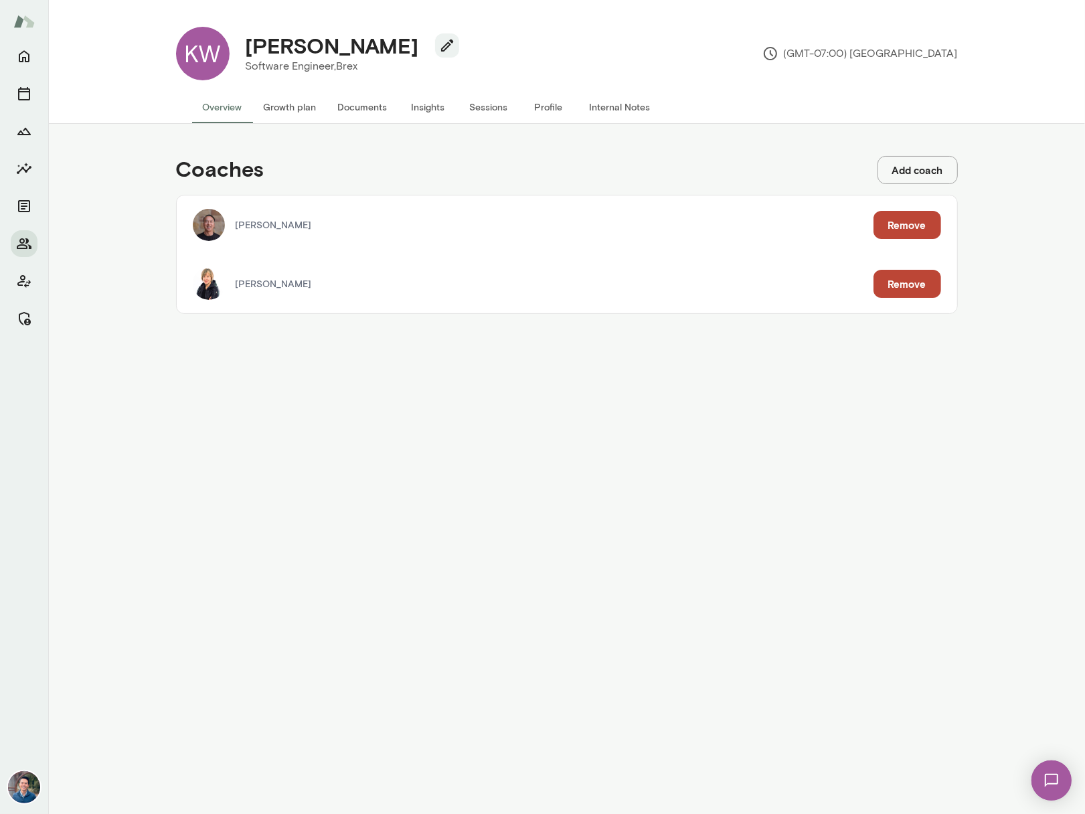
click at [611, 109] on button "Internal Notes" at bounding box center [620, 107] width 82 height 32
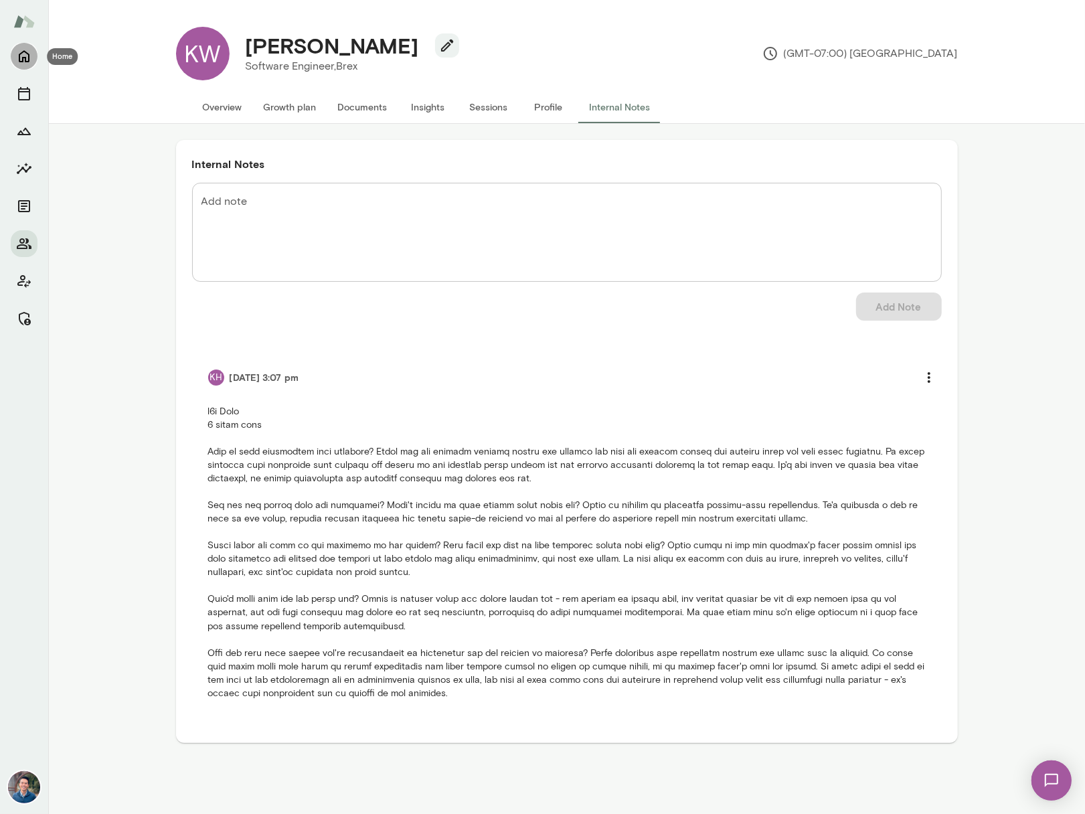
click at [29, 58] on icon "Home" at bounding box center [24, 57] width 11 height 12
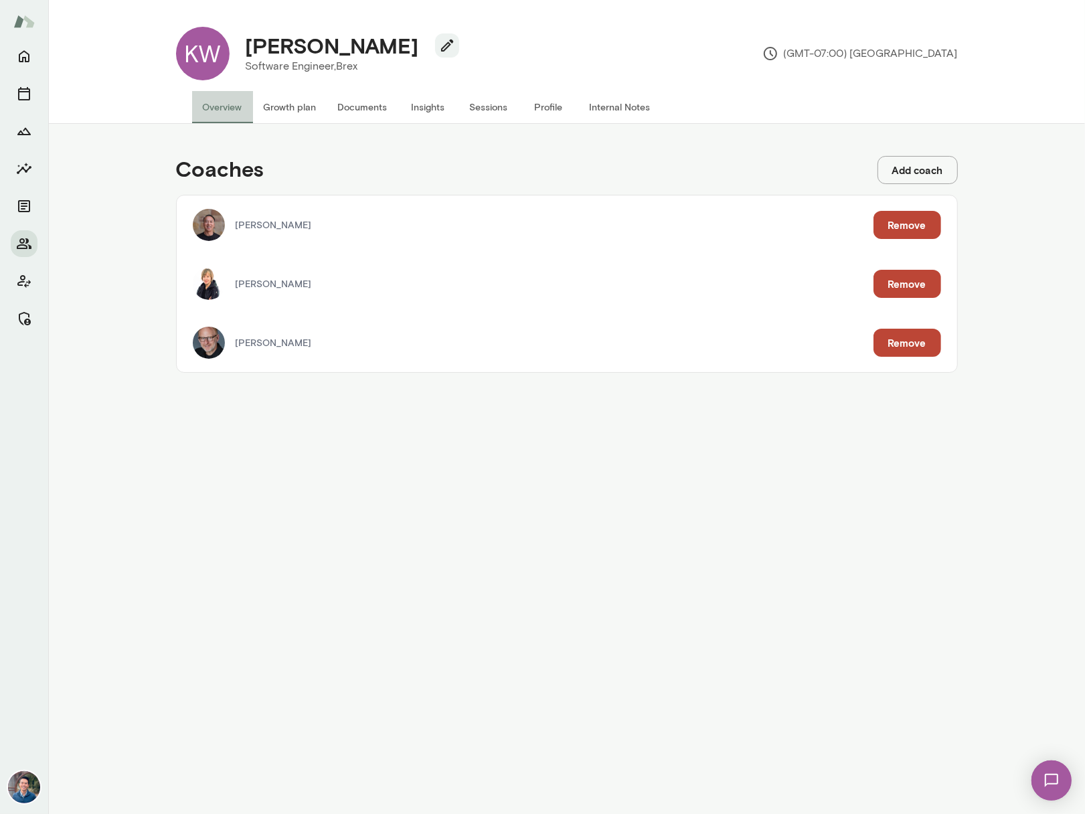
click at [225, 117] on button "Overview" at bounding box center [222, 107] width 61 height 32
click at [193, 54] on div "KW" at bounding box center [203, 54] width 54 height 54
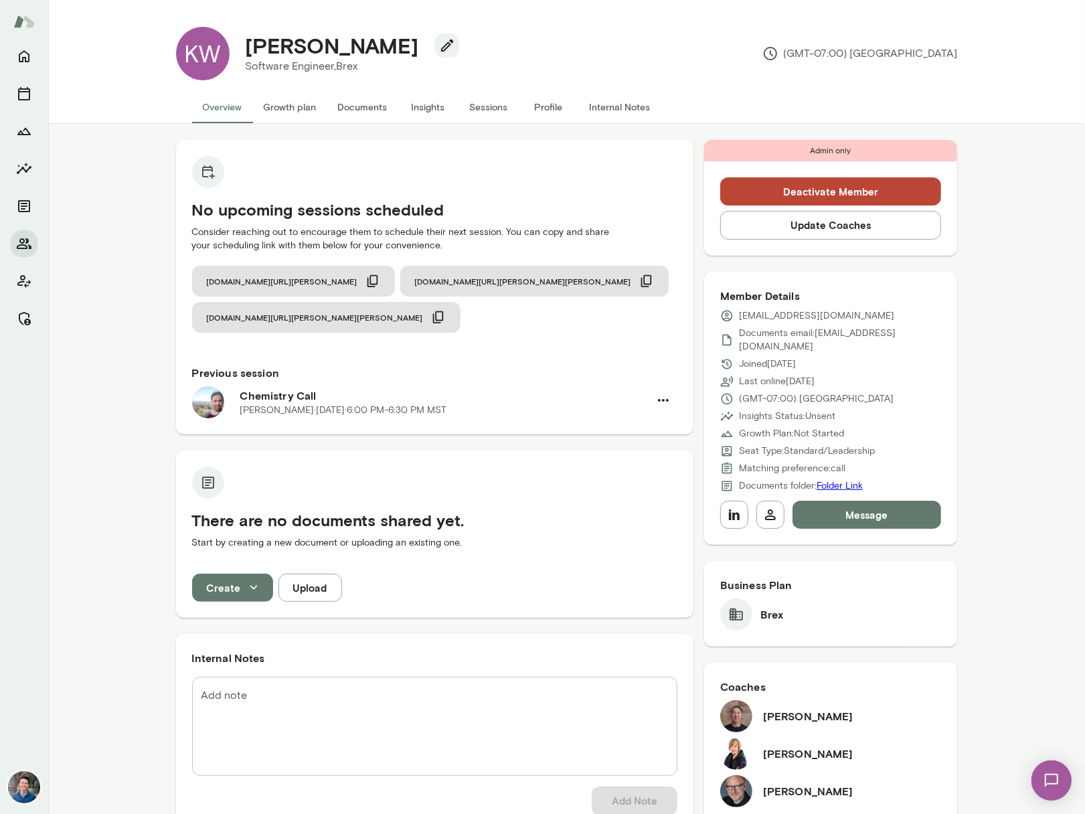
click at [280, 688] on textarea "Add note" at bounding box center [435, 726] width 467 height 77
paste textarea "**********"
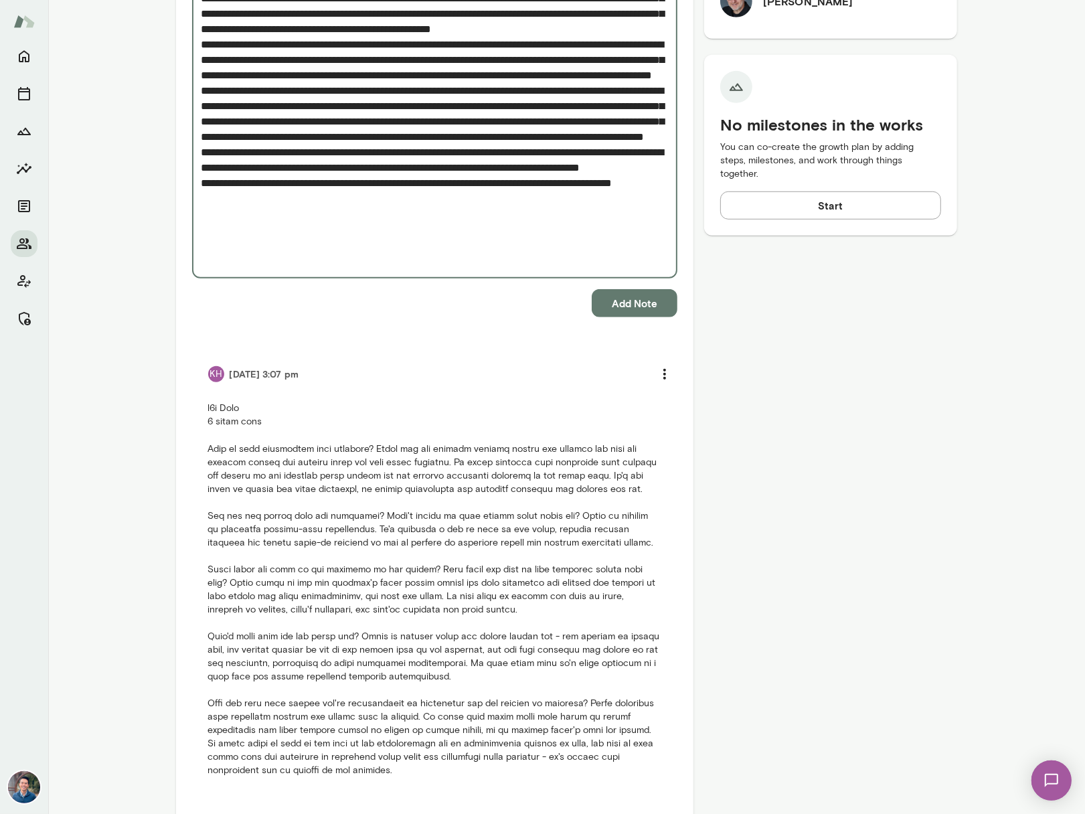
scroll to position [830, 0]
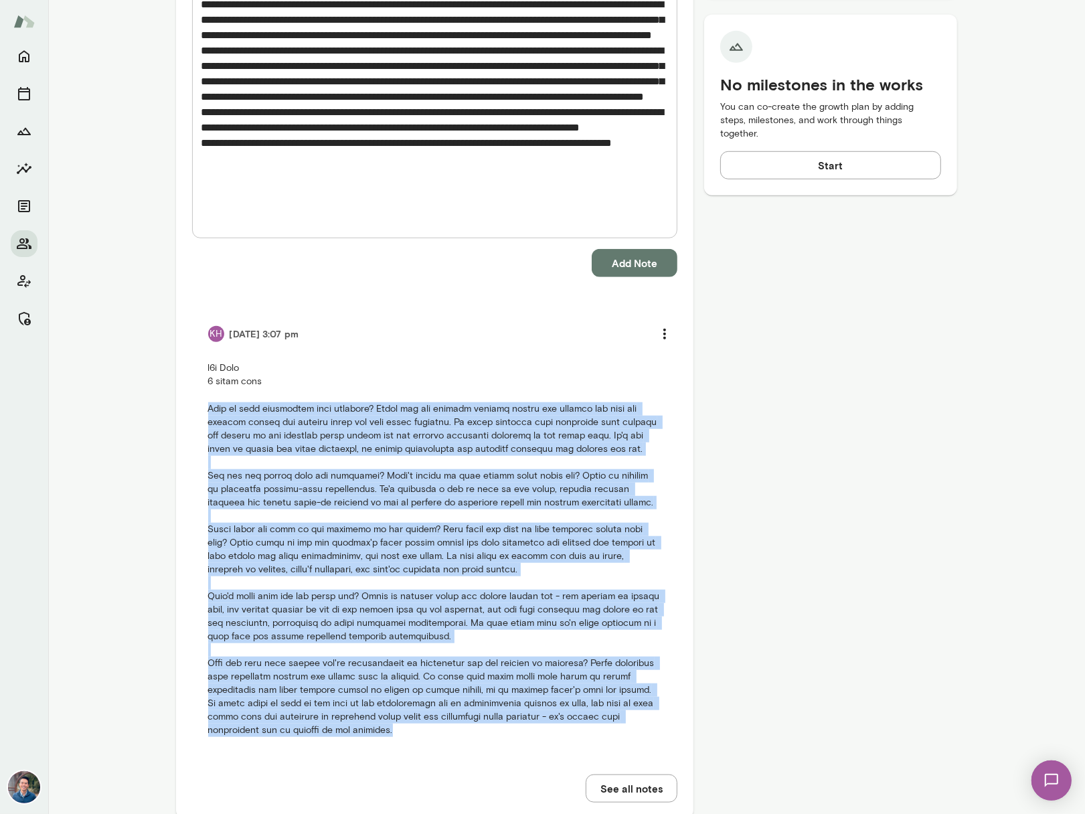
drag, startPoint x: 392, startPoint y: 698, endPoint x: 173, endPoint y: 368, distance: 396.1
click at [173, 368] on div "No upcoming sessions scheduled Consider reaching out to encourage them to sched…" at bounding box center [567, 72] width 804 height 1547
click at [208, 362] on p at bounding box center [434, 549] width 453 height 375
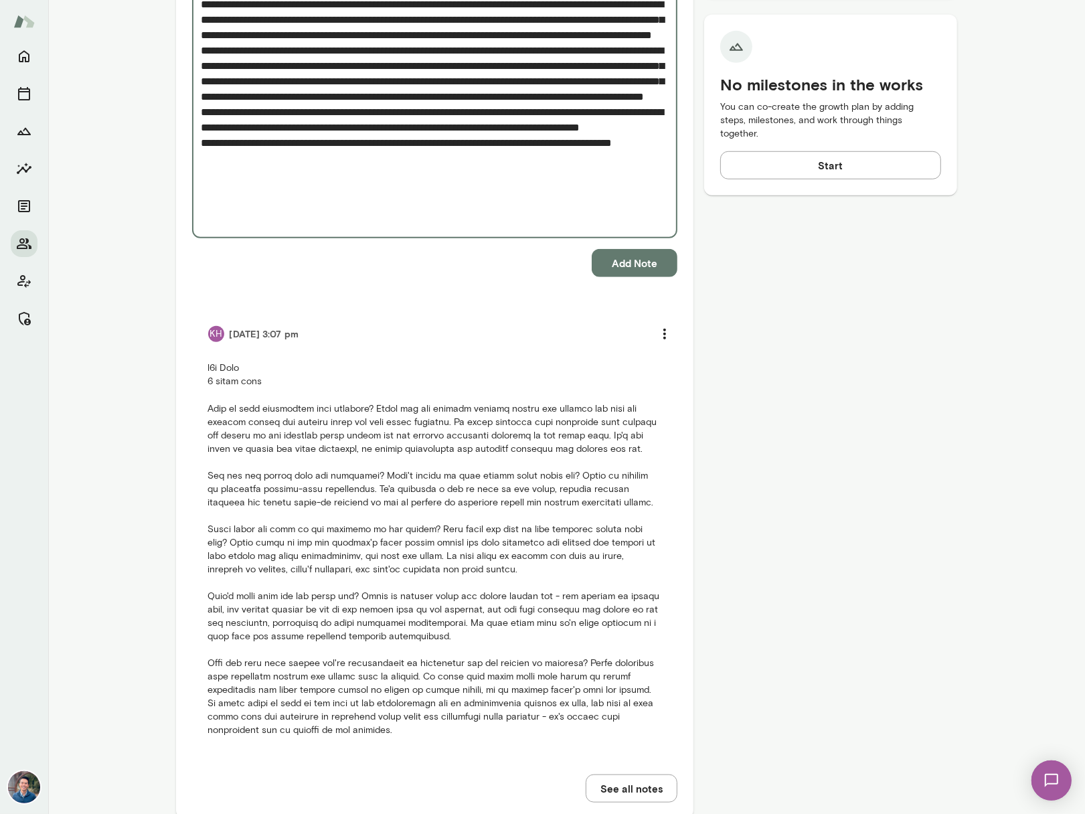
click at [247, 190] on textarea "Add note" at bounding box center [435, 43] width 467 height 370
paste textarea "**********"
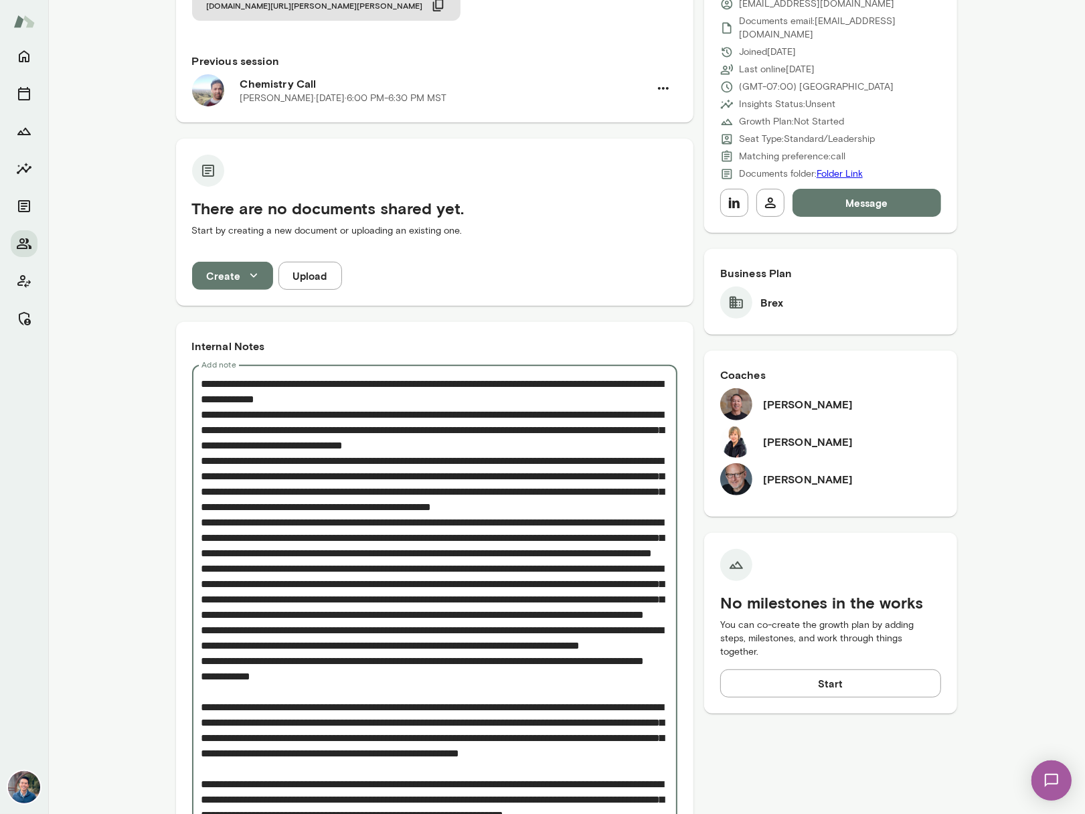
scroll to position [342, 0]
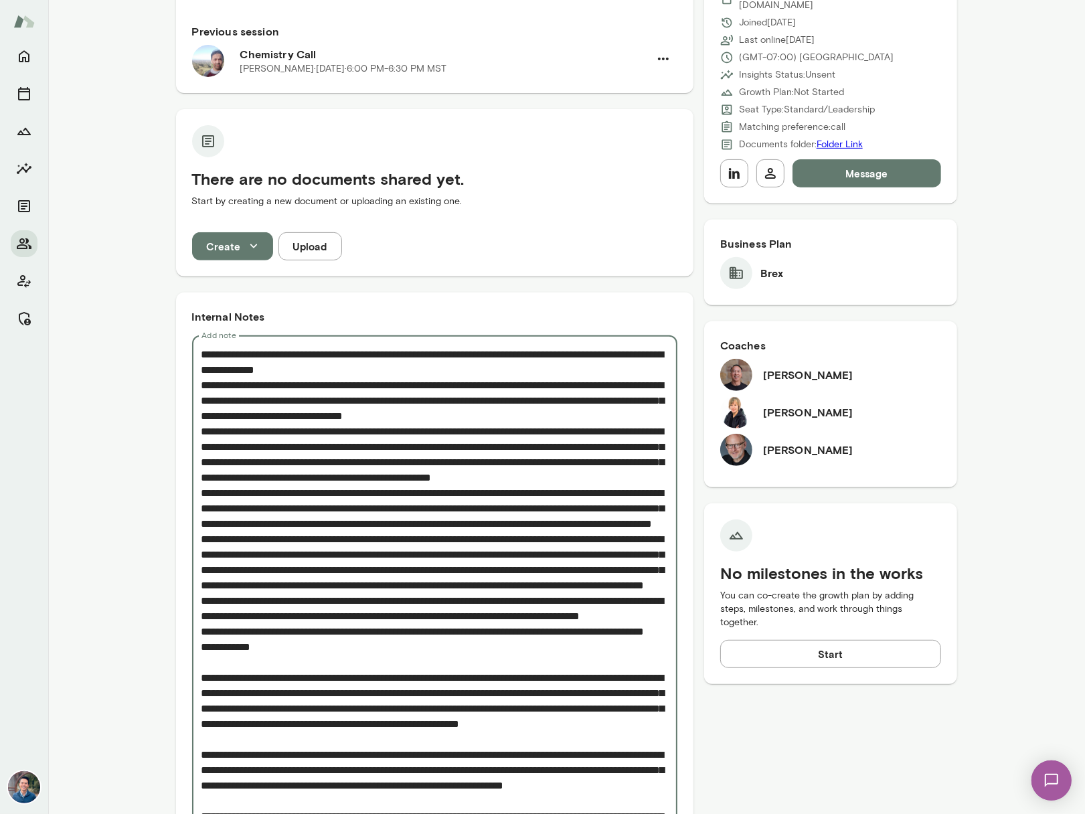
click at [202, 347] on textarea "Add note" at bounding box center [435, 755] width 467 height 816
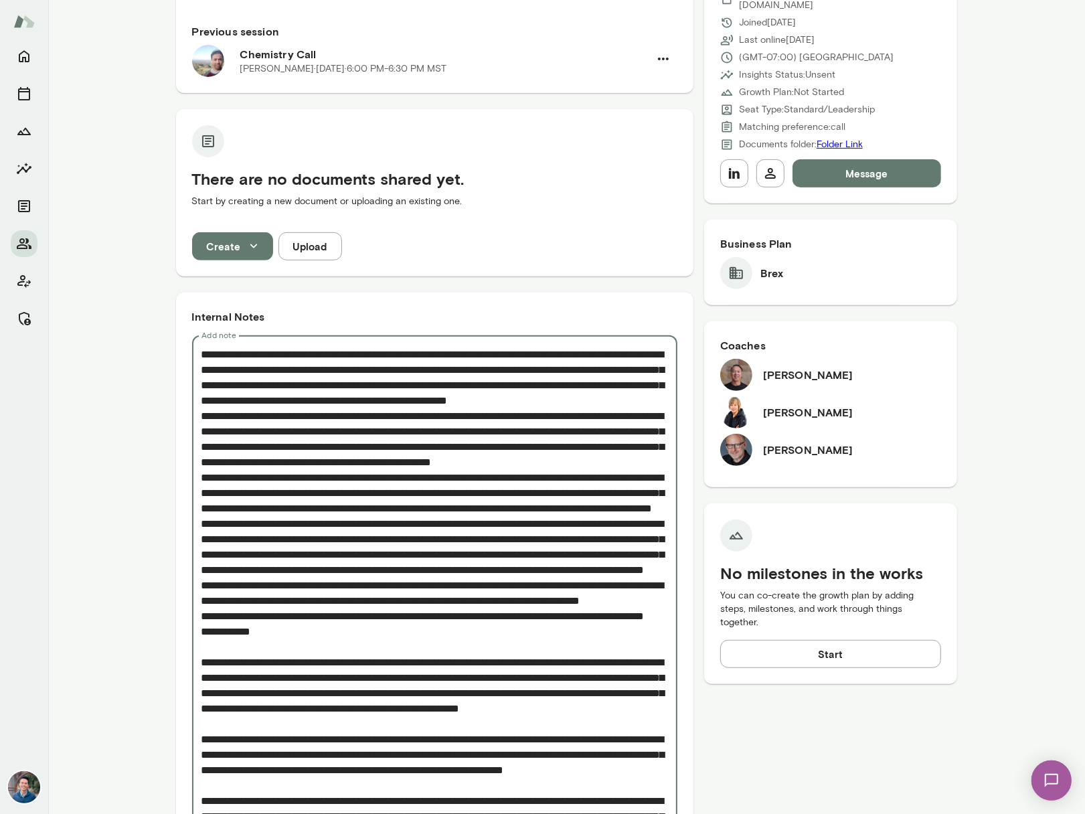
click at [481, 367] on textarea "Add note" at bounding box center [435, 755] width 467 height 816
click at [478, 378] on textarea "Add note" at bounding box center [435, 755] width 467 height 816
click at [459, 363] on textarea "Add note" at bounding box center [435, 755] width 467 height 816
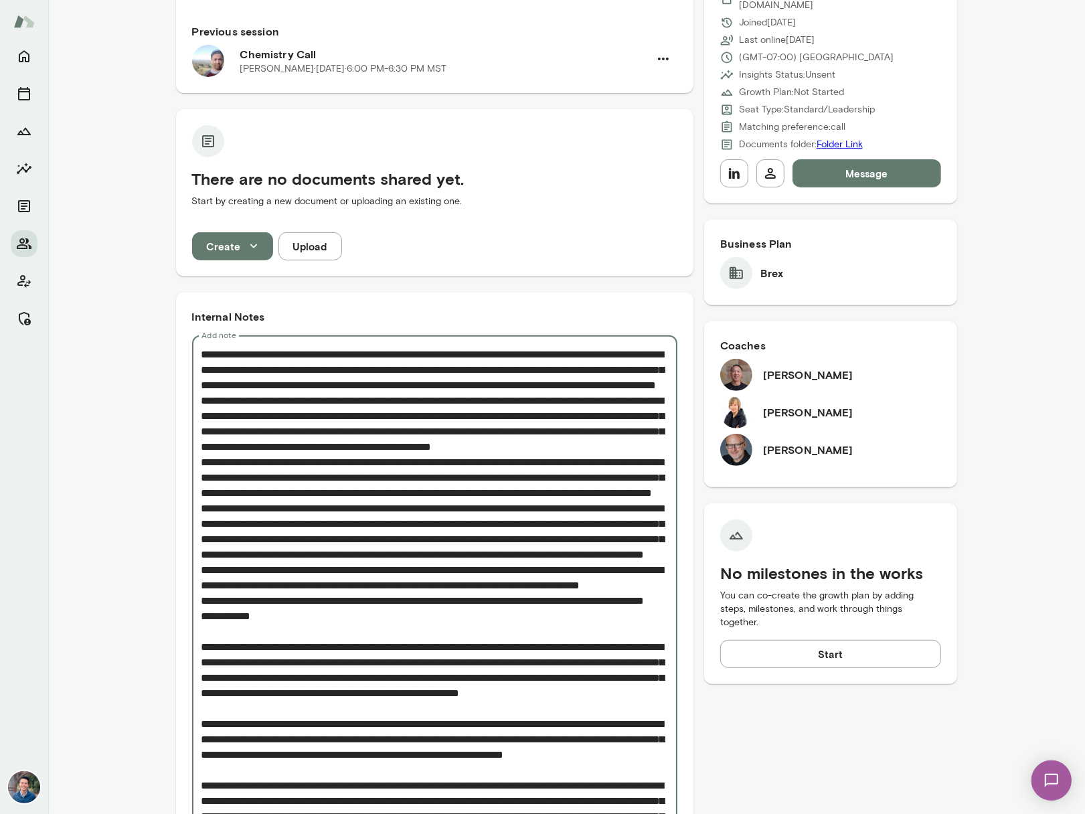
click at [517, 427] on textarea "Add note" at bounding box center [435, 747] width 467 height 801
drag, startPoint x: 203, startPoint y: 458, endPoint x: 355, endPoint y: 482, distance: 153.9
click at [355, 482] on textarea "Add note" at bounding box center [435, 747] width 467 height 801
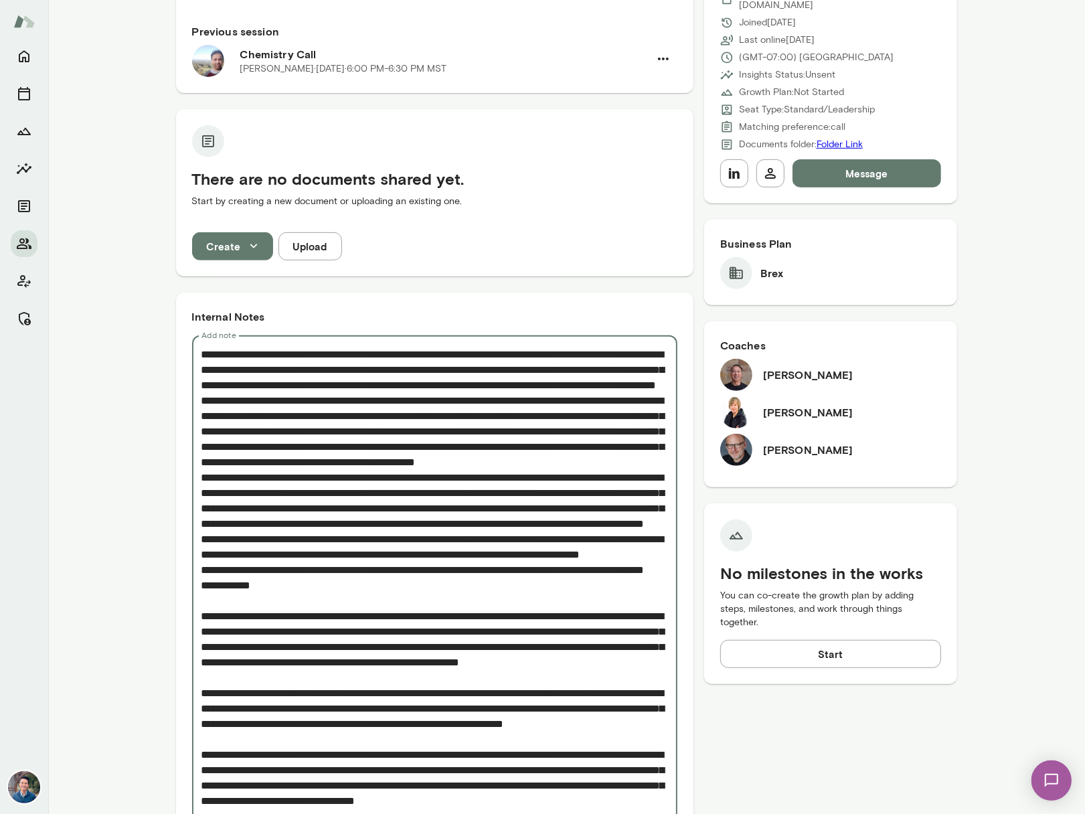
click at [369, 455] on textarea "Add note" at bounding box center [435, 724] width 467 height 755
drag, startPoint x: 593, startPoint y: 469, endPoint x: 562, endPoint y: 490, distance: 37.1
click at [562, 490] on textarea "Add note" at bounding box center [435, 724] width 467 height 755
drag, startPoint x: 646, startPoint y: 520, endPoint x: 633, endPoint y: 502, distance: 21.2
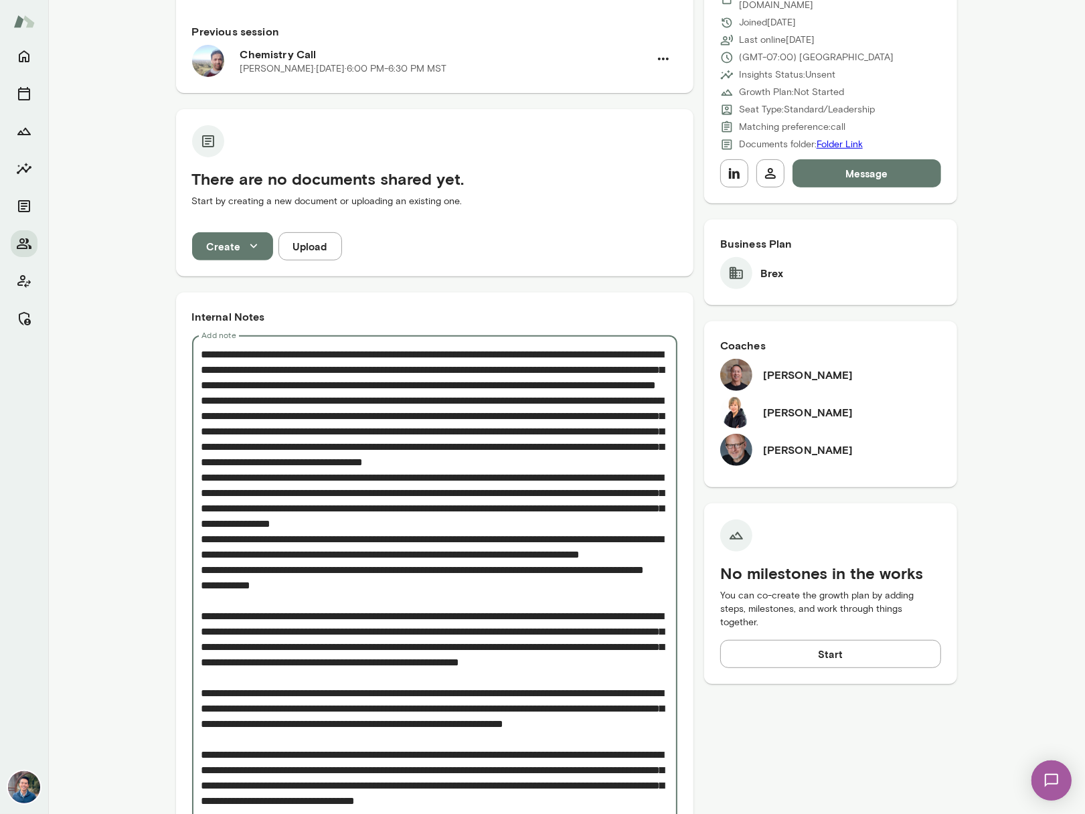
click at [633, 502] on textarea "Add note" at bounding box center [435, 716] width 467 height 739
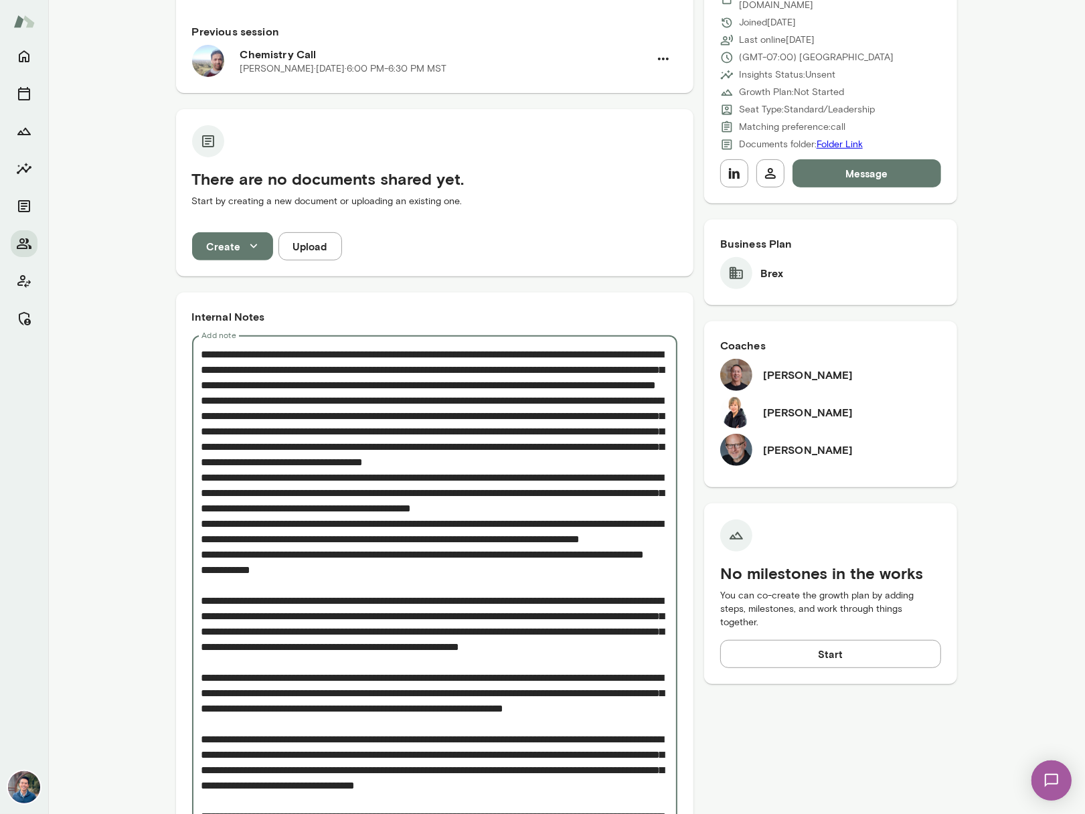
click at [367, 550] on textarea "Add note" at bounding box center [435, 709] width 467 height 724
drag, startPoint x: 227, startPoint y: 579, endPoint x: 289, endPoint y: 585, distance: 61.9
click at [289, 585] on textarea "Add note" at bounding box center [435, 709] width 467 height 724
click at [653, 599] on textarea "Add note" at bounding box center [435, 709] width 467 height 724
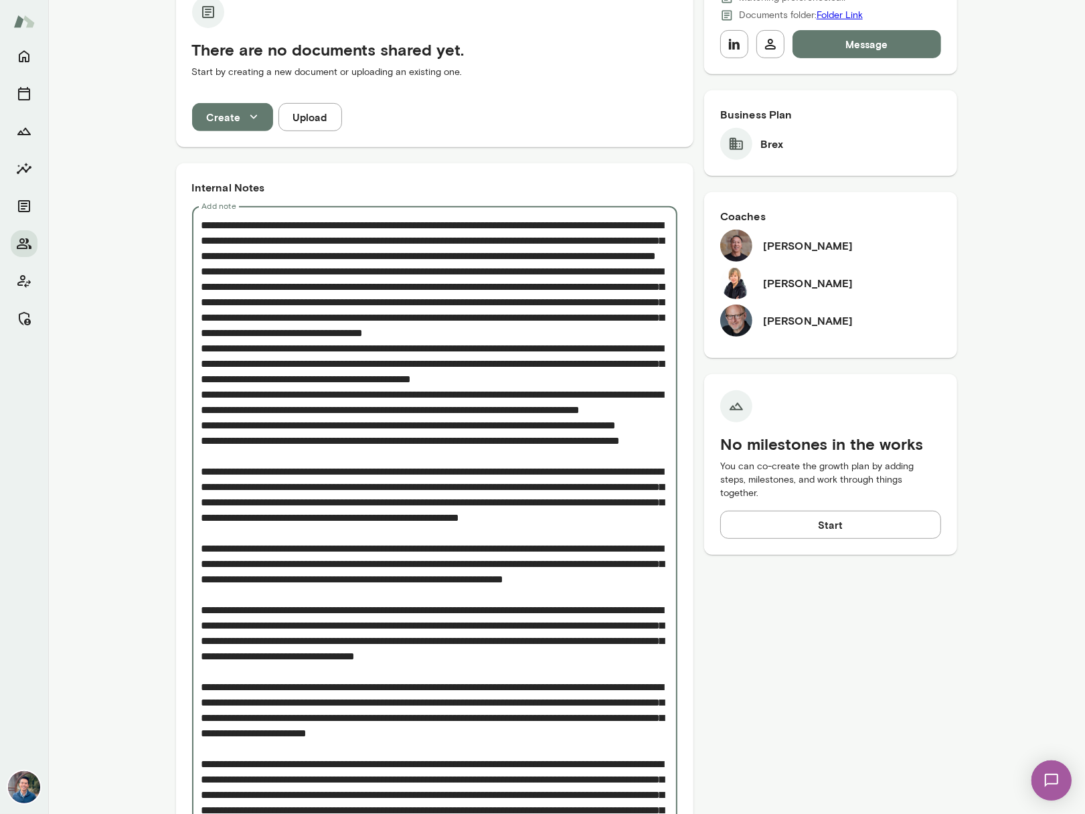
scroll to position [543, 0]
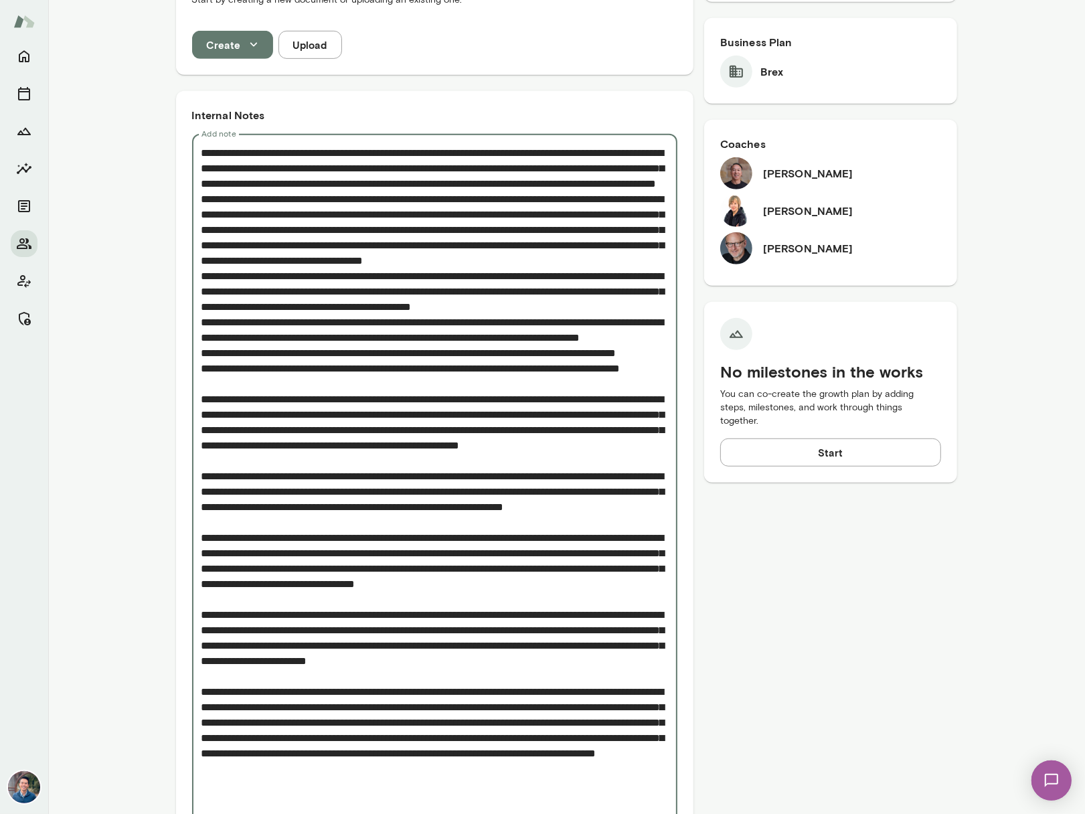
click at [376, 392] on textarea "Add note" at bounding box center [435, 514] width 467 height 739
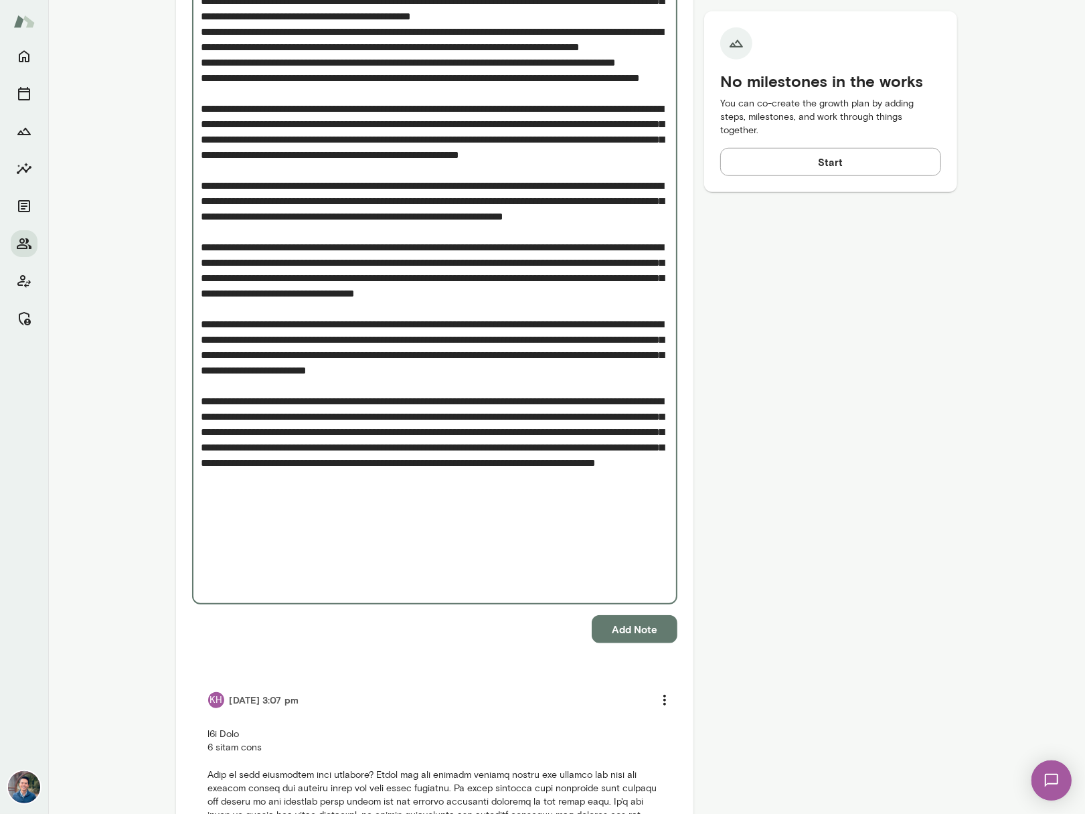
scroll to position [836, 0]
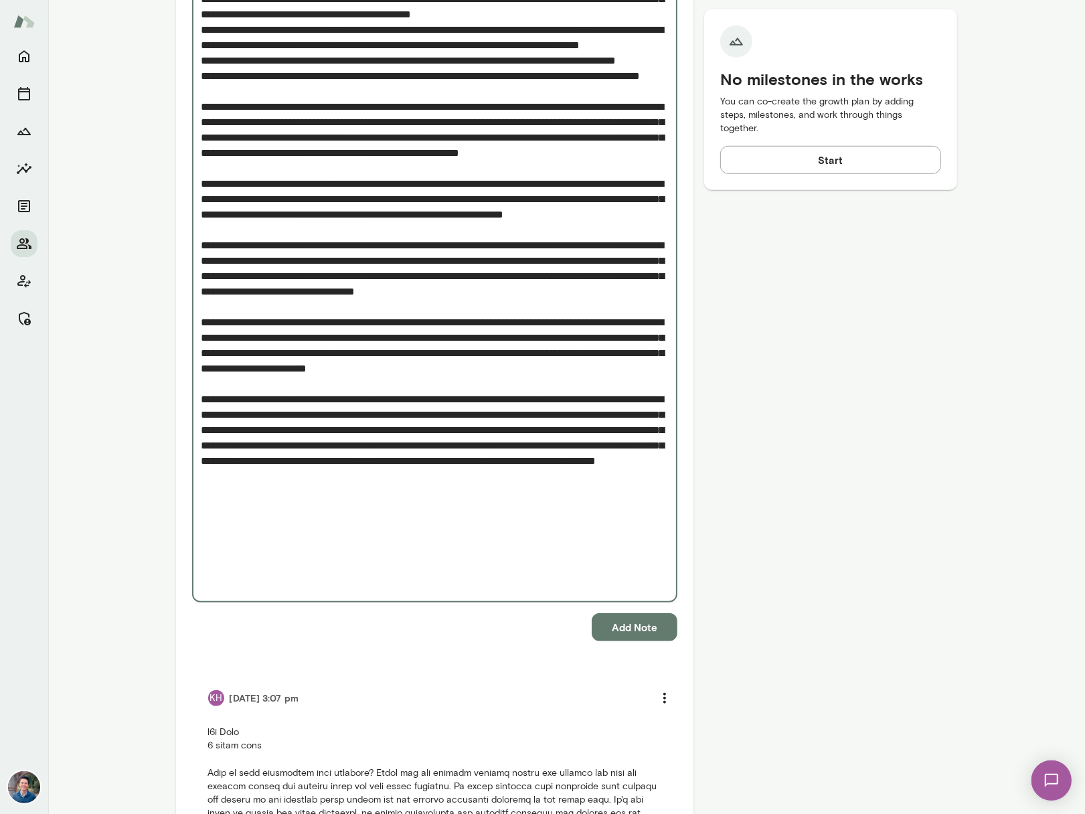
click at [599, 548] on textarea "Add note" at bounding box center [435, 222] width 467 height 739
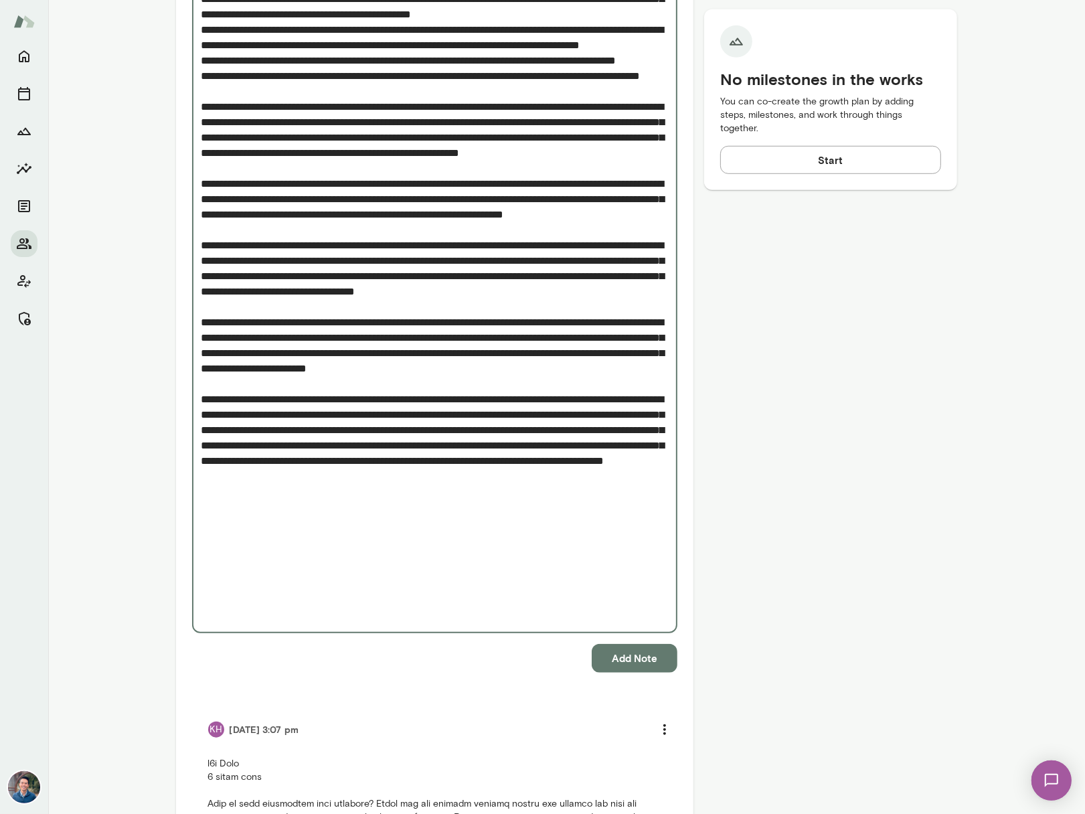
paste textarea "**********"
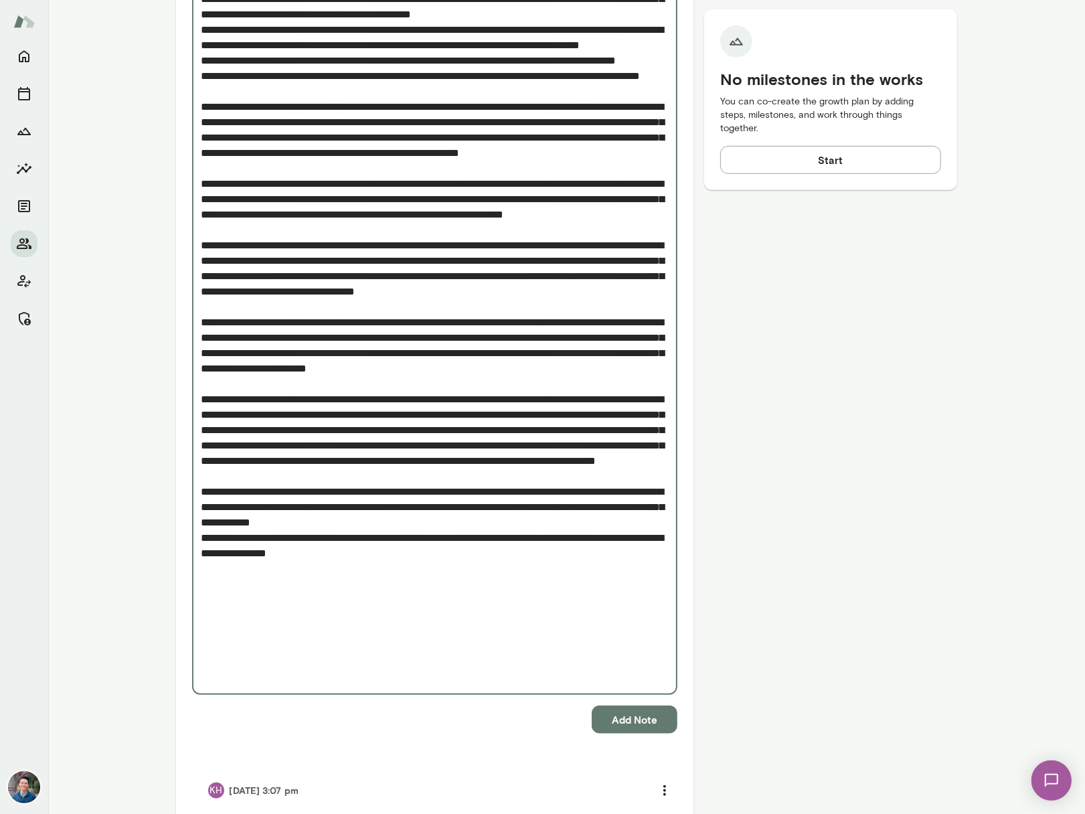
drag, startPoint x: 521, startPoint y: 609, endPoint x: 250, endPoint y: 594, distance: 271.6
click at [250, 595] on textarea "Add note" at bounding box center [435, 269] width 467 height 832
click at [651, 366] on textarea "Add note" at bounding box center [435, 269] width 467 height 832
paste textarea "**********"
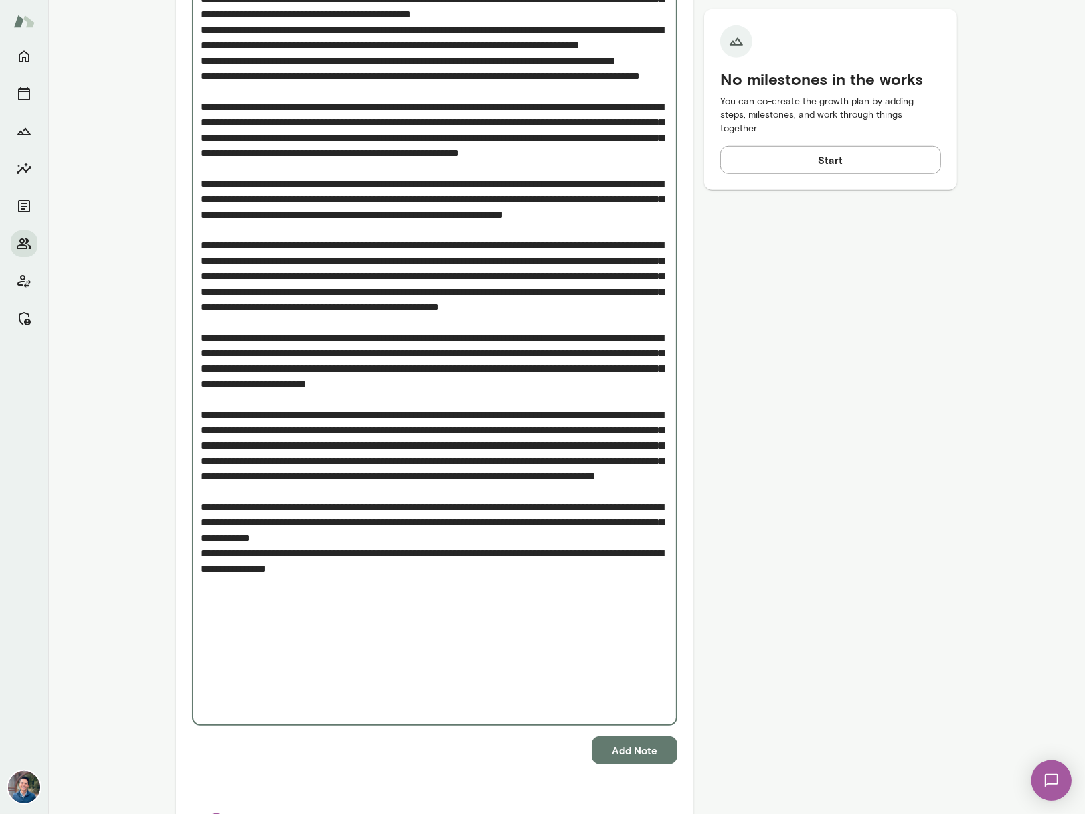
drag, startPoint x: 502, startPoint y: 639, endPoint x: 172, endPoint y: 609, distance: 331.5
click at [172, 609] on div "No upcoming sessions scheduled Consider reaching out to encourage them to sched…" at bounding box center [567, 314] width 804 height 2040
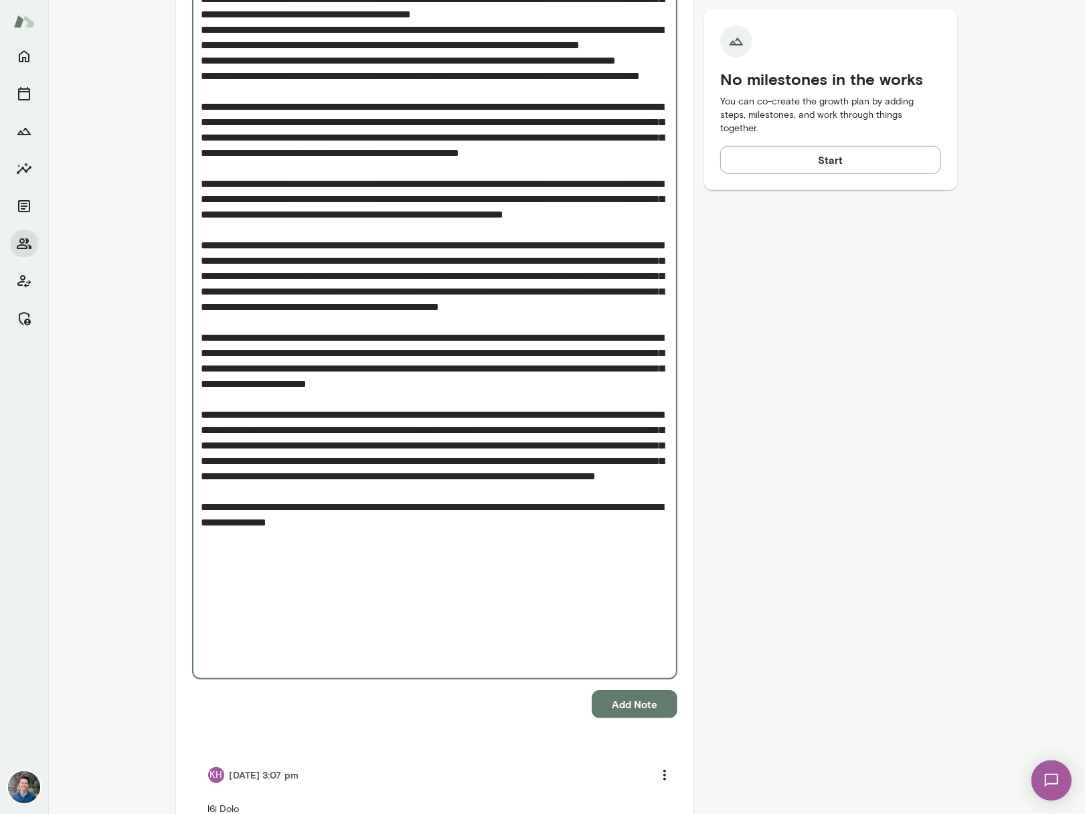
drag, startPoint x: 451, startPoint y: 629, endPoint x: 177, endPoint y: 629, distance: 273.9
click at [177, 629] on div "Internal Notes Add note * Add note Add Note KH 8/26/25 at 3:07 pm See all notes" at bounding box center [435, 529] width 518 height 1462
drag, startPoint x: 451, startPoint y: 624, endPoint x: 177, endPoint y: 608, distance: 273.7
click at [177, 608] on div "Internal Notes Add note * Add note Add Note KH 8/26/25 at 3:07 pm See all notes" at bounding box center [435, 529] width 518 height 1462
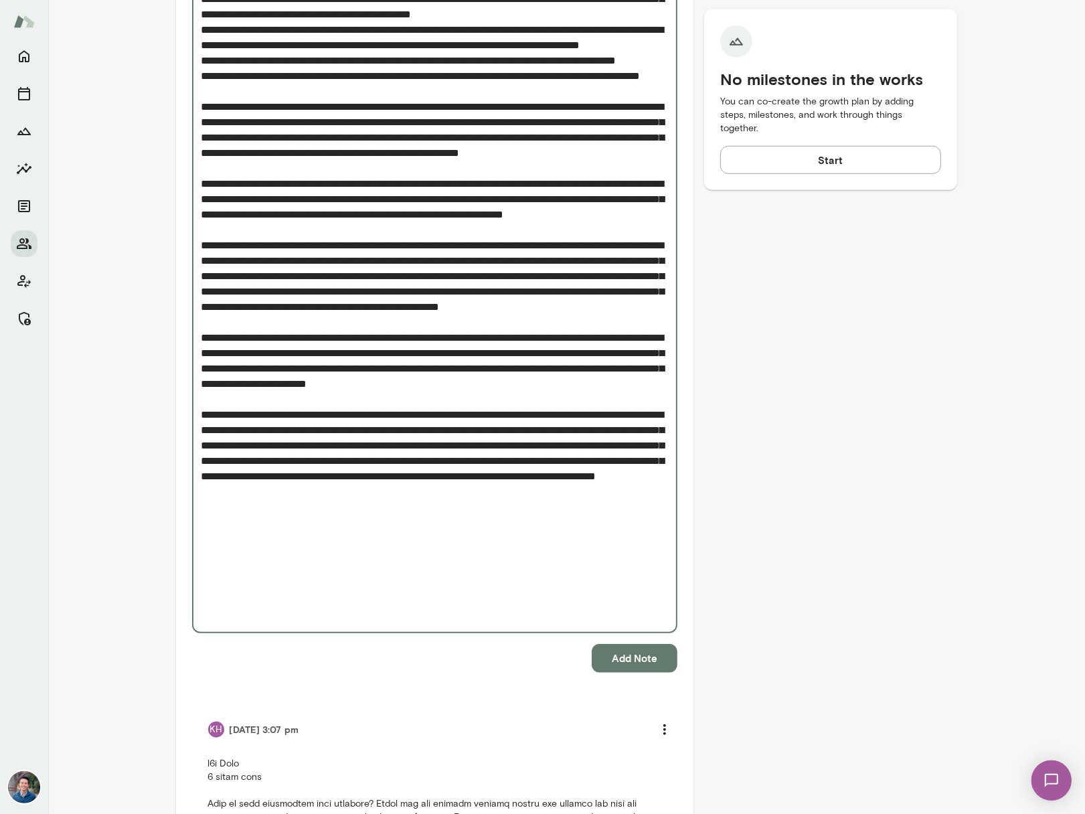
scroll to position [682, 0]
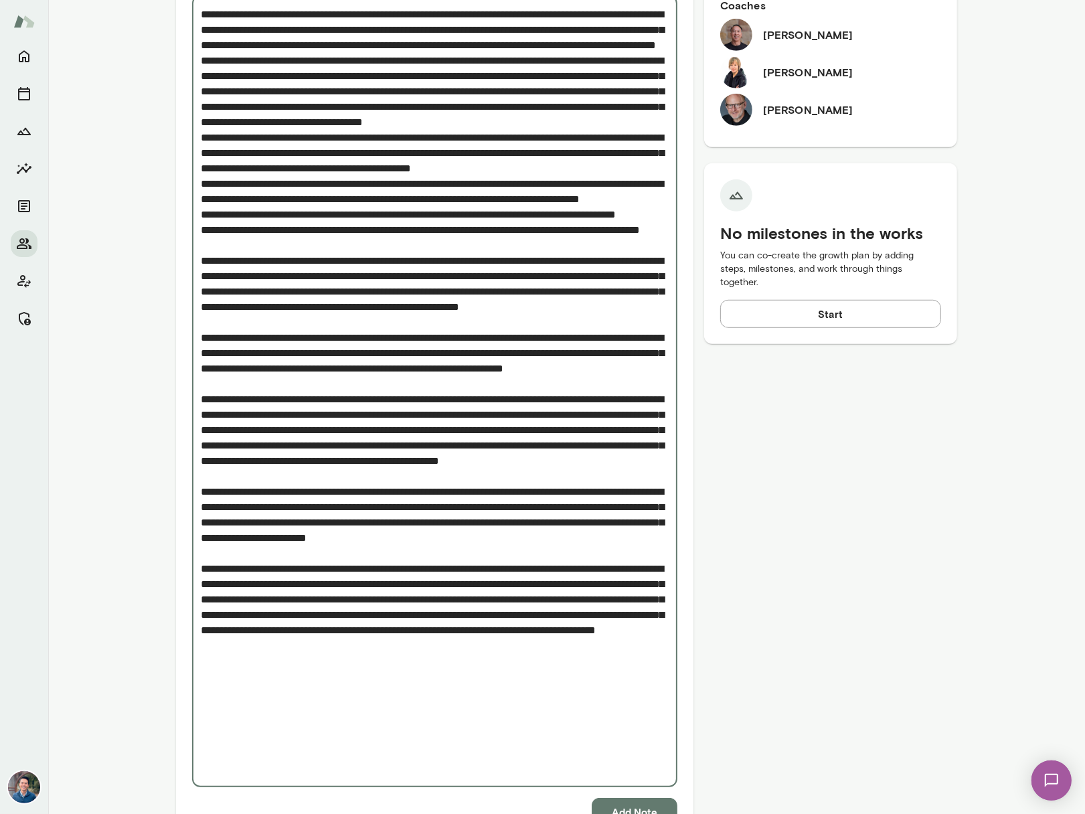
click at [200, 252] on div "* Add note" at bounding box center [434, 391] width 485 height 792
click at [236, 242] on textarea "Add note" at bounding box center [435, 392] width 467 height 770
click at [203, 252] on textarea "Add note" at bounding box center [435, 392] width 467 height 770
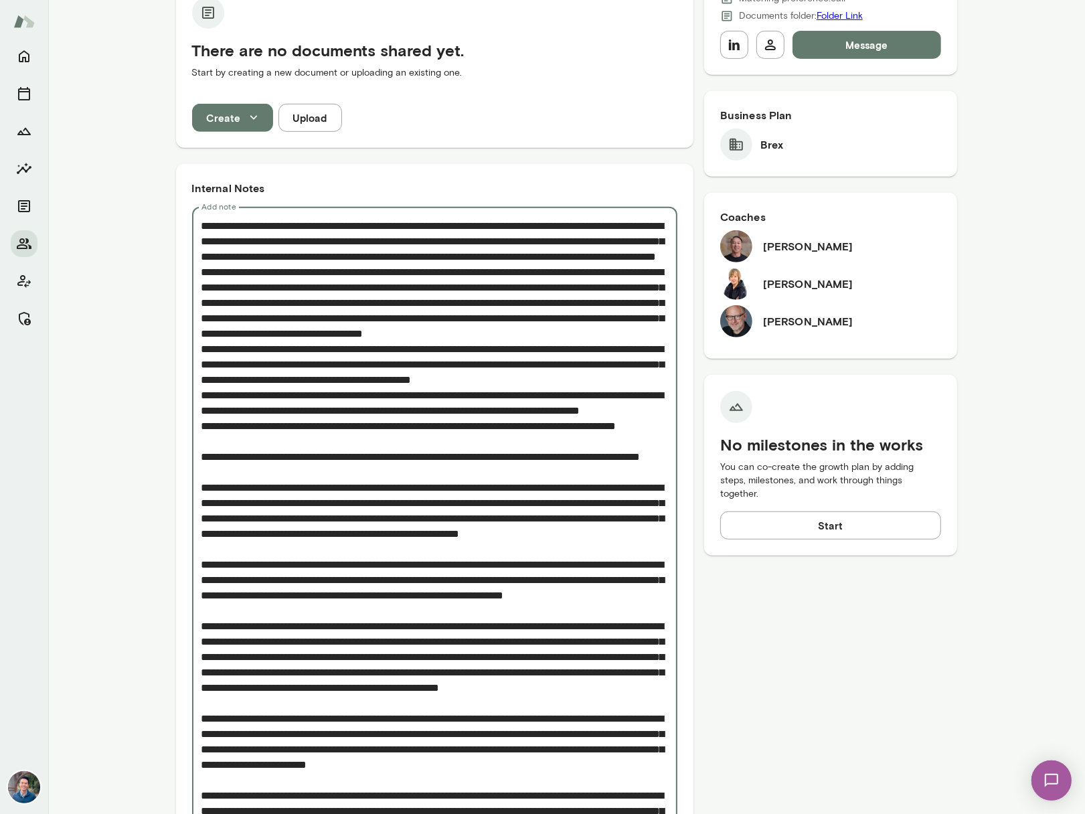
scroll to position [467, 0]
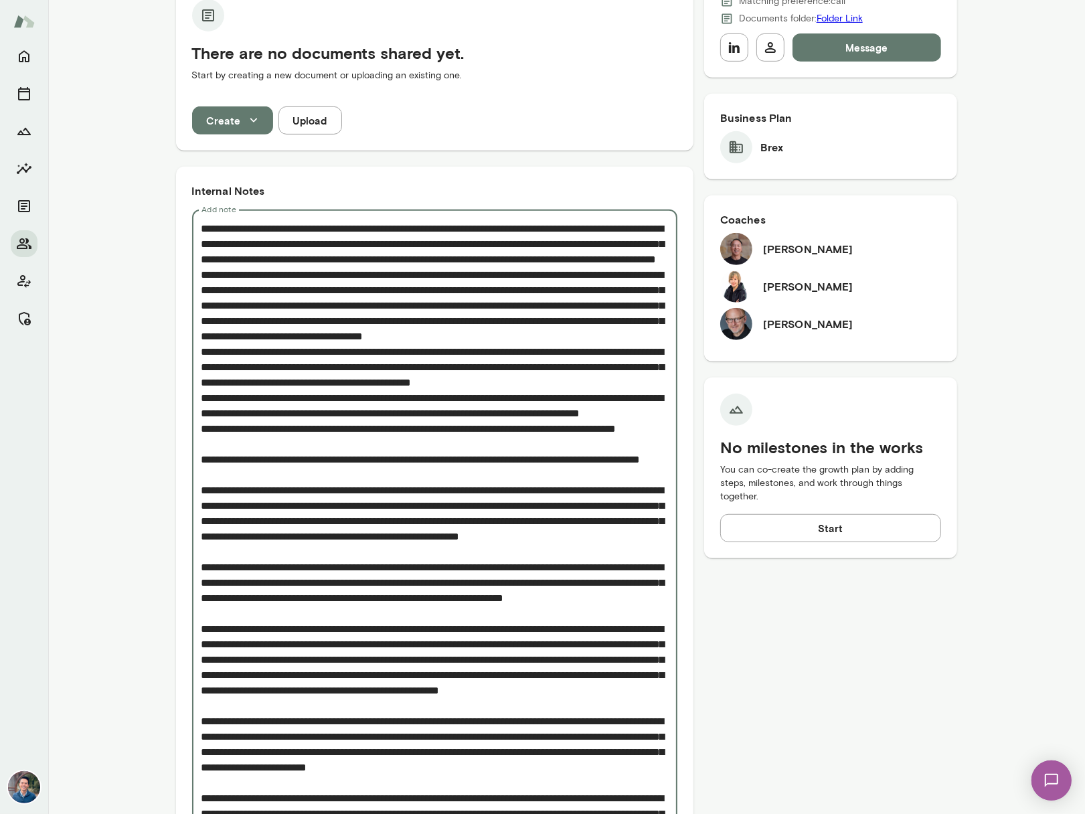
click at [514, 242] on textarea "Add note" at bounding box center [435, 613] width 467 height 785
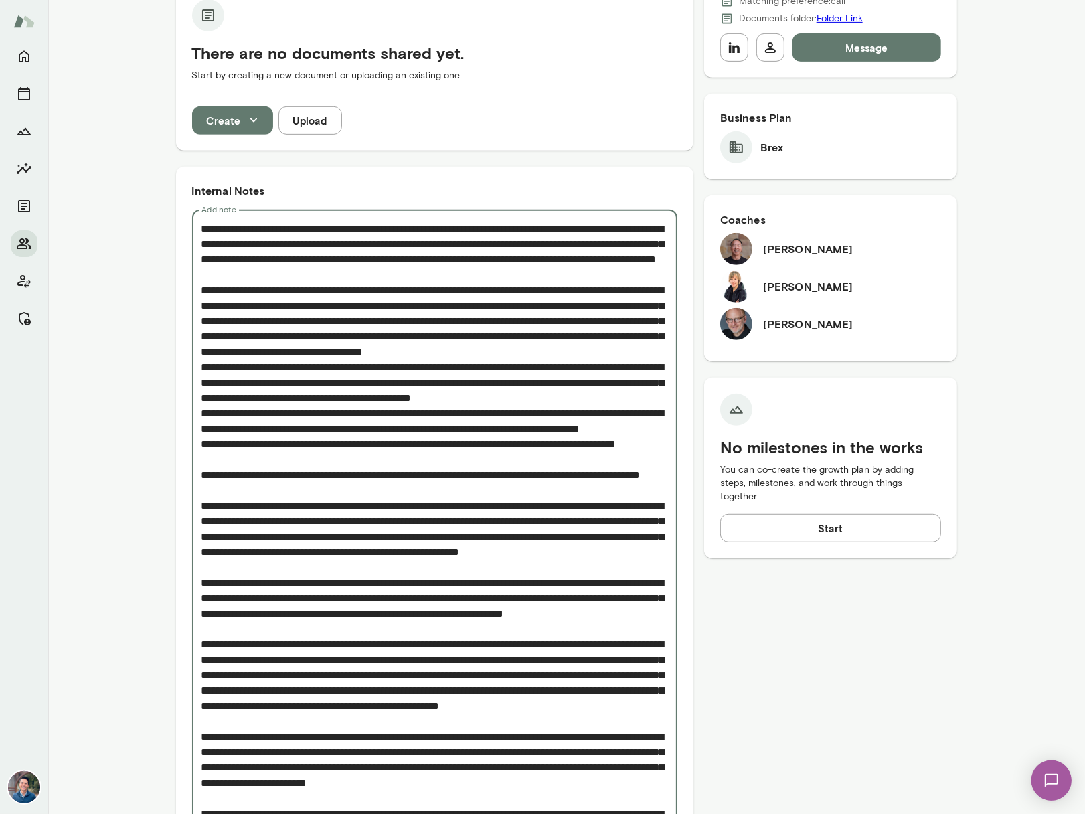
click at [450, 344] on textarea "Add note" at bounding box center [435, 621] width 467 height 801
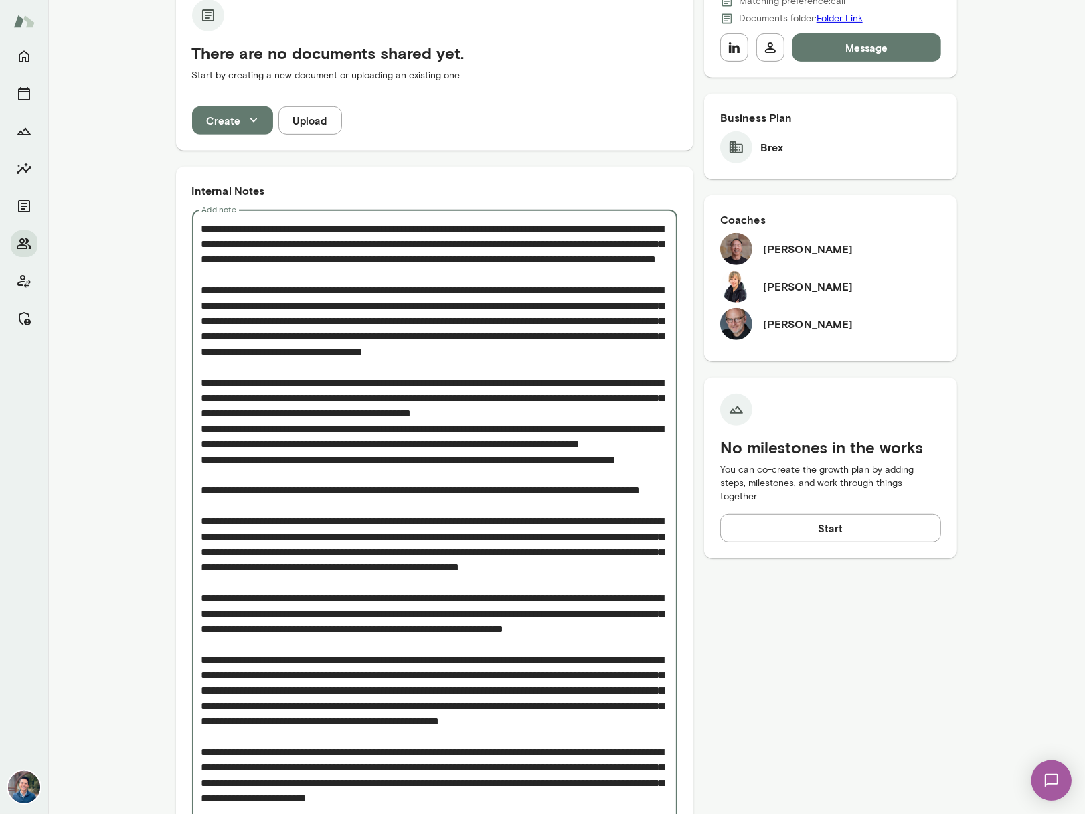
click at [440, 449] on textarea "Add note" at bounding box center [435, 629] width 467 height 816
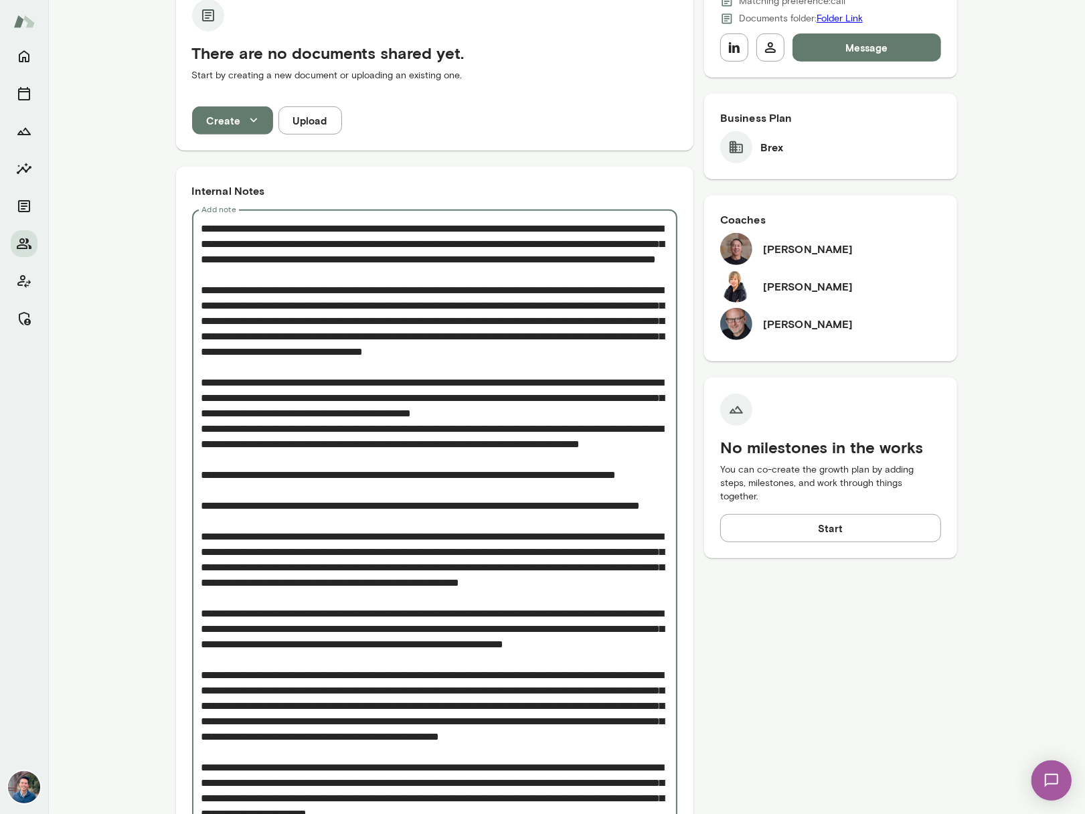
click at [260, 502] on textarea "Add note" at bounding box center [435, 637] width 467 height 832
drag, startPoint x: 522, startPoint y: 484, endPoint x: 483, endPoint y: 475, distance: 39.8
click at [483, 475] on textarea "Add note" at bounding box center [435, 637] width 467 height 832
click at [479, 481] on textarea "Add note" at bounding box center [435, 637] width 467 height 832
click at [487, 482] on textarea "Add note" at bounding box center [435, 637] width 467 height 832
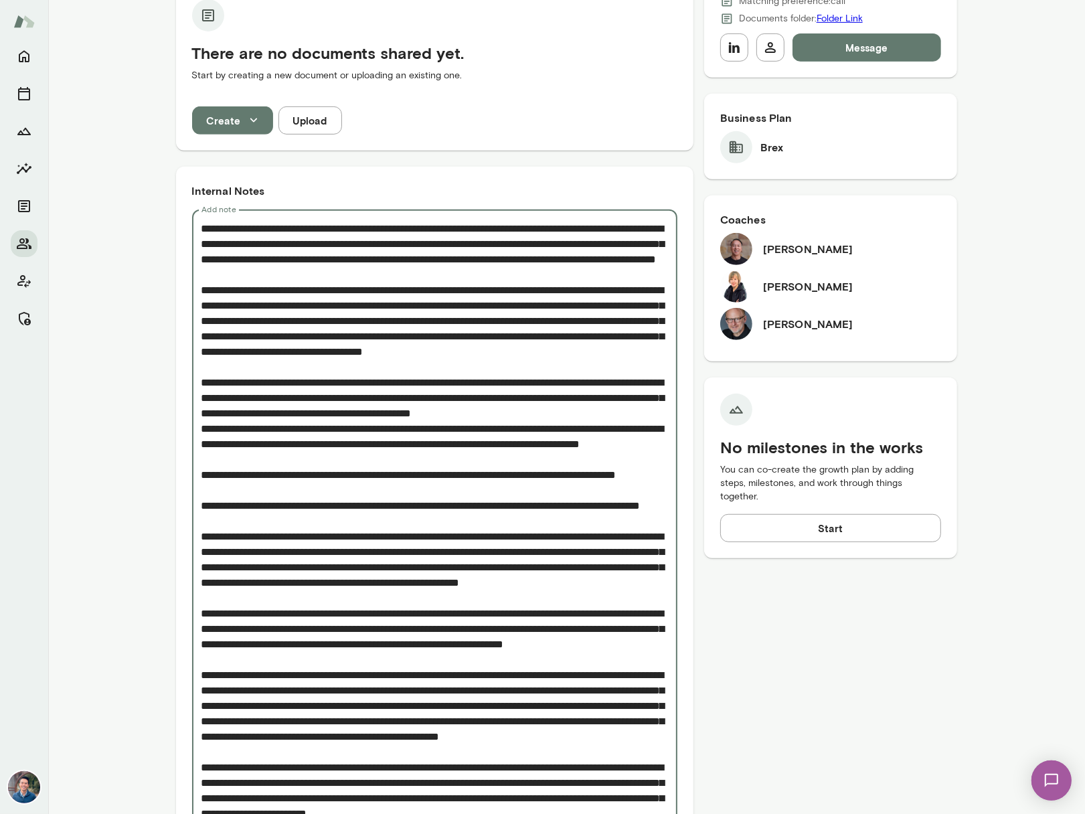
click at [487, 482] on textarea "Add note" at bounding box center [435, 637] width 467 height 832
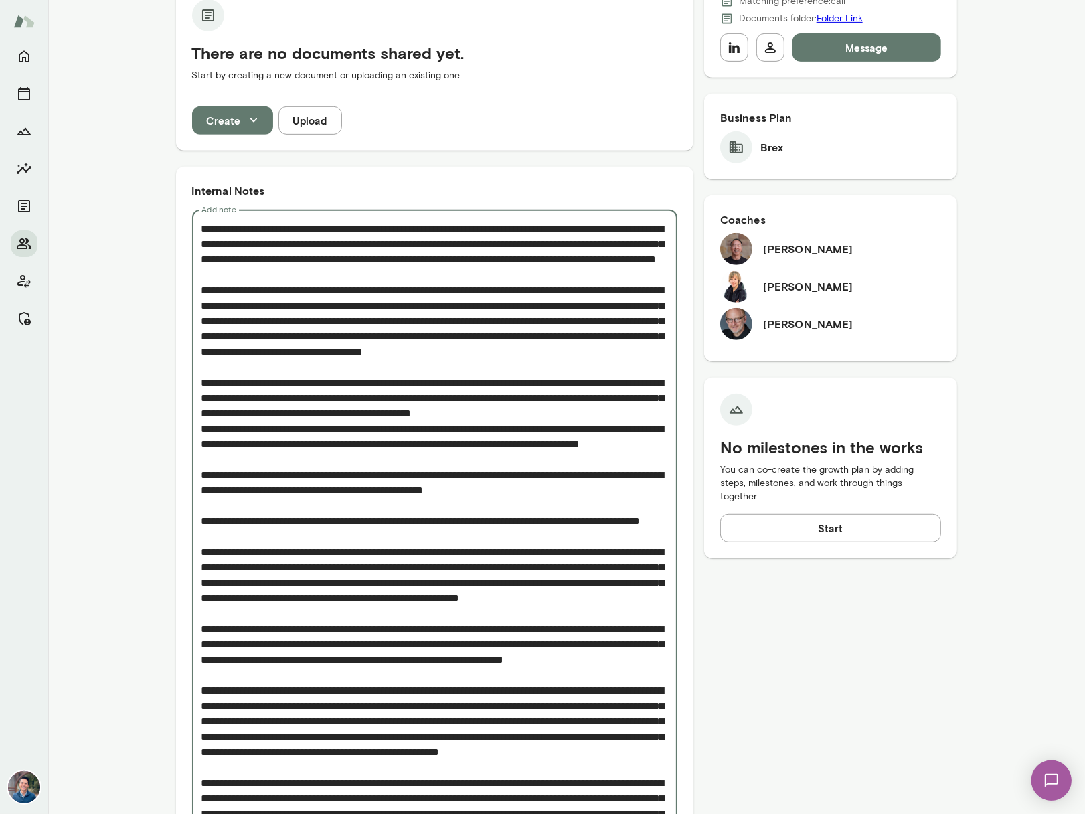
click at [497, 500] on textarea "Add note" at bounding box center [435, 637] width 467 height 832
click at [211, 523] on textarea "Add note" at bounding box center [435, 637] width 467 height 832
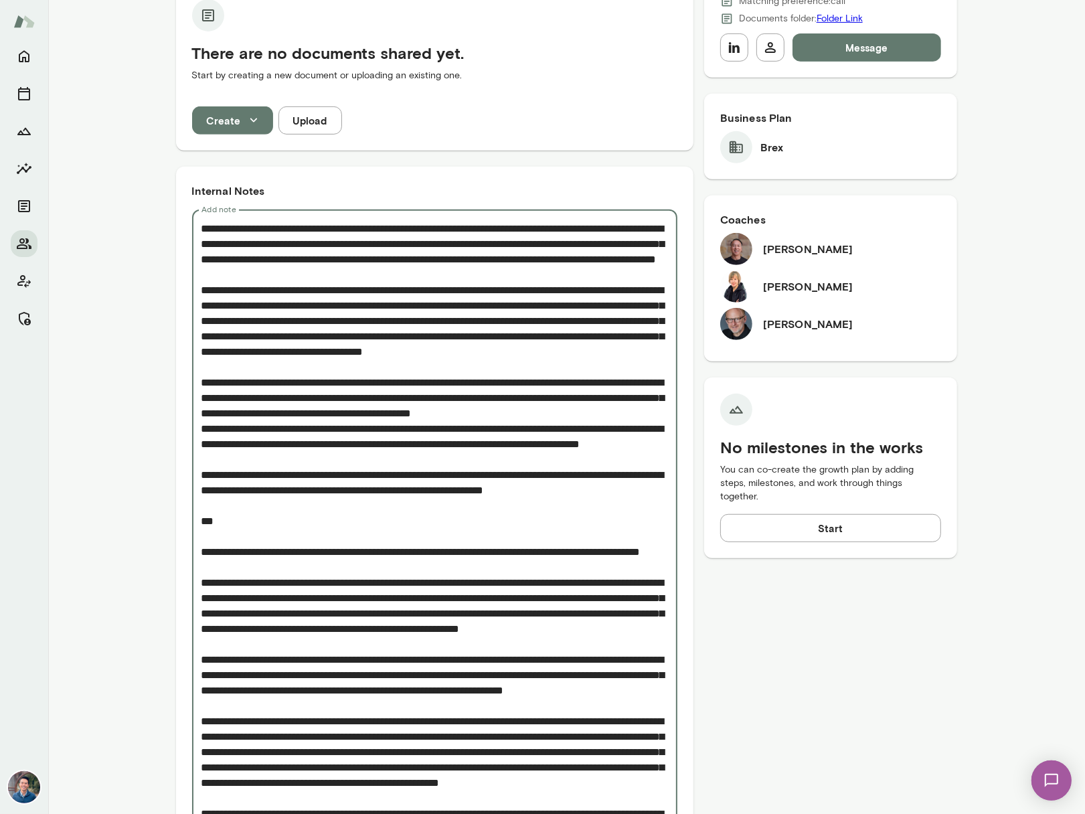
click at [424, 244] on textarea "Add note" at bounding box center [435, 652] width 467 height 862
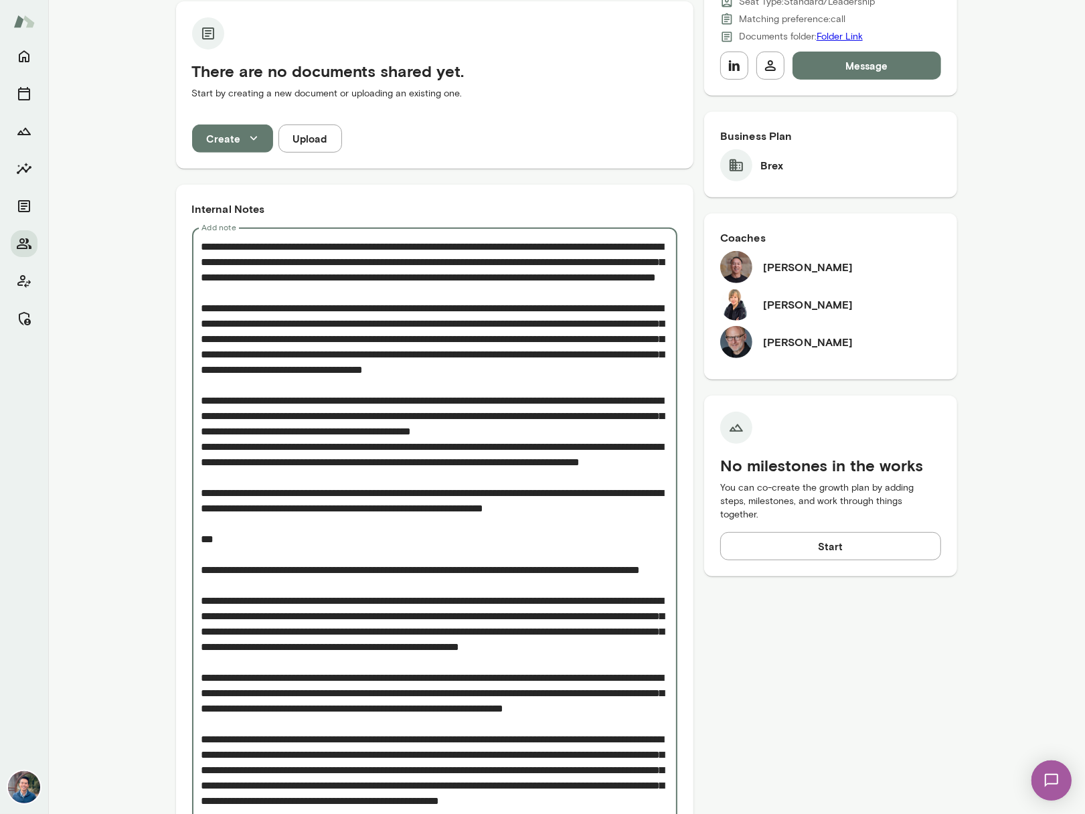
scroll to position [449, 0]
click at [482, 254] on textarea "Add note" at bounding box center [435, 671] width 467 height 862
click at [500, 362] on textarea "Add note" at bounding box center [435, 671] width 467 height 862
click at [281, 393] on textarea "Add note" at bounding box center [435, 671] width 467 height 862
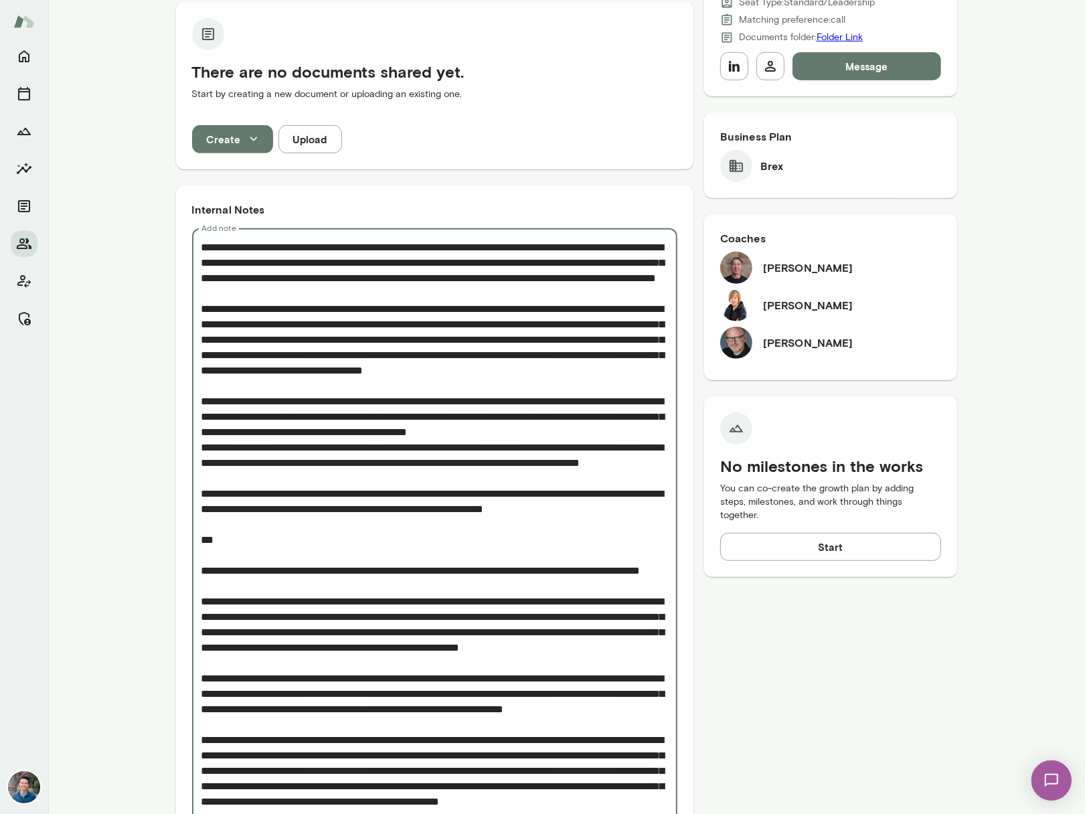
click at [366, 477] on textarea "Add note" at bounding box center [435, 671] width 467 height 862
drag, startPoint x: 627, startPoint y: 424, endPoint x: 692, endPoint y: 423, distance: 64.3
click at [627, 424] on textarea "Add note" at bounding box center [435, 671] width 467 height 862
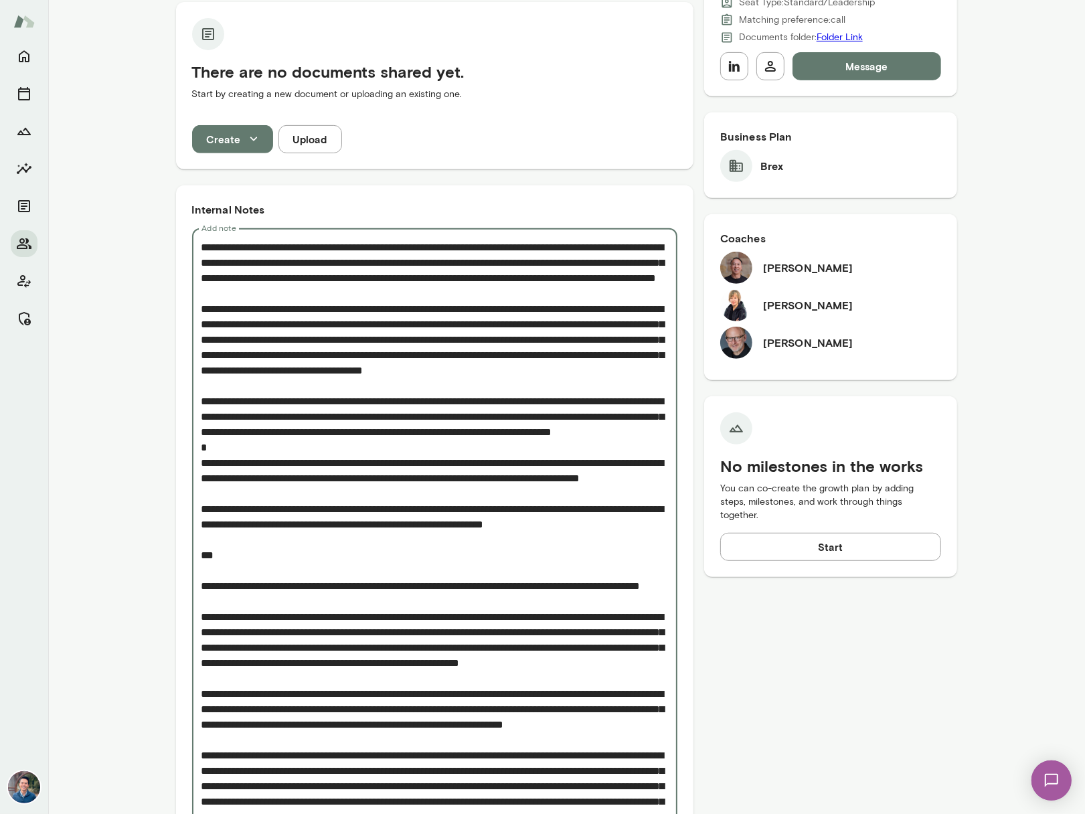
drag, startPoint x: 637, startPoint y: 426, endPoint x: 625, endPoint y: 432, distance: 13.5
click at [637, 426] on textarea "Add note" at bounding box center [435, 686] width 467 height 893
drag, startPoint x: 621, startPoint y: 436, endPoint x: 629, endPoint y: 433, distance: 9.1
click at [623, 433] on textarea "Add note" at bounding box center [435, 686] width 467 height 893
click at [631, 433] on textarea "Add note" at bounding box center [435, 686] width 467 height 893
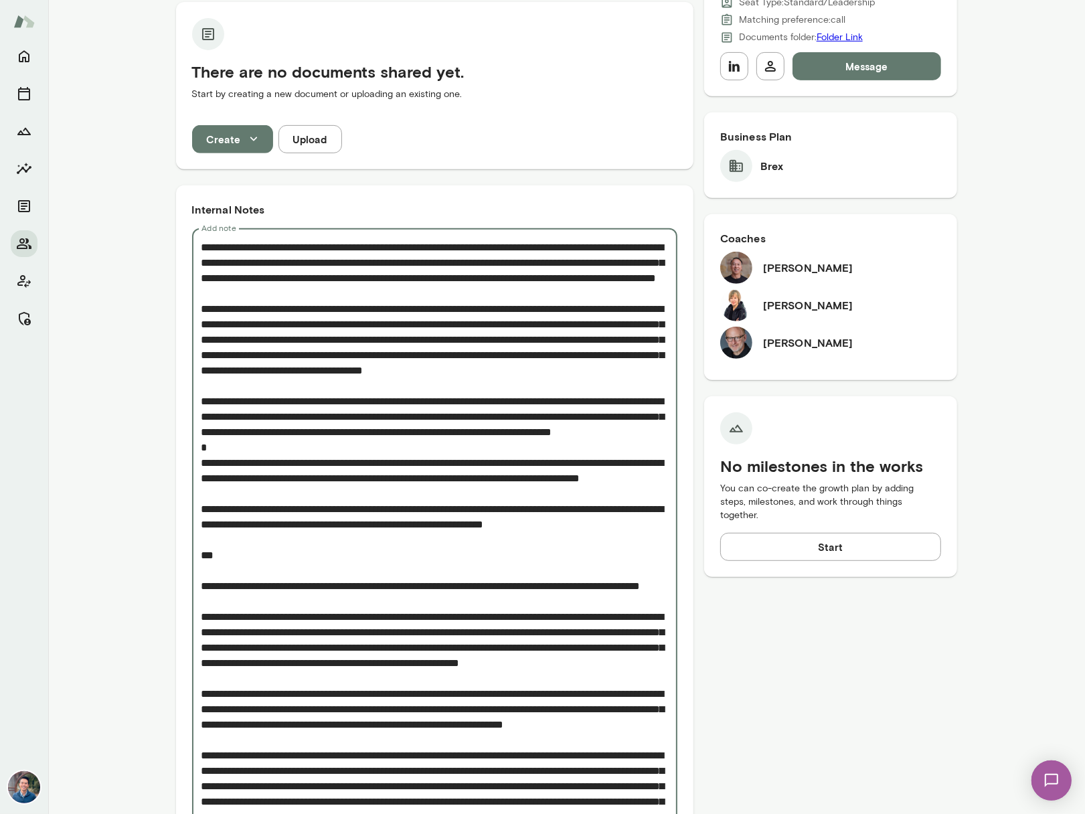
click at [637, 427] on textarea "Add note" at bounding box center [435, 686] width 467 height 893
click at [625, 439] on textarea "Add note" at bounding box center [435, 686] width 467 height 893
drag, startPoint x: 548, startPoint y: 438, endPoint x: 629, endPoint y: 427, distance: 82.5
click at [629, 427] on textarea "Add note" at bounding box center [435, 686] width 467 height 893
click at [585, 392] on textarea "Add note" at bounding box center [435, 679] width 467 height 878
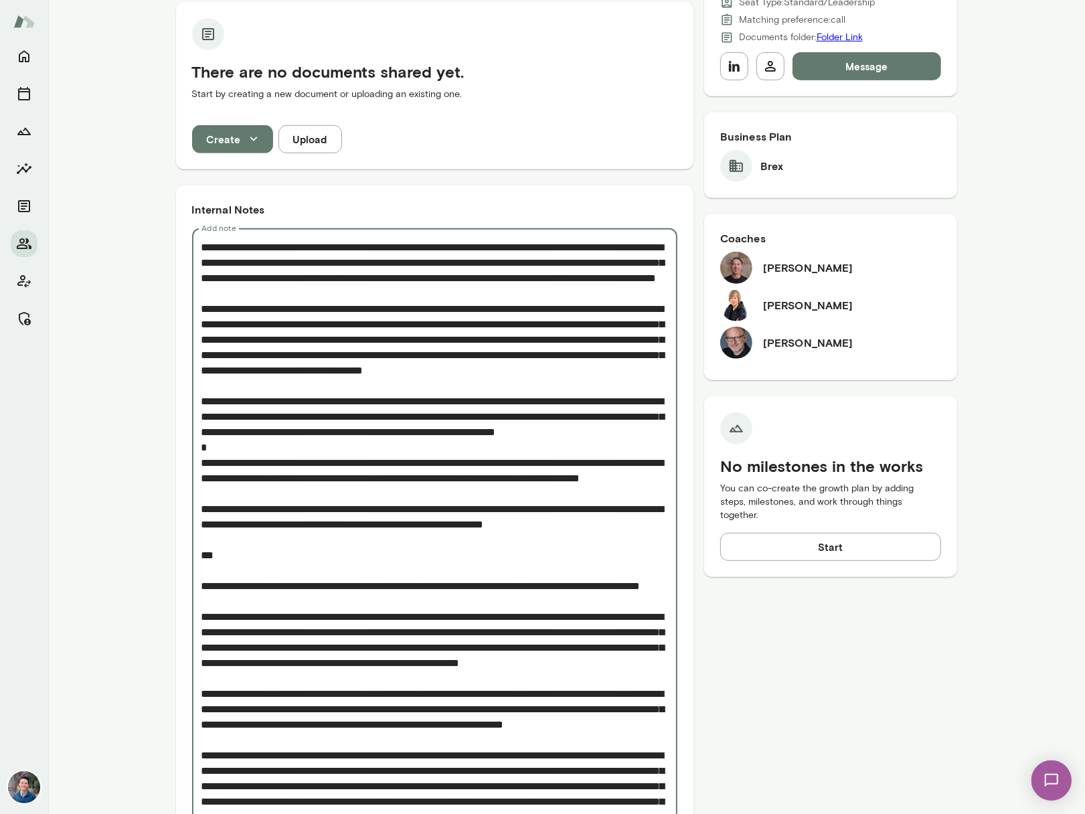
click at [588, 396] on textarea "Add note" at bounding box center [435, 686] width 467 height 893
click at [652, 403] on textarea "Add note" at bounding box center [435, 679] width 467 height 878
click at [655, 408] on textarea "Add note" at bounding box center [435, 679] width 467 height 878
click at [494, 423] on textarea "Add note" at bounding box center [435, 679] width 467 height 878
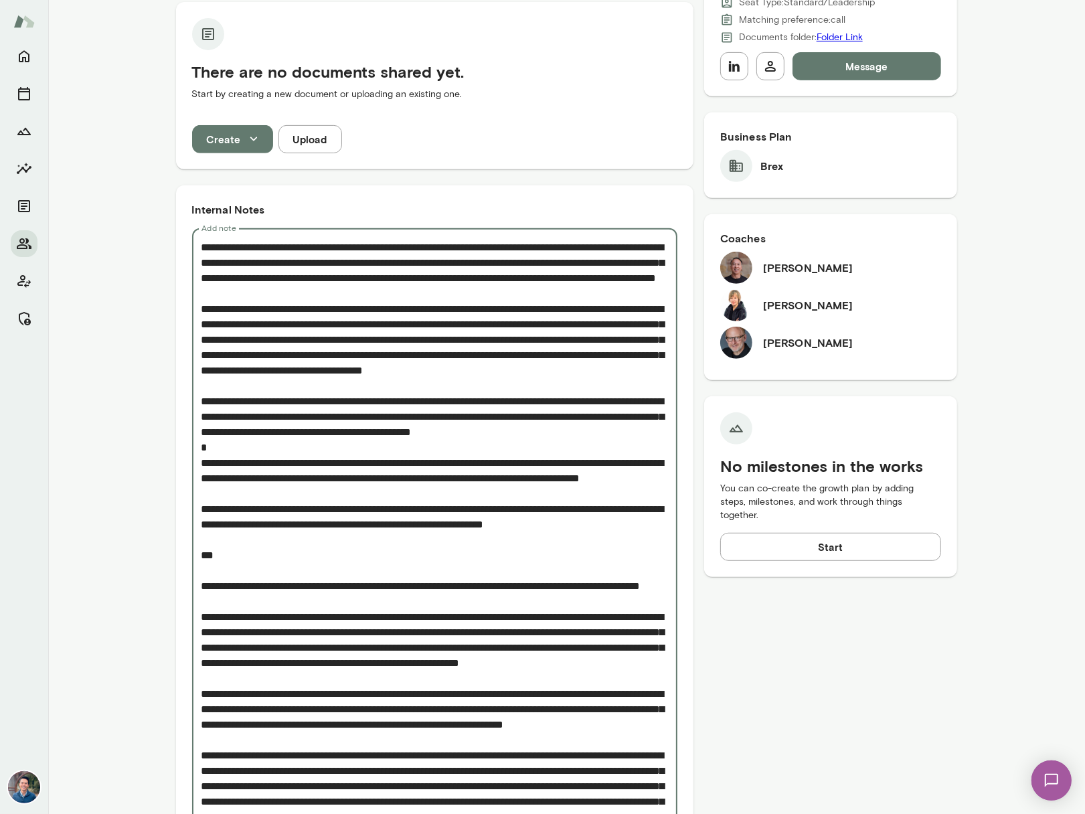
click at [668, 425] on textarea "Add note" at bounding box center [435, 679] width 467 height 878
click at [404, 494] on textarea "Add note" at bounding box center [435, 686] width 467 height 893
click at [377, 502] on textarea "Add note" at bounding box center [435, 686] width 467 height 893
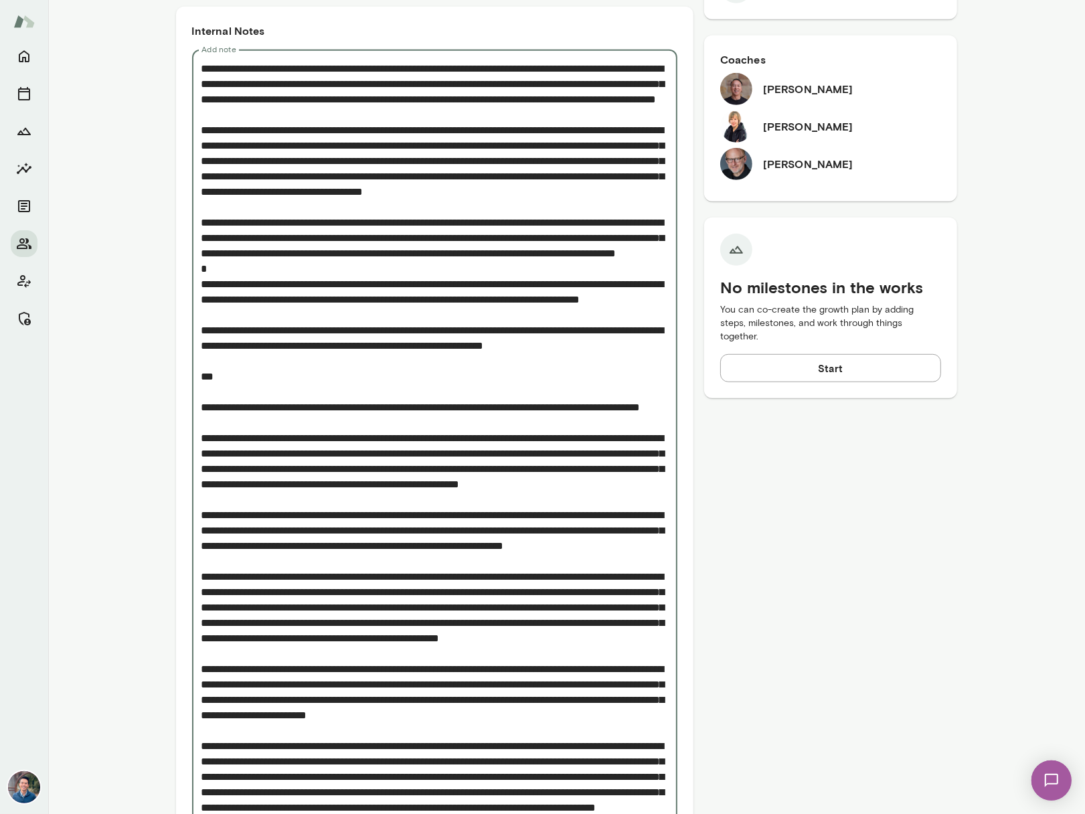
scroll to position [559, 0]
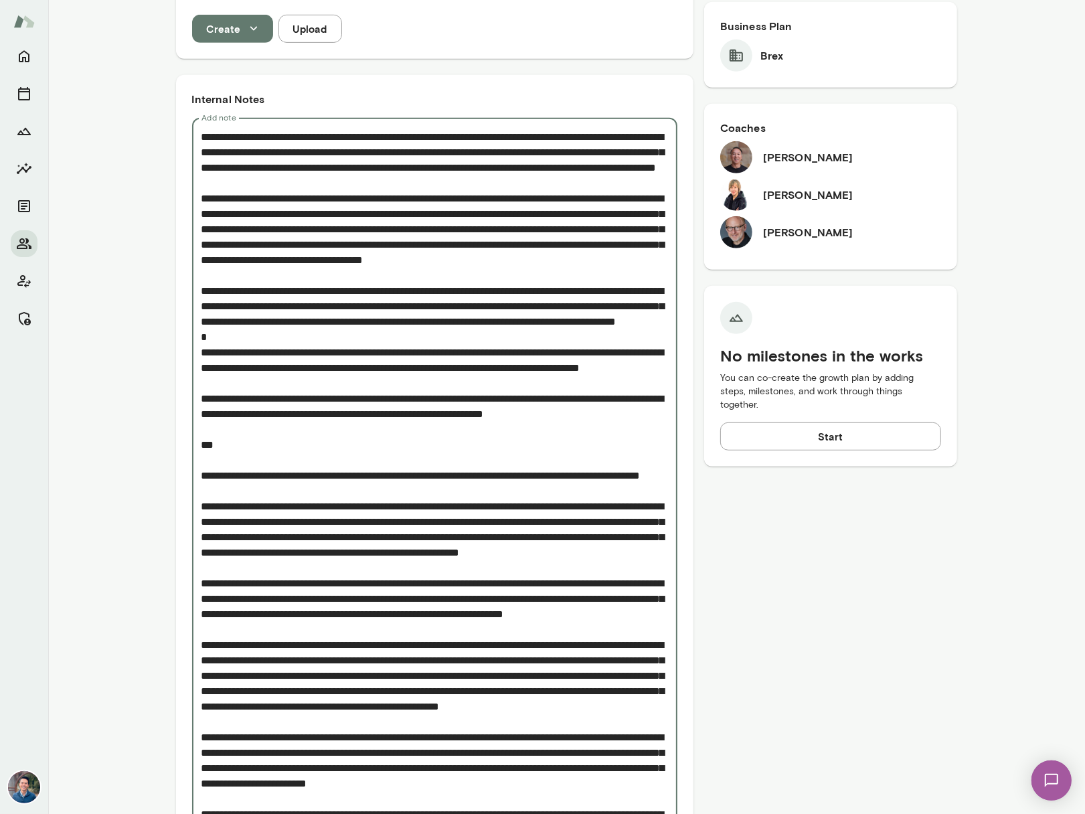
click at [287, 222] on textarea "Add note" at bounding box center [435, 575] width 467 height 893
click at [537, 248] on textarea "Add note" at bounding box center [435, 575] width 467 height 893
click at [427, 237] on textarea "Add note" at bounding box center [435, 575] width 467 height 893
click at [518, 257] on textarea "Add note" at bounding box center [435, 575] width 467 height 893
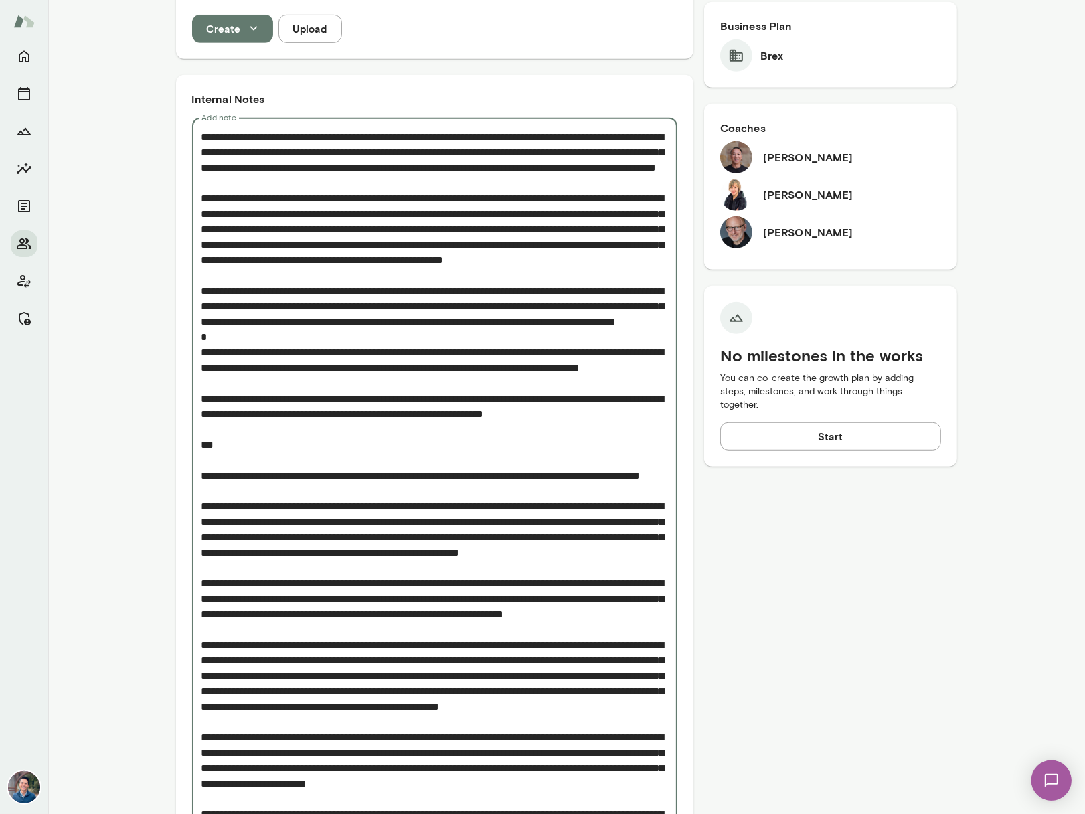
click at [518, 257] on textarea "Add note" at bounding box center [435, 575] width 467 height 893
drag, startPoint x: 600, startPoint y: 238, endPoint x: 244, endPoint y: 254, distance: 356.6
click at [244, 254] on textarea "Add note" at bounding box center [435, 575] width 467 height 893
click at [323, 252] on textarea "Add note" at bounding box center [435, 575] width 467 height 893
click at [352, 307] on textarea "Add note" at bounding box center [435, 575] width 467 height 893
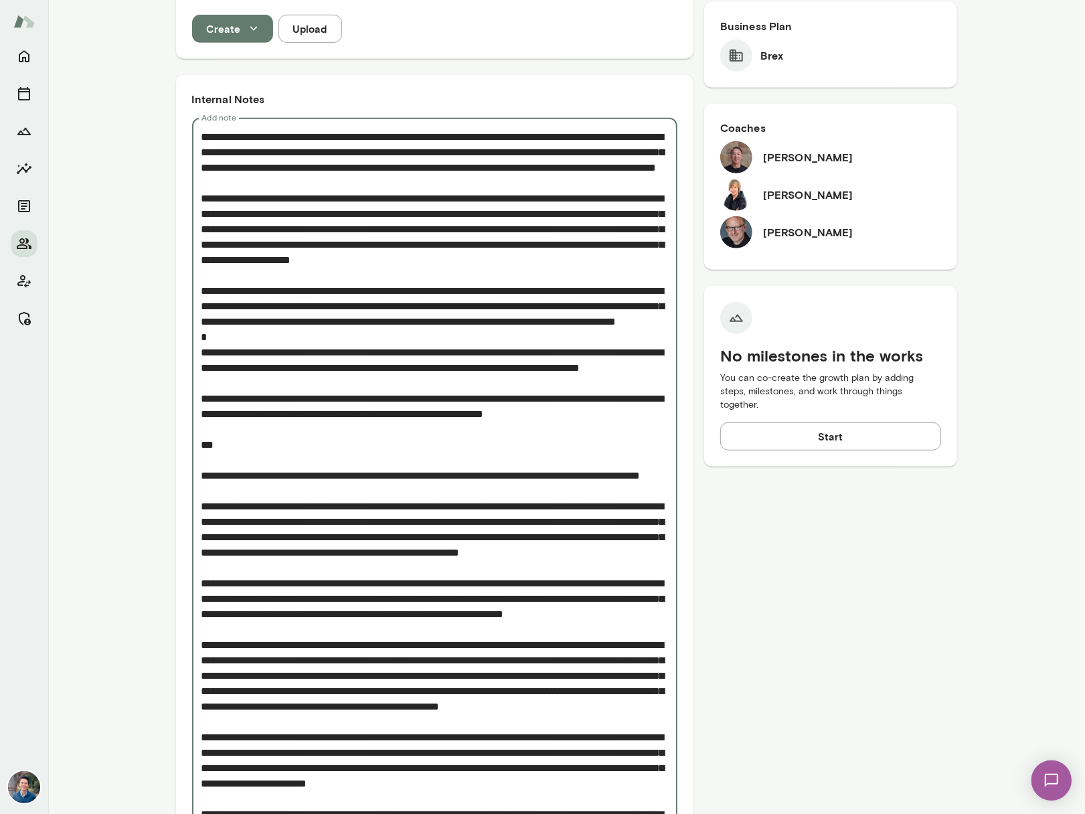
click at [459, 327] on textarea "Add note" at bounding box center [435, 575] width 467 height 893
click at [417, 400] on textarea "Add note" at bounding box center [435, 575] width 467 height 893
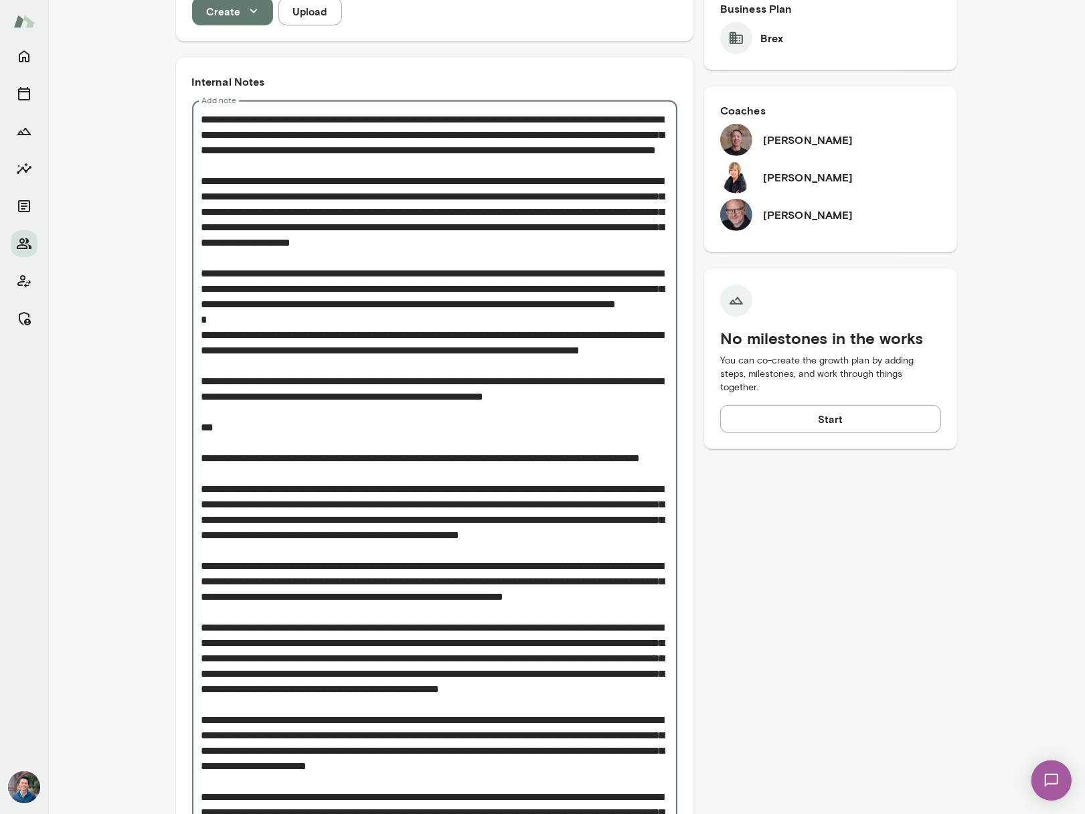
scroll to position [584, 0]
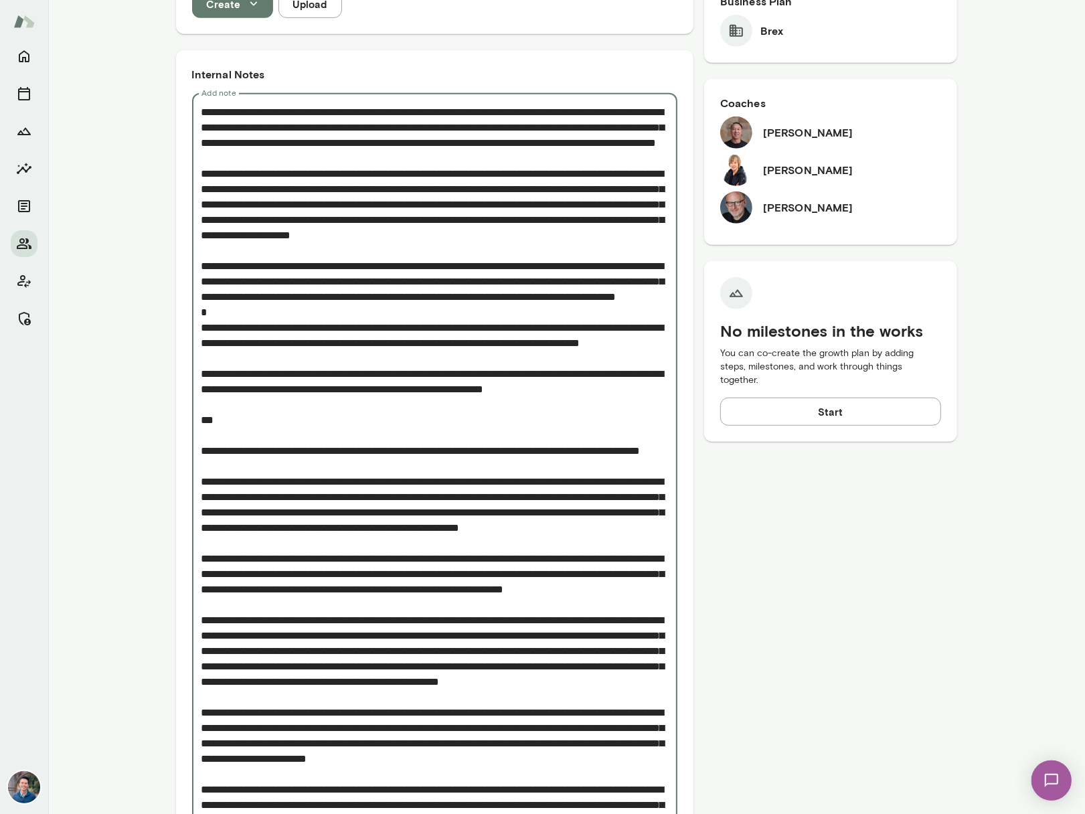
click at [407, 394] on textarea "Add note" at bounding box center [435, 550] width 467 height 893
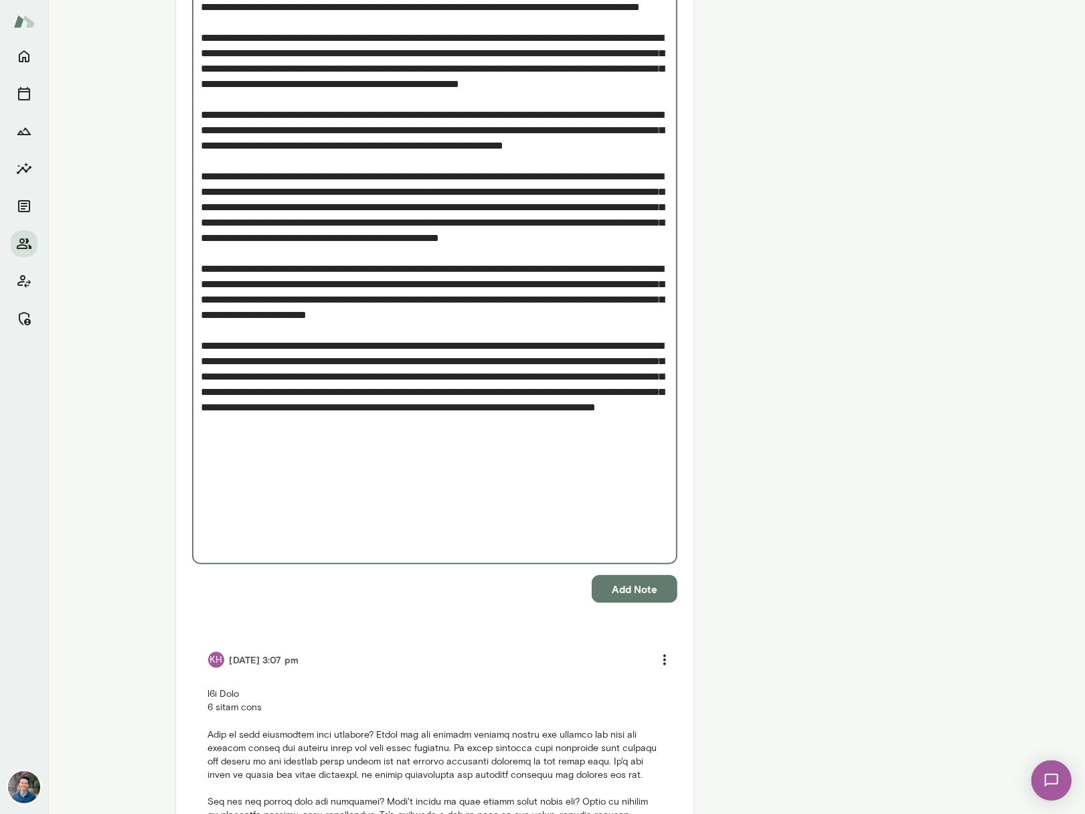
scroll to position [1052, 0]
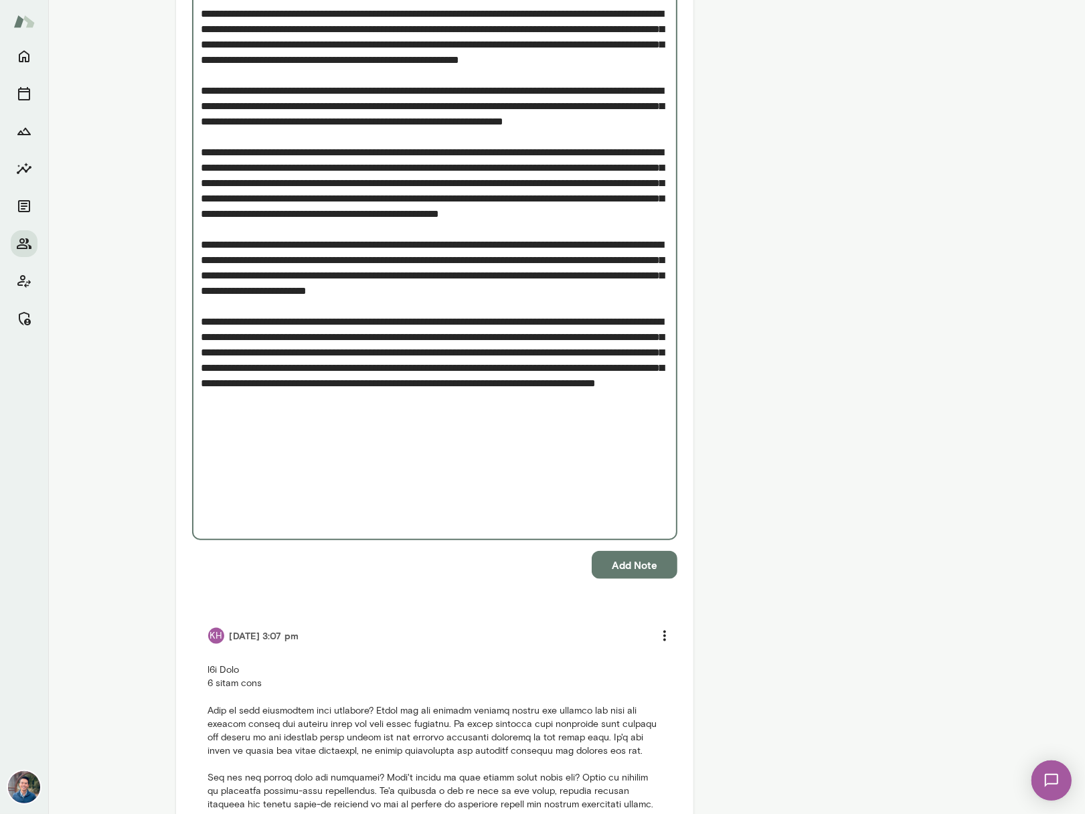
type textarea "**********"
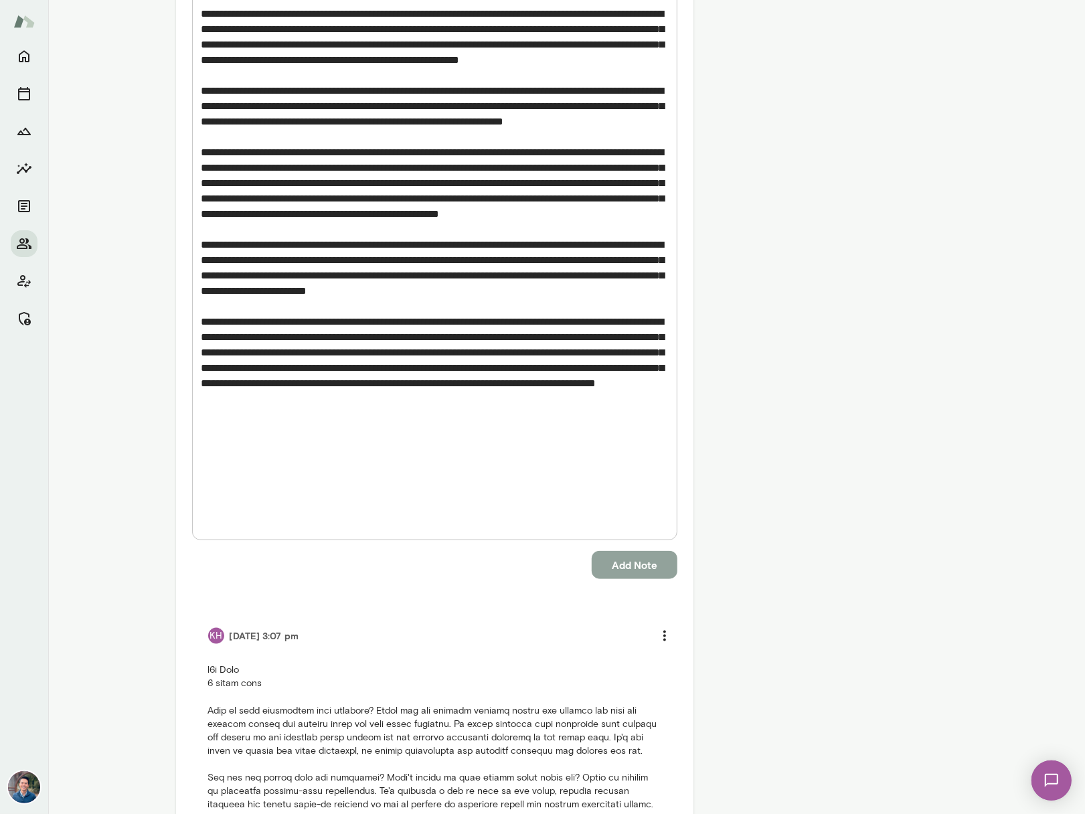
click at [651, 551] on button "Add Note" at bounding box center [635, 565] width 86 height 28
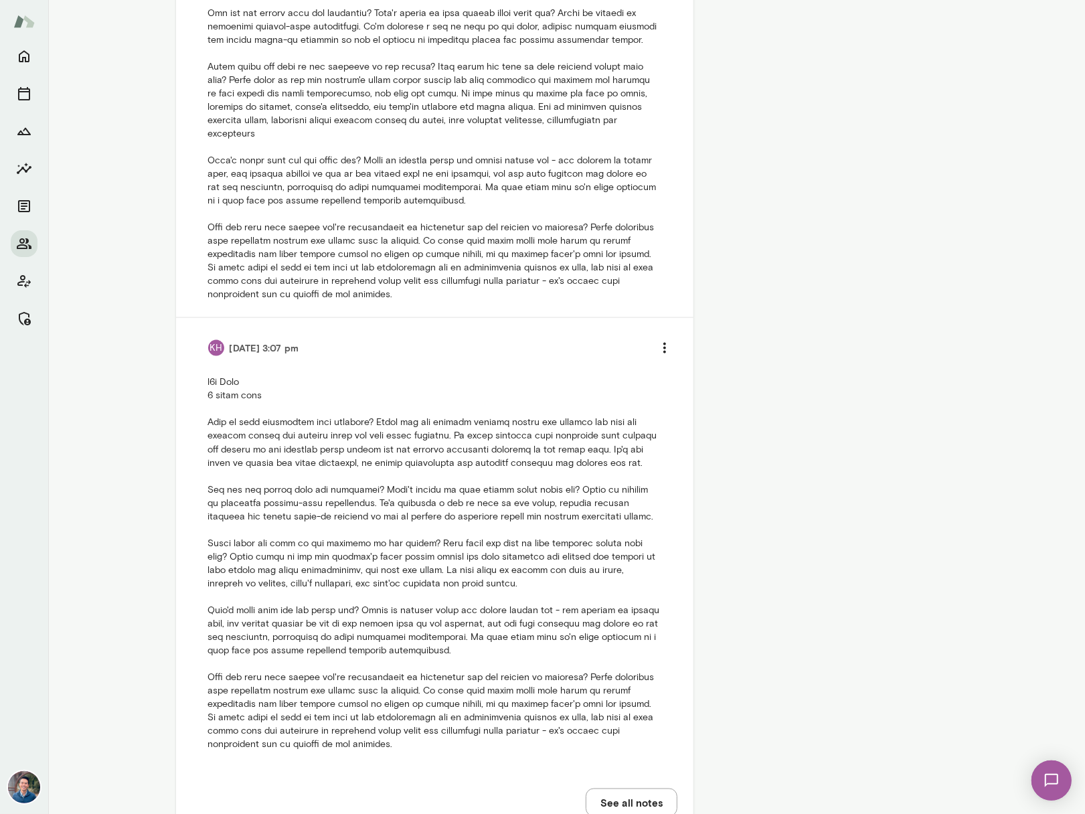
scroll to position [0, 0]
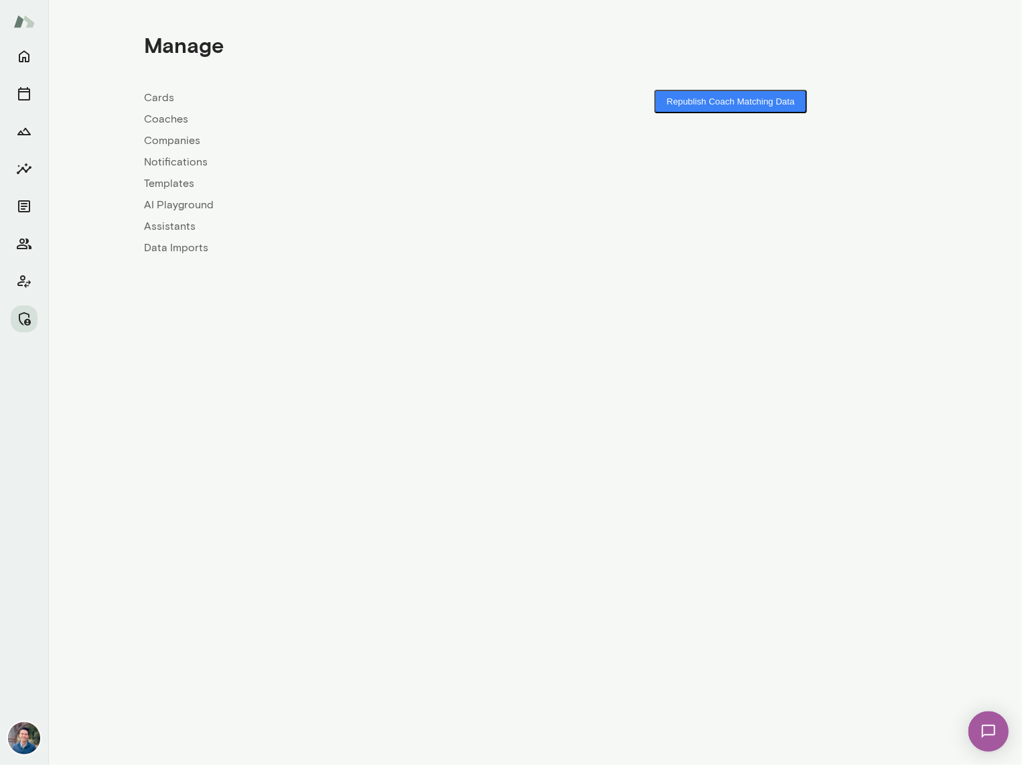
click at [185, 139] on link "Companies" at bounding box center [339, 141] width 391 height 16
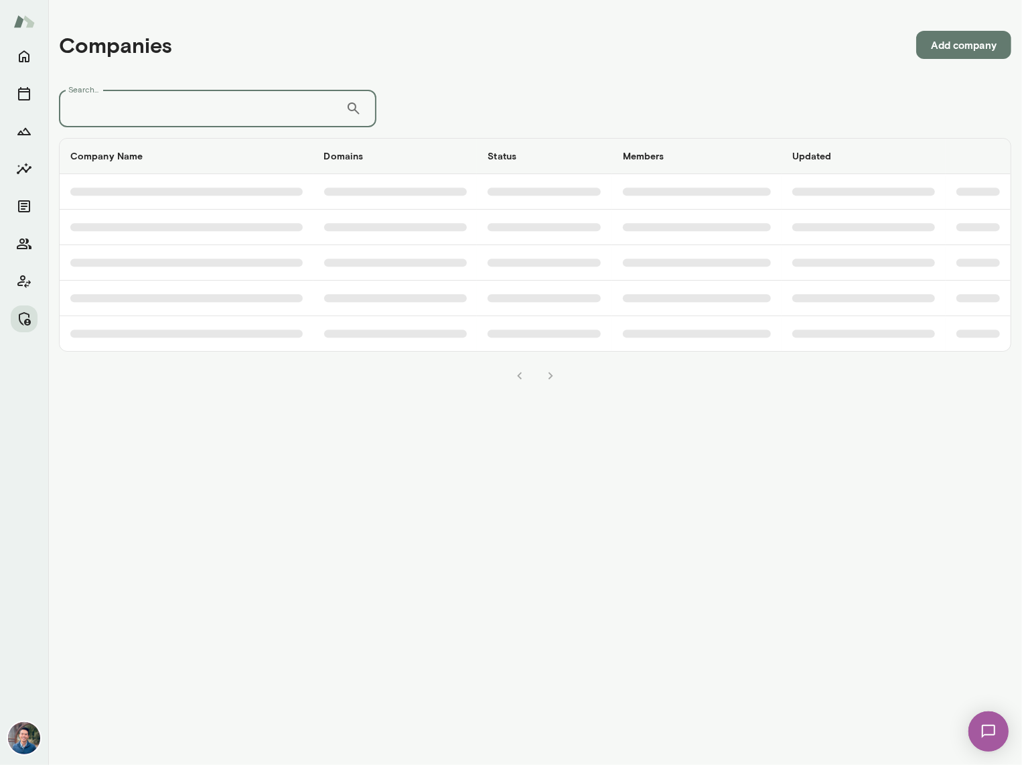
click at [167, 112] on input "Search..." at bounding box center [202, 108] width 287 height 37
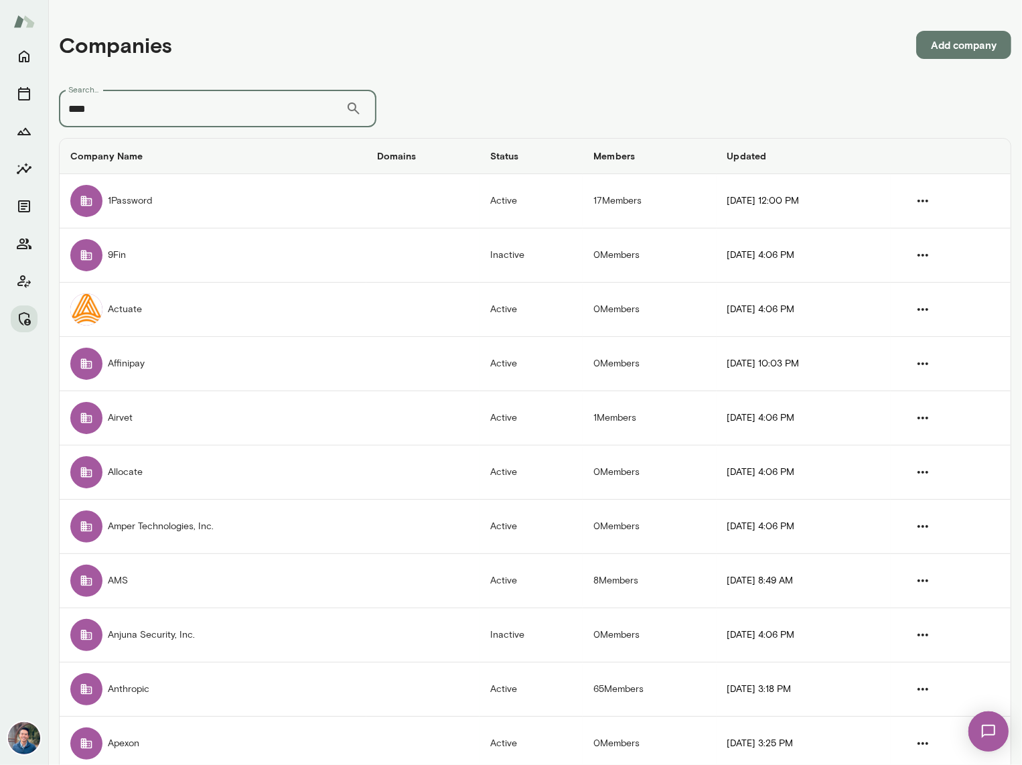
type input "****"
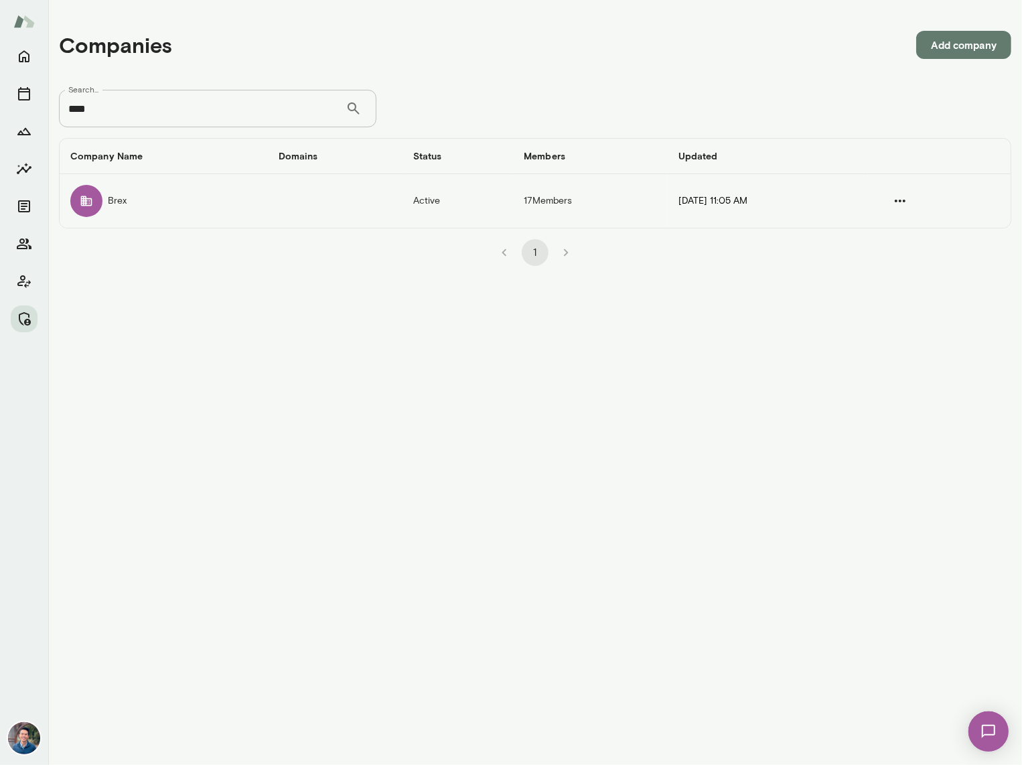
click at [216, 194] on td "Brex" at bounding box center [164, 201] width 208 height 54
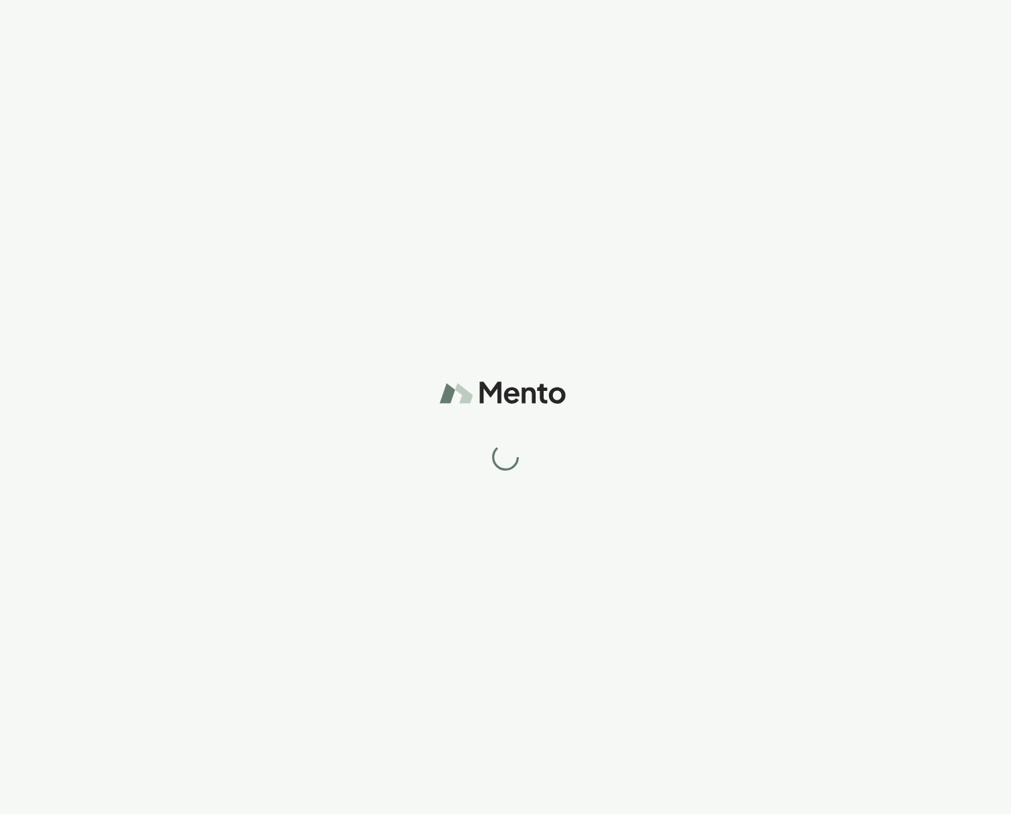
click at [297, 92] on div at bounding box center [505, 407] width 1011 height 814
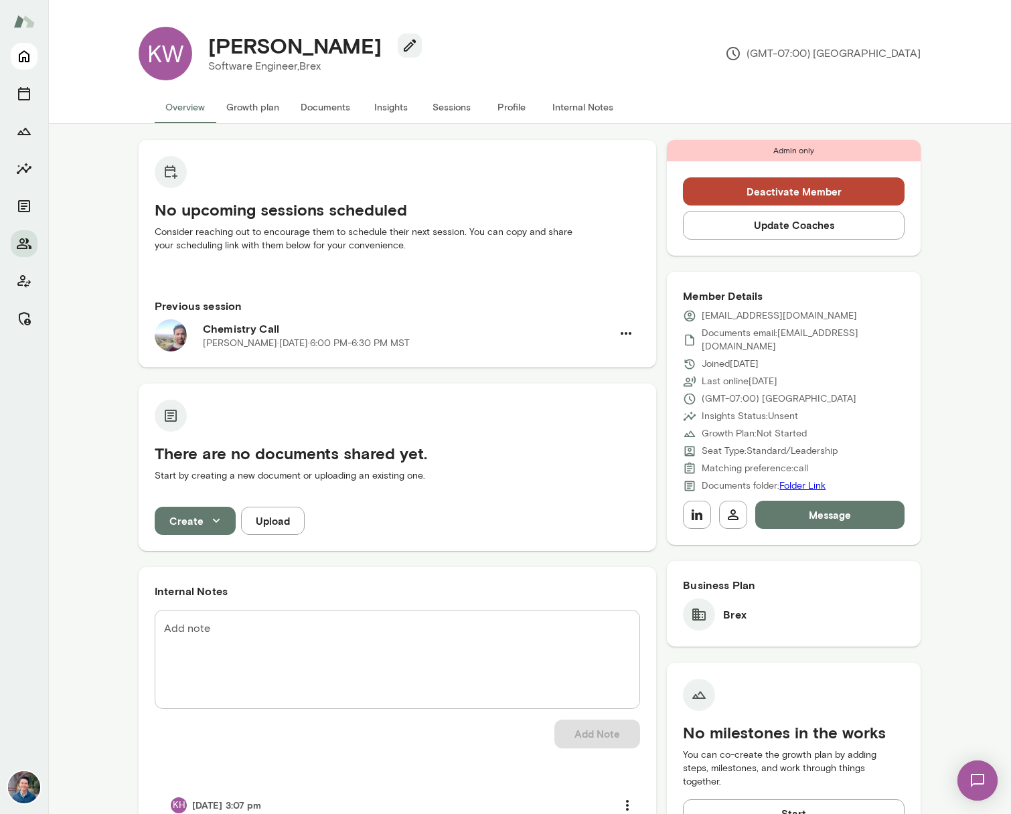
click at [11, 56] on button "Home" at bounding box center [24, 56] width 27 height 27
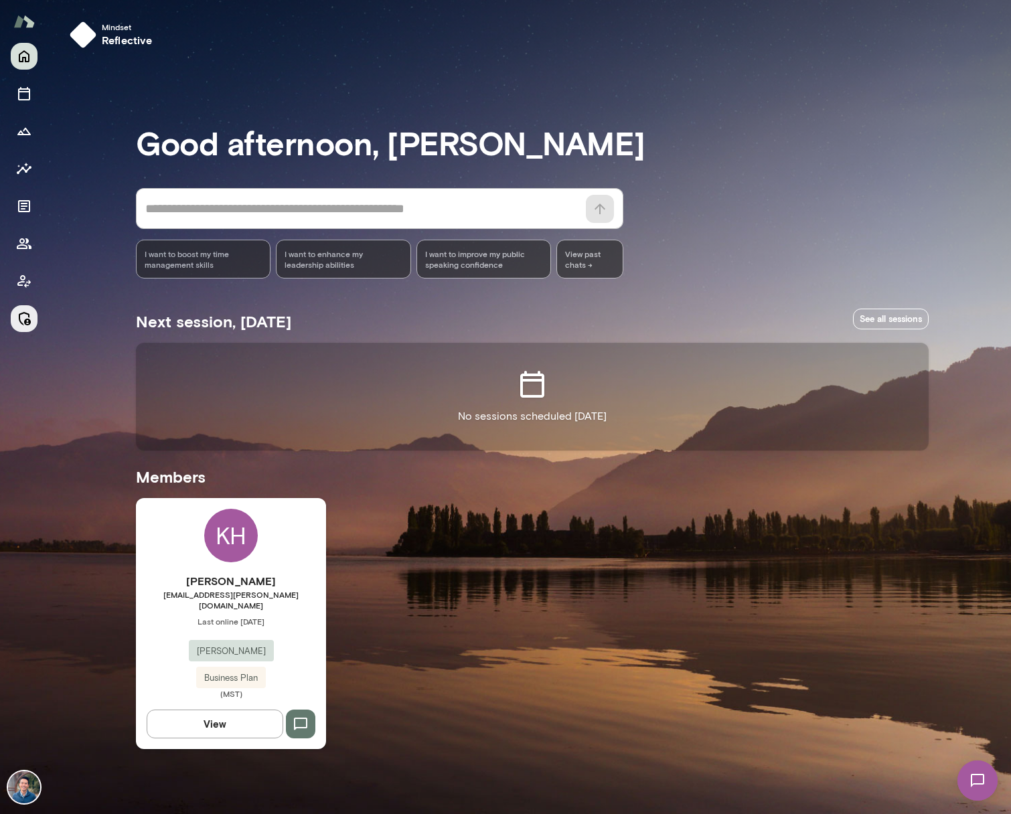
click at [21, 329] on button "Manage" at bounding box center [24, 318] width 27 height 27
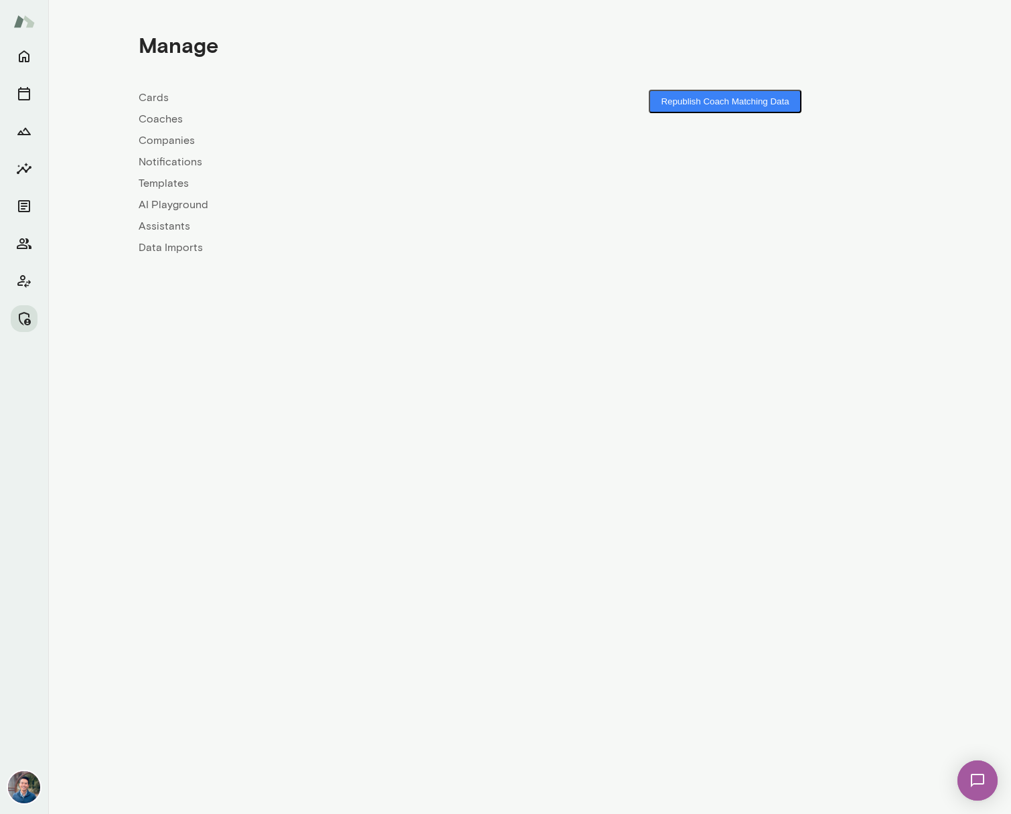
click at [157, 118] on link "Coaches" at bounding box center [334, 119] width 391 height 16
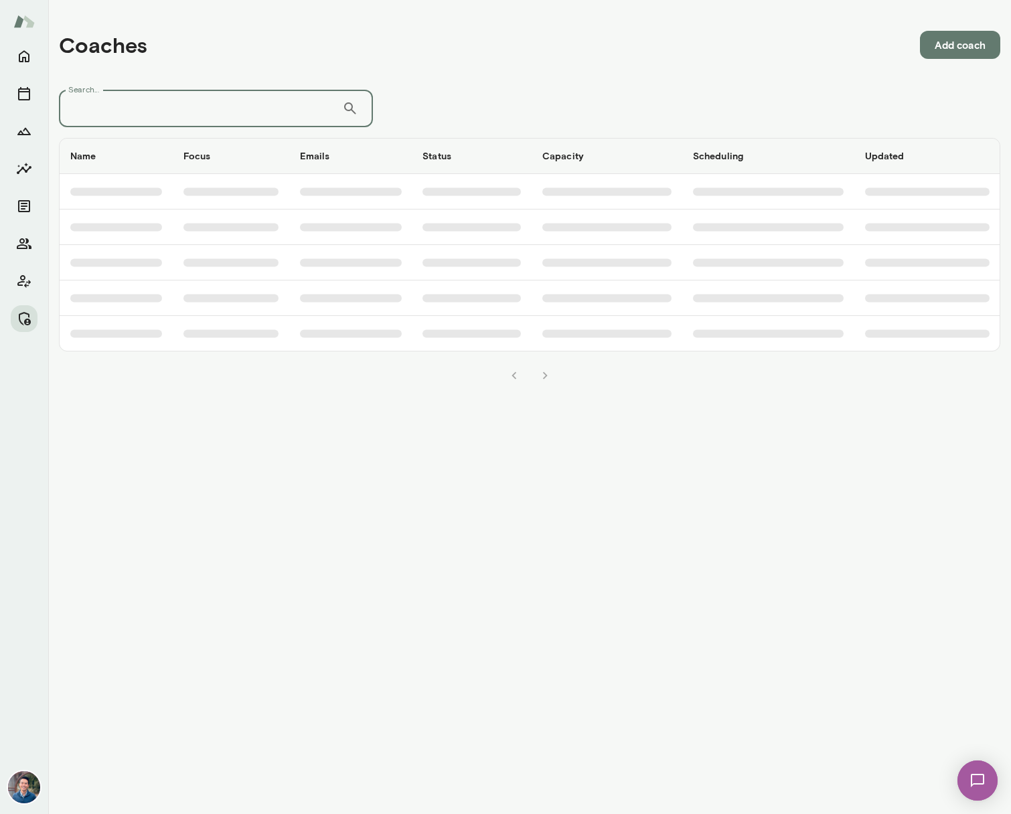
click at [150, 100] on input "Search..." at bounding box center [200, 108] width 283 height 37
type input "*****"
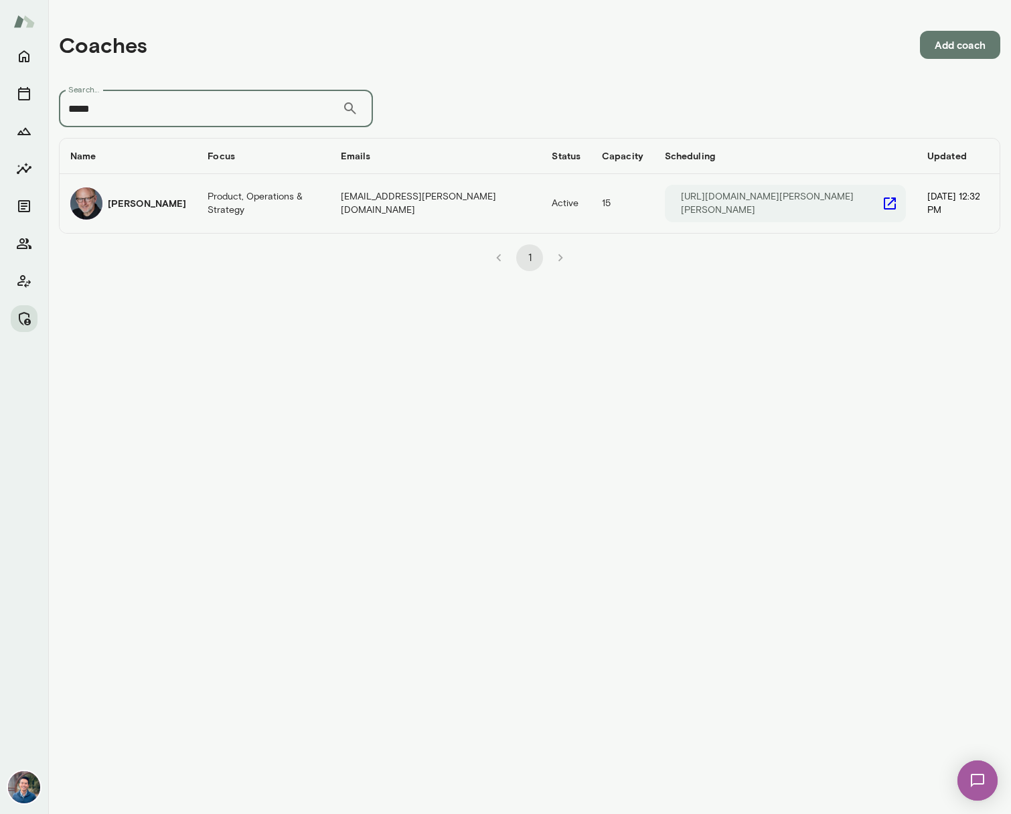
click at [145, 192] on div "[PERSON_NAME]" at bounding box center [128, 203] width 116 height 32
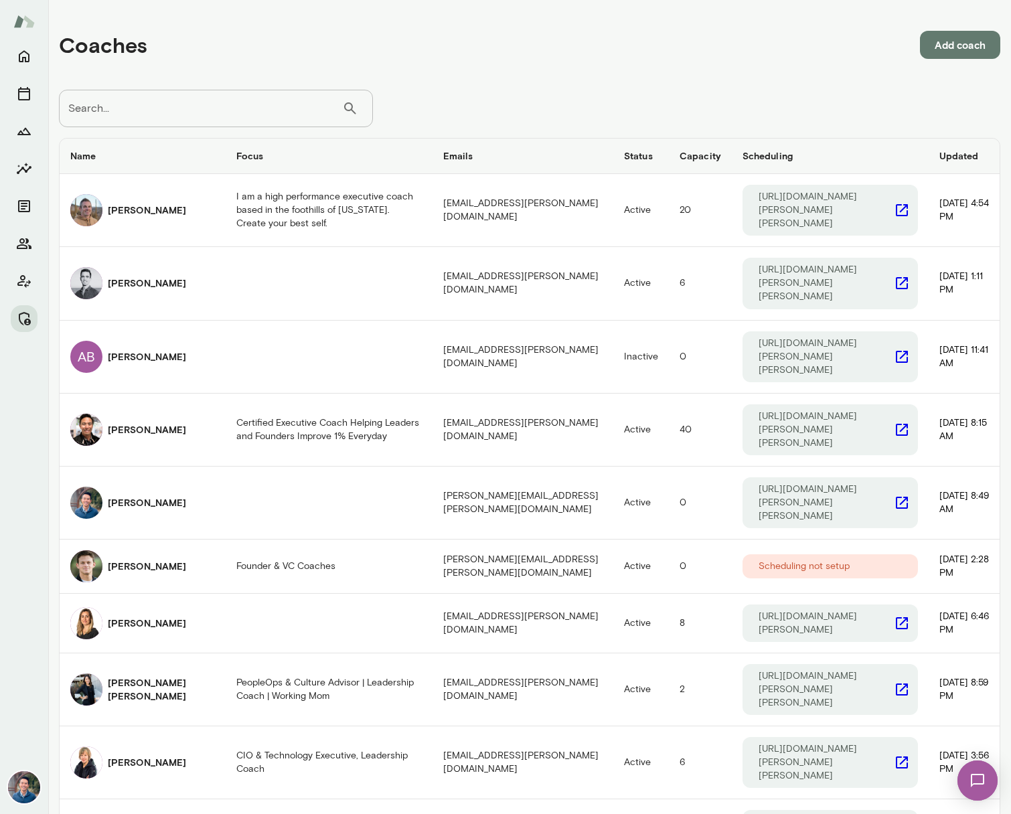
click at [122, 106] on input "Search..." at bounding box center [200, 108] width 283 height 37
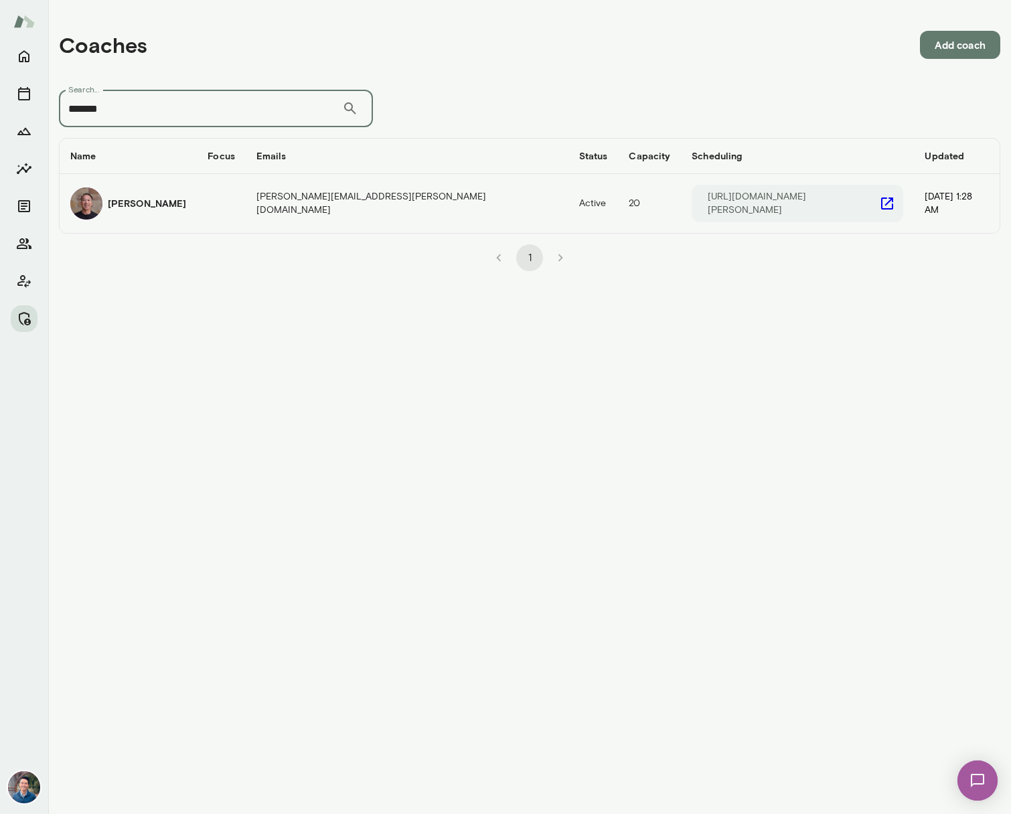
type input "*******"
click at [148, 204] on h6 "[PERSON_NAME]" at bounding box center [147, 203] width 78 height 13
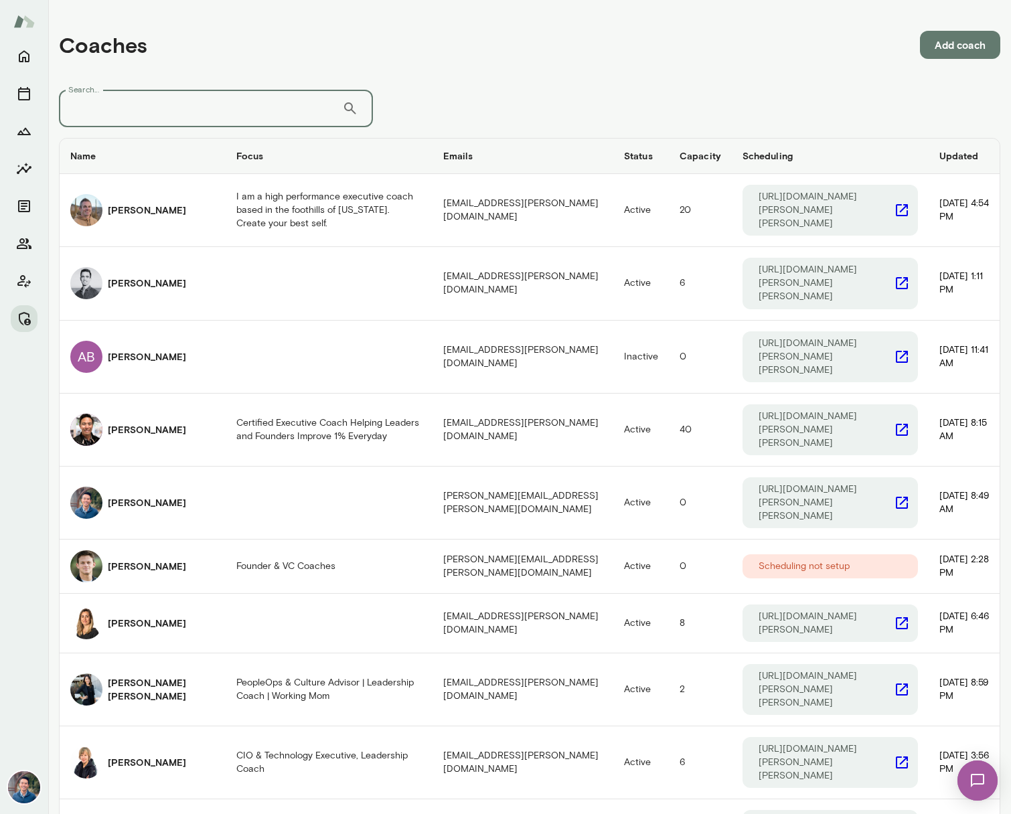
click at [136, 125] on input "Search..." at bounding box center [200, 108] width 283 height 37
type input "******"
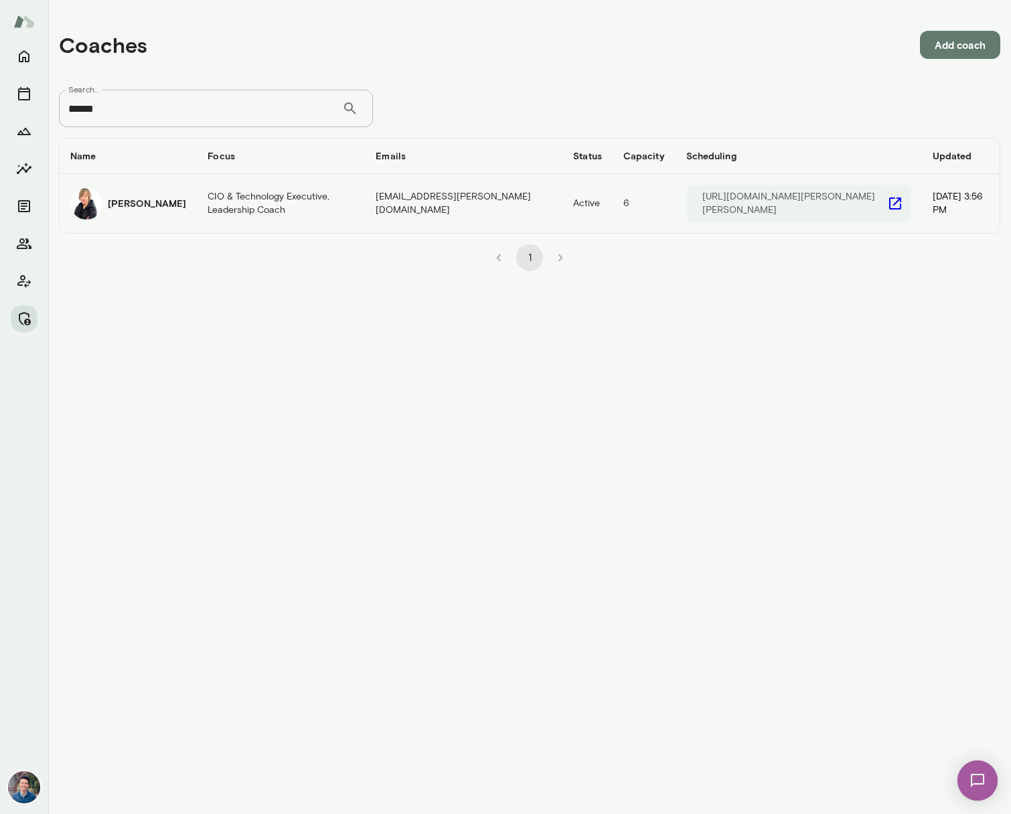
click at [127, 197] on h6 "[PERSON_NAME]" at bounding box center [147, 203] width 78 height 13
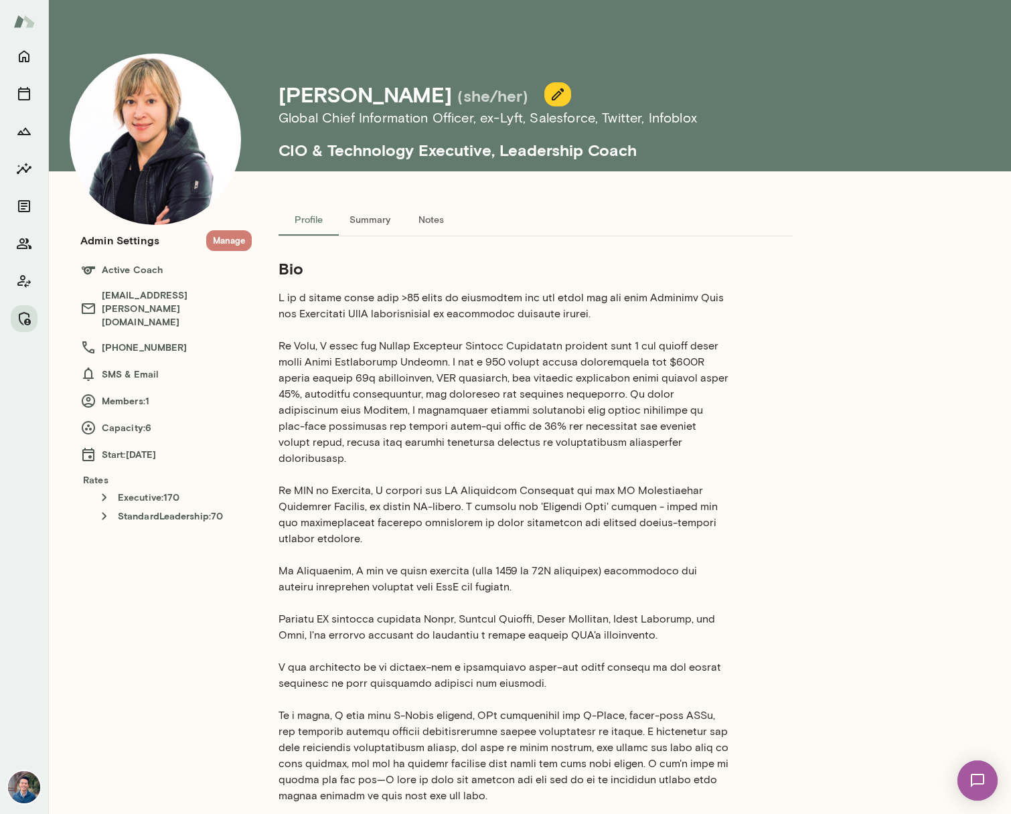
click at [238, 244] on button "Manage" at bounding box center [229, 240] width 46 height 21
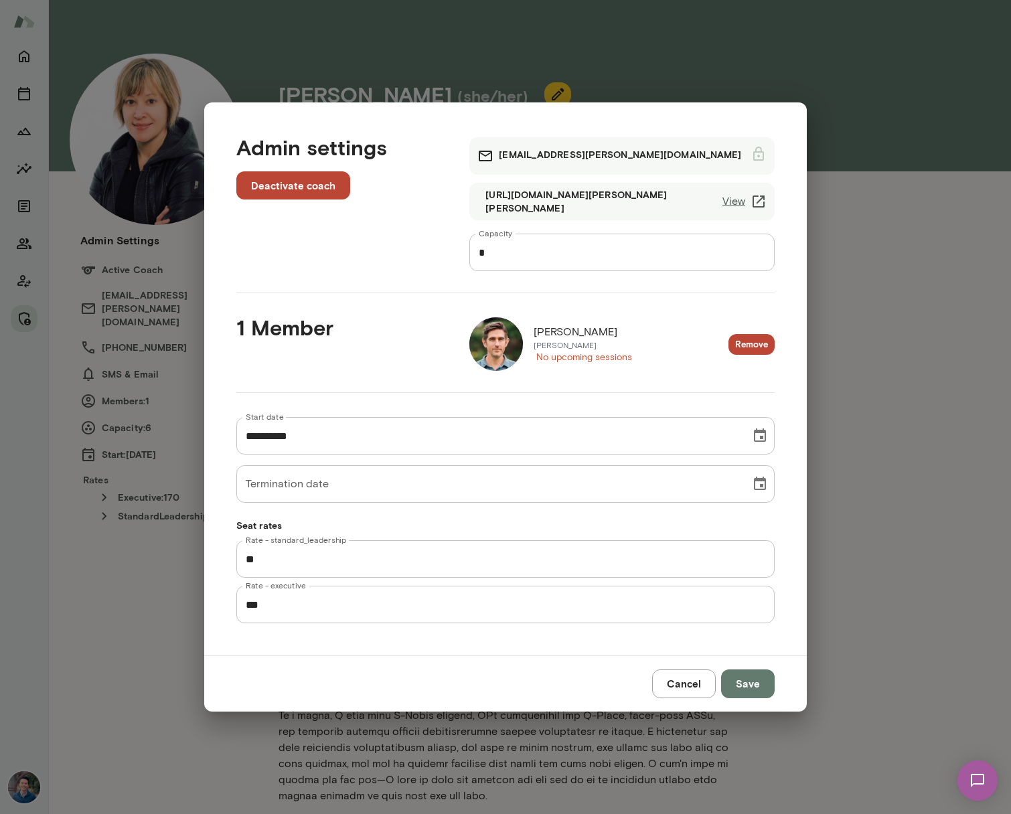
click at [668, 687] on button "Cancel" at bounding box center [684, 684] width 64 height 28
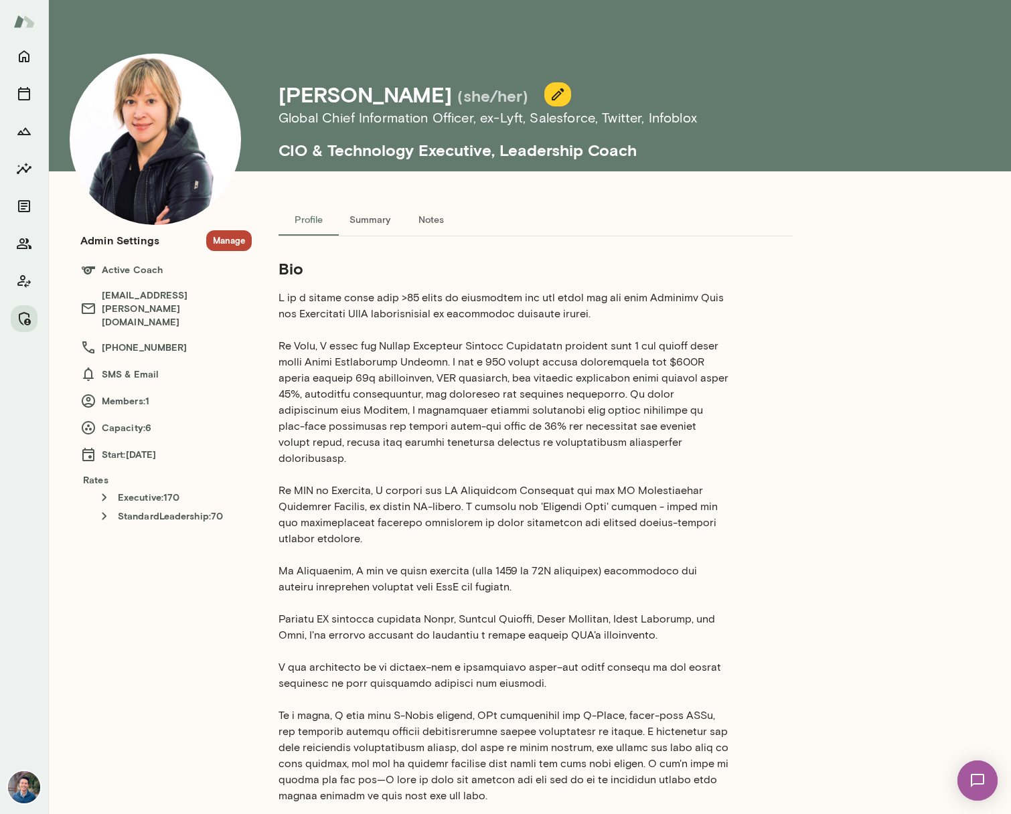
click at [211, 656] on div "Admin Settings Manage Active Coach [PERSON_NAME][EMAIL_ADDRESS][PERSON_NAME][DO…" at bounding box center [449, 756] width 739 height 1104
